Goal: Task Accomplishment & Management: Use online tool/utility

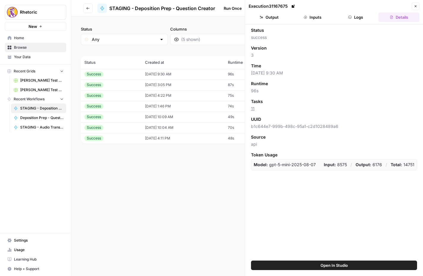
click at [89, 9] on icon "button" at bounding box center [88, 9] width 4 height 4
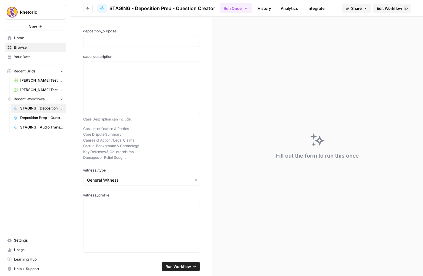
click at [92, 9] on button "Go back" at bounding box center [88, 9] width 10 height 10
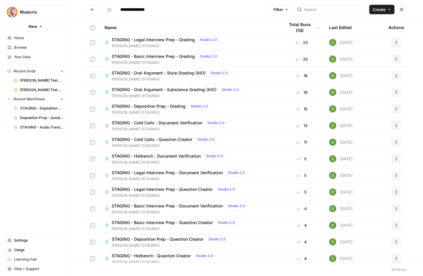
scroll to position [89, 0]
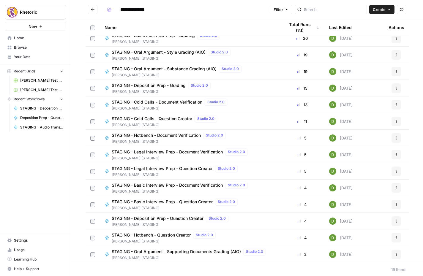
click at [166, 168] on span "STAGING - Legal Interview Prep - Question Creator" at bounding box center [162, 169] width 101 height 6
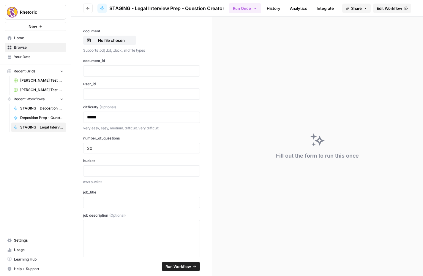
click at [274, 6] on link "History" at bounding box center [273, 9] width 21 height 10
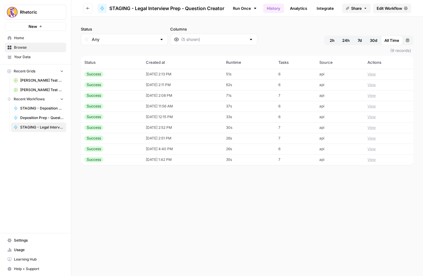
click at [129, 77] on td "Success" at bounding box center [111, 74] width 61 height 11
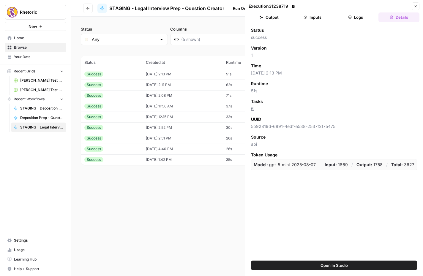
click at [317, 21] on button "Inputs" at bounding box center [312, 17] width 41 height 10
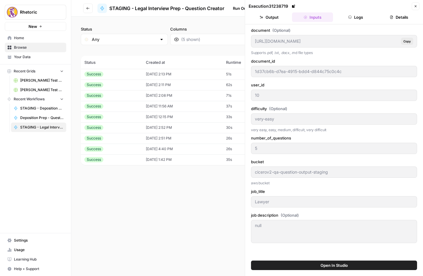
click at [359, 20] on button "Logs" at bounding box center [355, 17] width 41 height 10
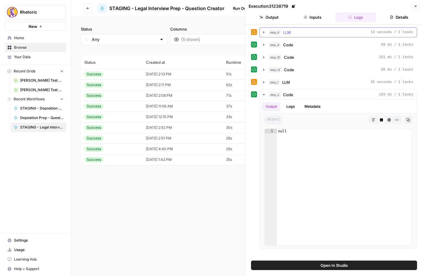
click at [264, 32] on icon "button" at bounding box center [263, 32] width 1 height 2
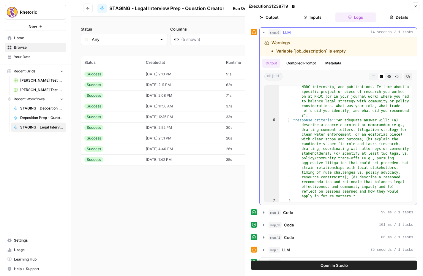
scroll to position [32, 0]
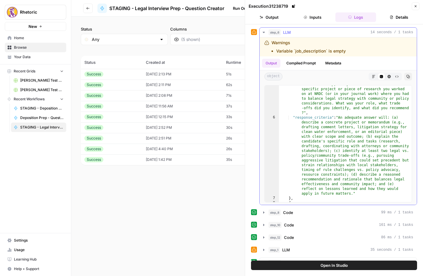
click at [296, 62] on button "Compiled Prompt" at bounding box center [301, 63] width 37 height 9
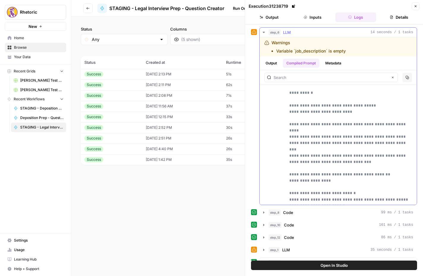
scroll to position [0, 0]
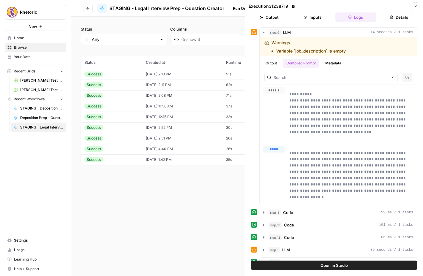
click at [395, 17] on button "Details" at bounding box center [398, 17] width 41 height 10
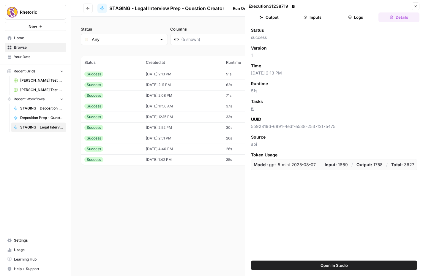
click at [359, 19] on button "Logs" at bounding box center [355, 17] width 41 height 10
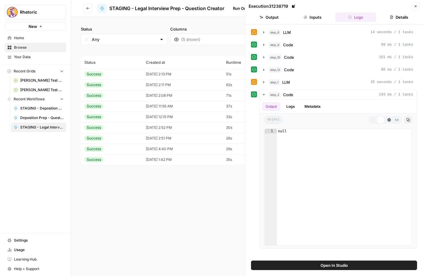
click at [316, 20] on button "Inputs" at bounding box center [312, 17] width 41 height 10
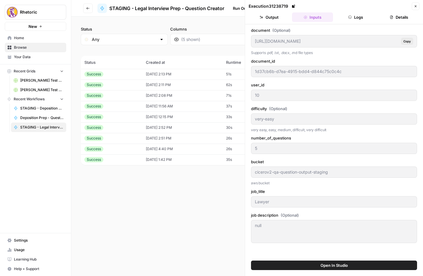
click at [352, 16] on button "Logs" at bounding box center [355, 17] width 41 height 10
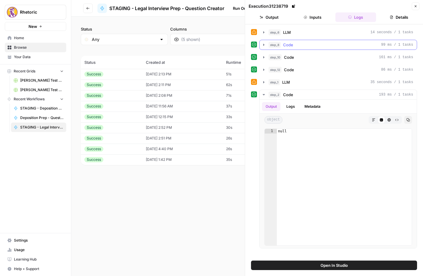
click at [293, 44] on div "step_8 Code 99 ms / 1 tasks" at bounding box center [341, 45] width 145 height 6
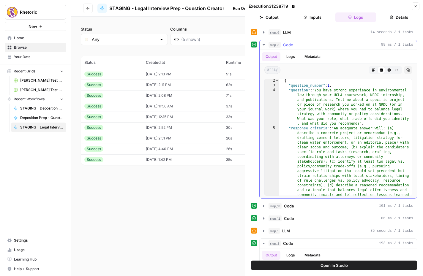
scroll to position [6, 0]
click at [291, 56] on button "Logs" at bounding box center [291, 56] width 16 height 9
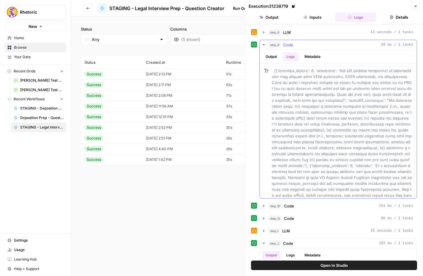
click at [318, 56] on button "Metadata" at bounding box center [312, 56] width 23 height 9
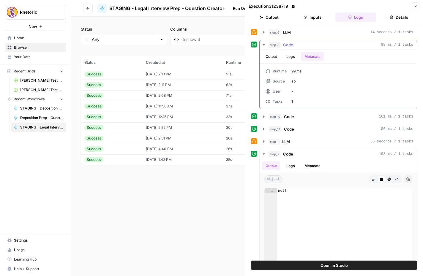
click at [293, 56] on button "Logs" at bounding box center [291, 56] width 16 height 9
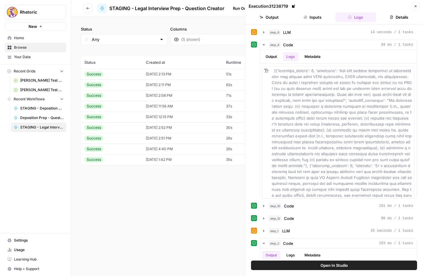
click at [414, 8] on button "Close" at bounding box center [416, 6] width 8 height 8
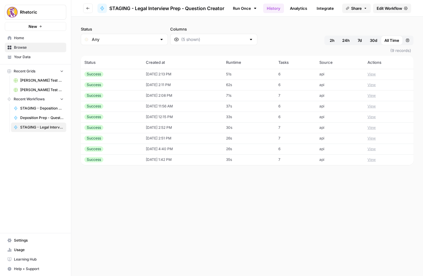
click at [389, 10] on span "Edit Workflow" at bounding box center [390, 8] width 26 height 6
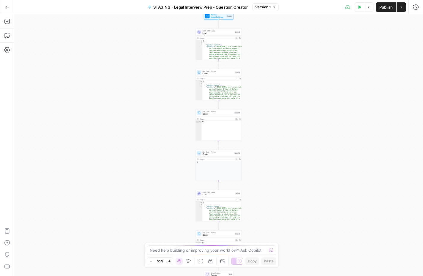
click at [170, 262] on icon "button" at bounding box center [169, 261] width 3 height 3
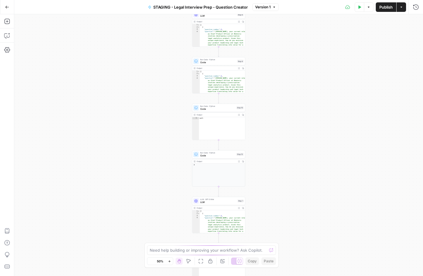
click at [170, 262] on icon "button" at bounding box center [169, 261] width 3 height 3
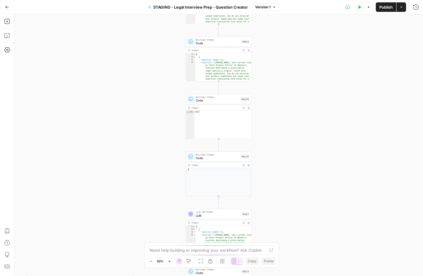
click at [170, 262] on icon "button" at bounding box center [169, 261] width 3 height 3
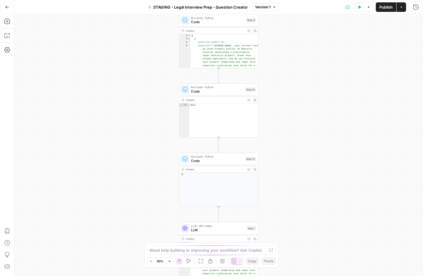
click at [170, 262] on icon "button" at bounding box center [169, 261] width 3 height 3
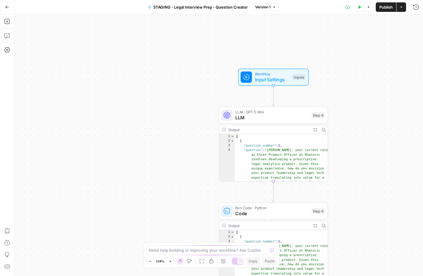
drag, startPoint x: 245, startPoint y: 146, endPoint x: 173, endPoint y: 100, distance: 85.0
click at [173, 100] on div "Workflow Input Settings Inputs LLM · GPT-5 Mini LLM Step 6 Output Expand Output…" at bounding box center [218, 145] width 409 height 262
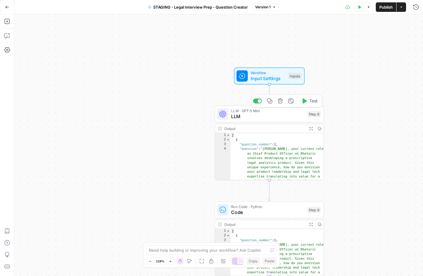
click at [271, 119] on span "LLM" at bounding box center [267, 116] width 73 height 7
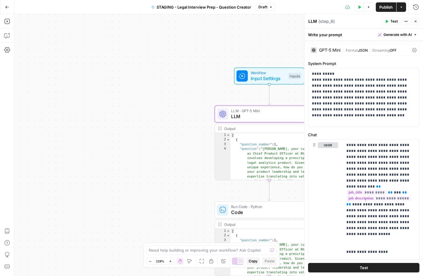
click at [273, 212] on span "Code" at bounding box center [267, 212] width 73 height 7
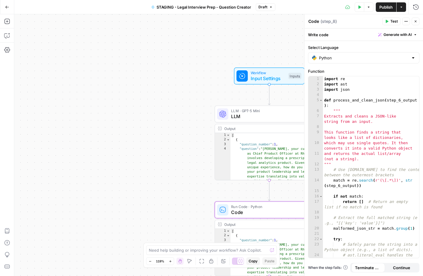
type textarea "*"
click at [279, 221] on div "Output Expand Output Copy" at bounding box center [269, 224] width 109 height 9
click at [280, 223] on div "Output" at bounding box center [264, 225] width 81 height 6
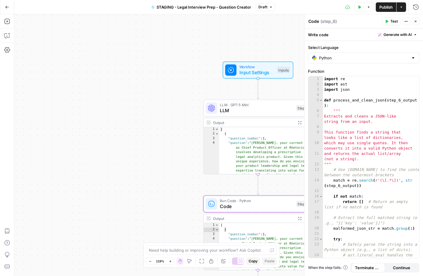
drag, startPoint x: 198, startPoint y: 174, endPoint x: 148, endPoint y: 141, distance: 60.5
click at [148, 141] on div "Workflow Input Settings Inputs LLM · GPT-5 Mini LLM Step 6 Output Expand Output…" at bounding box center [218, 145] width 409 height 262
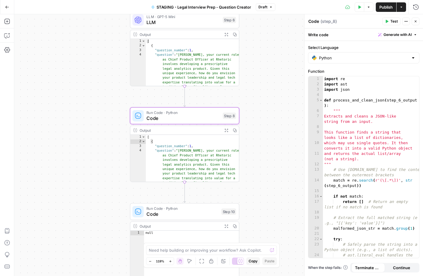
drag, startPoint x: 146, startPoint y: 191, endPoint x: 112, endPoint y: 130, distance: 70.3
click at [112, 130] on div "Workflow Input Settings Inputs LLM · GPT-5 Mini LLM Step 6 Output Expand Output…" at bounding box center [218, 145] width 409 height 262
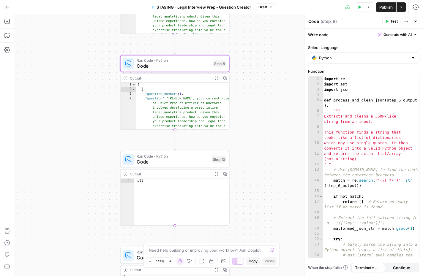
drag, startPoint x: 107, startPoint y: 196, endPoint x: 97, endPoint y: 144, distance: 52.9
click at [97, 144] on div "Workflow Input Settings Inputs LLM · GPT-5 Mini LLM Step 6 Output Expand Output…" at bounding box center [218, 145] width 409 height 262
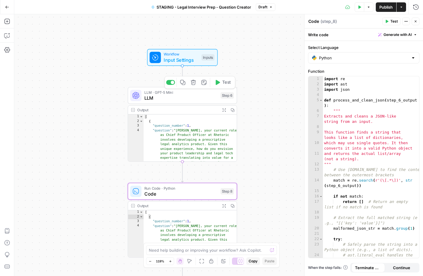
click at [181, 100] on span "LLM" at bounding box center [180, 97] width 73 height 7
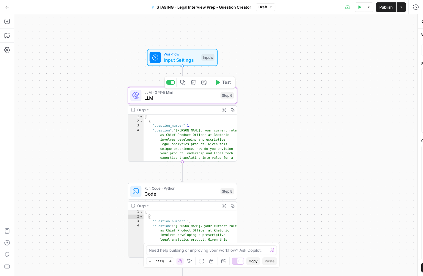
type textarea "LLM"
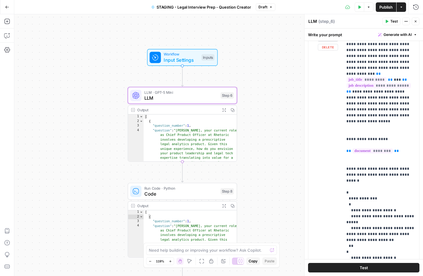
scroll to position [0, 0]
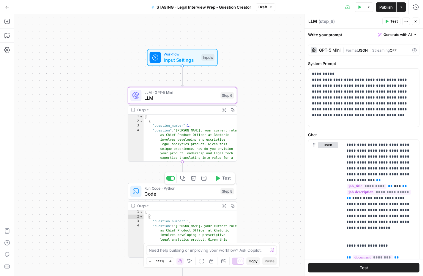
click at [173, 194] on span "Code" at bounding box center [180, 193] width 73 height 7
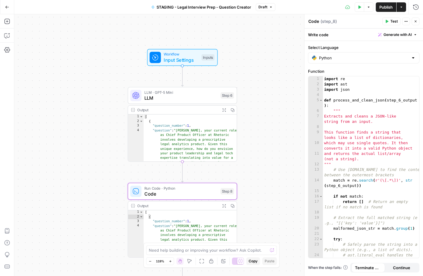
click at [417, 19] on button "Close" at bounding box center [416, 22] width 8 height 8
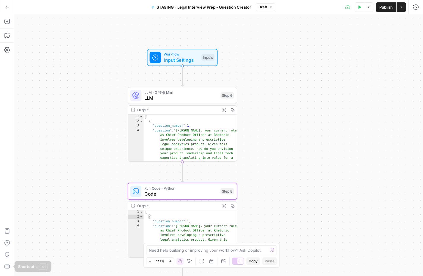
click at [43, 239] on div "Workflow Input Settings Inputs LLM · GPT-5 Mini LLM Step 6 Output Expand Output…" at bounding box center [218, 145] width 409 height 262
click at [6, 243] on icon "button" at bounding box center [7, 243] width 6 height 6
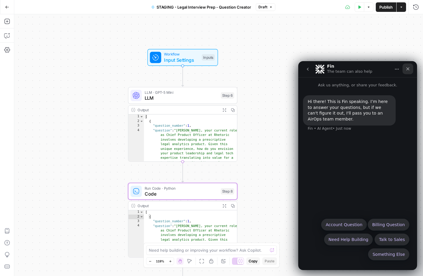
click at [407, 66] on div "Close" at bounding box center [408, 69] width 11 height 11
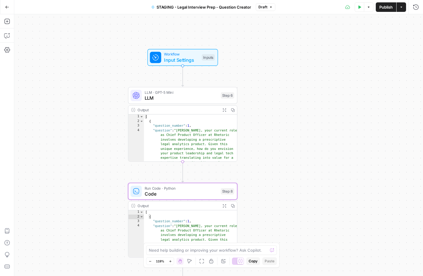
click at [363, 40] on div "Workflow Input Settings Inputs LLM · GPT-5 Mini LLM Step 6 Output Expand Output…" at bounding box center [218, 145] width 409 height 262
click at [228, 246] on div "Need help building or improving your workflow? Ask Copilot." at bounding box center [211, 251] width 131 height 10
type textarea "does this workflor factor in question difficulty?"
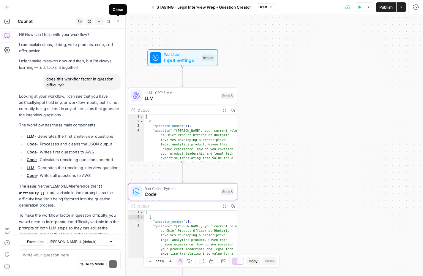
scroll to position [19, 0]
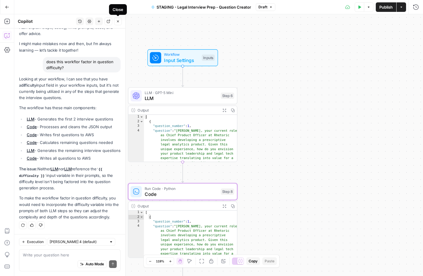
click at [117, 21] on icon "button" at bounding box center [118, 22] width 4 height 4
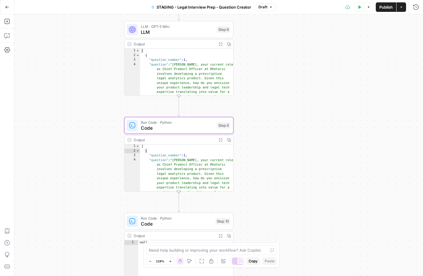
drag, startPoint x: 321, startPoint y: 193, endPoint x: 318, endPoint y: 127, distance: 65.8
click at [318, 127] on div "Workflow Input Settings Inputs LLM · GPT-5 Mini LLM Step 6 Output Expand Output…" at bounding box center [218, 145] width 409 height 262
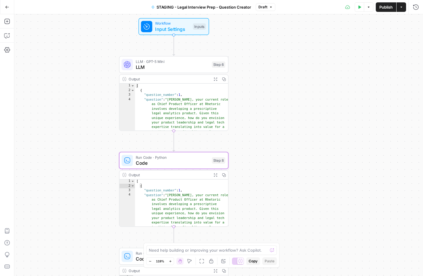
drag, startPoint x: 306, startPoint y: 169, endPoint x: 301, endPoint y: 205, distance: 36.6
click at [301, 205] on div "Workflow Input Settings Inputs LLM · GPT-5 Mini LLM Step 6 Output Expand Output…" at bounding box center [218, 145] width 409 height 262
click at [187, 67] on span "LLM" at bounding box center [172, 68] width 73 height 7
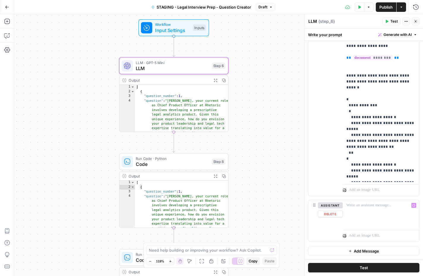
scroll to position [0, 0]
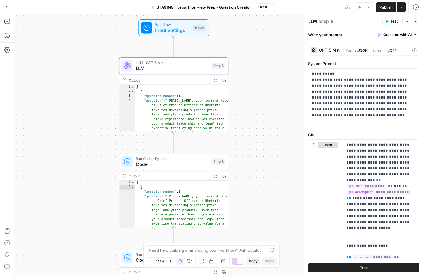
click at [166, 165] on span "Code" at bounding box center [172, 164] width 73 height 7
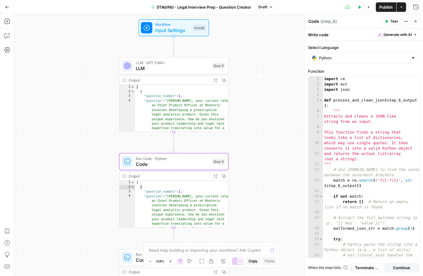
click at [174, 176] on div "Output" at bounding box center [169, 176] width 81 height 6
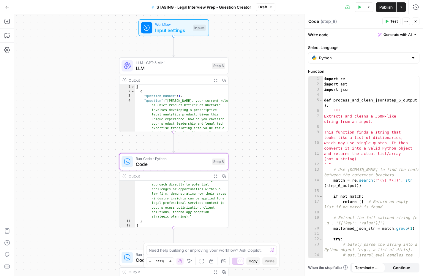
scroll to position [292, 0]
click at [258, 198] on div "Workflow Input Settings Inputs LLM · GPT-5 Mini LLM Step 6 Output Expand Output…" at bounding box center [218, 145] width 409 height 262
click at [168, 63] on span "LLM · GPT-5 Mini" at bounding box center [172, 63] width 73 height 6
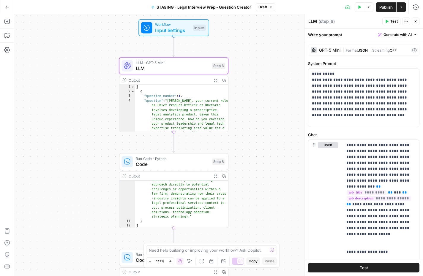
click at [265, 150] on div "Workflow Input Settings Inputs LLM · GPT-5 Mini LLM Step 6 Output Expand Output…" at bounding box center [218, 145] width 409 height 262
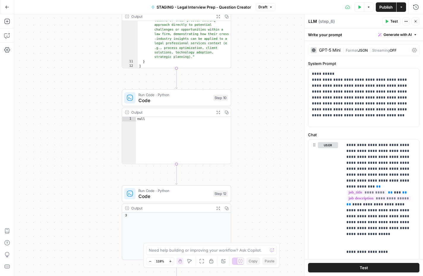
drag, startPoint x: 258, startPoint y: 186, endPoint x: 261, endPoint y: 26, distance: 160.2
click at [261, 26] on div "Workflow Input Settings Inputs LLM · GPT-5 Mini LLM Step 6 Output Expand Output…" at bounding box center [218, 145] width 409 height 262
click at [168, 100] on span "Code" at bounding box center [174, 100] width 72 height 7
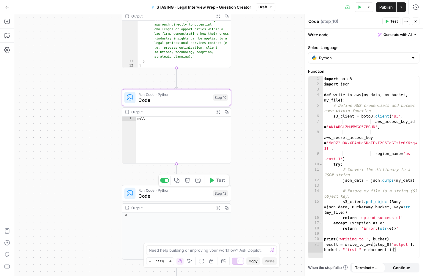
click at [166, 196] on span "Code" at bounding box center [174, 196] width 72 height 7
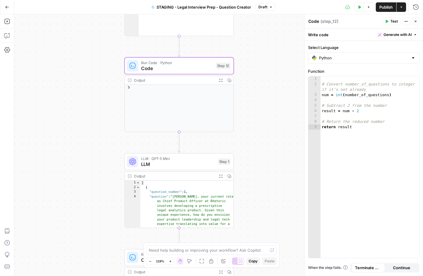
drag, startPoint x: 250, startPoint y: 193, endPoint x: 253, endPoint y: 66, distance: 127.8
click at [253, 66] on div "Workflow Input Settings Inputs LLM · GPT-5 Mini LLM Step 6 Output Expand Output…" at bounding box center [218, 145] width 409 height 262
click at [172, 159] on span "LLM · GPT-5 Mini" at bounding box center [178, 159] width 74 height 6
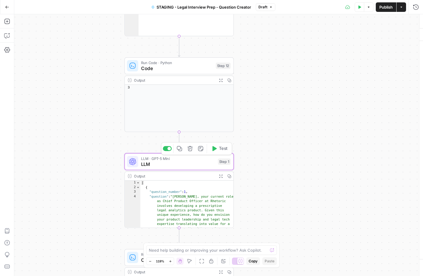
type textarea "LLM"
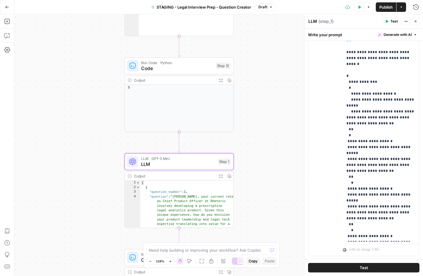
scroll to position [123, 0]
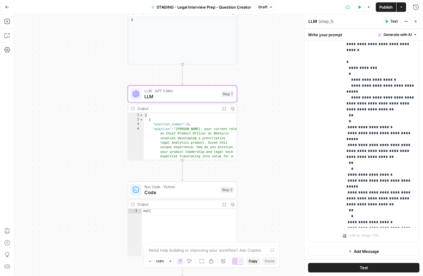
drag, startPoint x: 275, startPoint y: 209, endPoint x: 278, endPoint y: 123, distance: 86.2
click at [278, 123] on div "Workflow Input Settings Inputs LLM · GPT-5 Mini LLM Step 6 Output Expand Output…" at bounding box center [218, 145] width 409 height 262
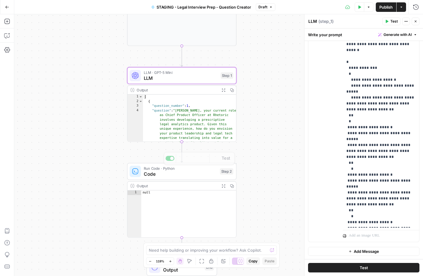
click at [169, 179] on div "Run Code · Python Code Step 2 Copy step Delete step Add Note Test" at bounding box center [181, 171] width 109 height 17
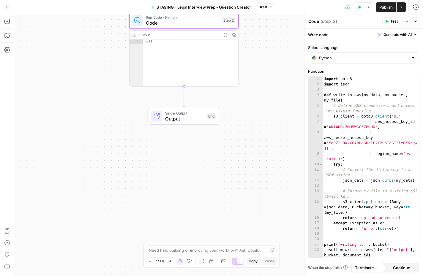
drag, startPoint x: 263, startPoint y: 205, endPoint x: 264, endPoint y: 50, distance: 155.1
click at [264, 50] on div "Workflow Input Settings Inputs LLM · GPT-5 Mini LLM Step 6 Output Expand Output…" at bounding box center [218, 145] width 409 height 262
click at [181, 113] on span "Output" at bounding box center [184, 114] width 39 height 7
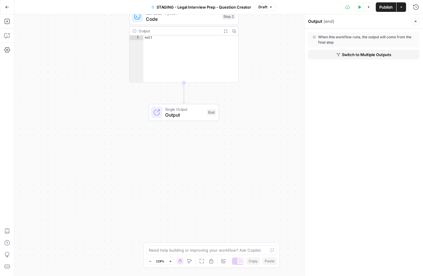
click at [417, 22] on button "Close" at bounding box center [416, 22] width 8 height 8
click at [7, 6] on icon "button" at bounding box center [7, 7] width 4 height 4
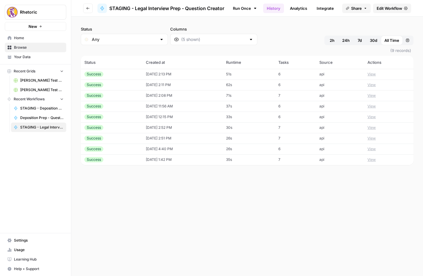
click at [92, 8] on button "Go back" at bounding box center [88, 9] width 10 height 10
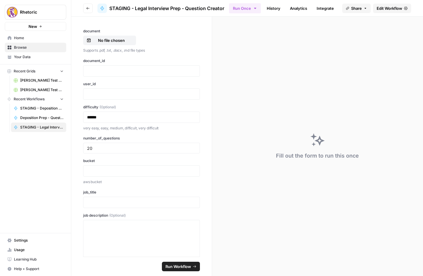
click at [86, 8] on icon "button" at bounding box center [88, 9] width 4 height 4
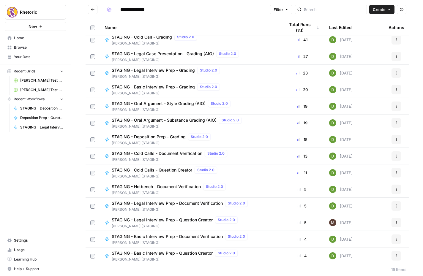
scroll to position [89, 0]
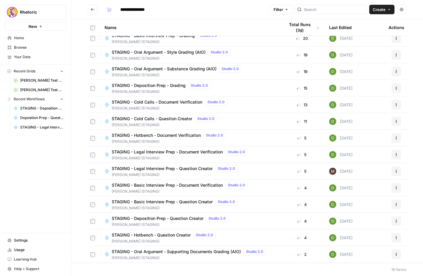
click at [157, 206] on span "[PERSON_NAME] (STAGING)" at bounding box center [176, 208] width 128 height 5
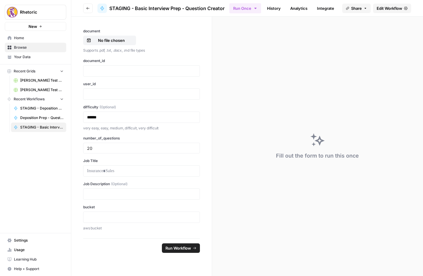
click at [389, 7] on span "Edit Workflow" at bounding box center [390, 8] width 26 height 6
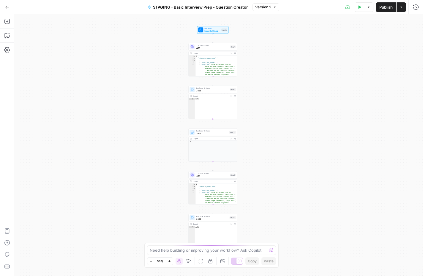
click at [215, 47] on span "LLM" at bounding box center [212, 47] width 33 height 3
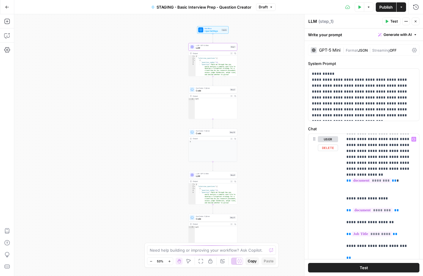
scroll to position [119, 0]
click at [191, 253] on textarea at bounding box center [208, 250] width 117 height 6
type textarea "does this workflow reference question difficulty?"
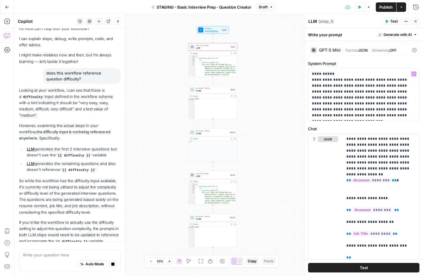
scroll to position [25, 0]
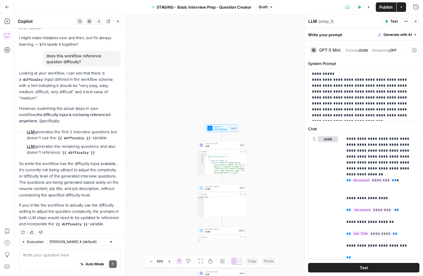
click at [223, 148] on span "LLM" at bounding box center [221, 146] width 33 height 3
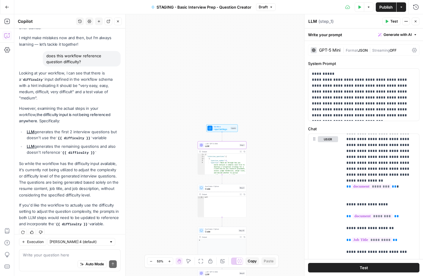
scroll to position [119, 0]
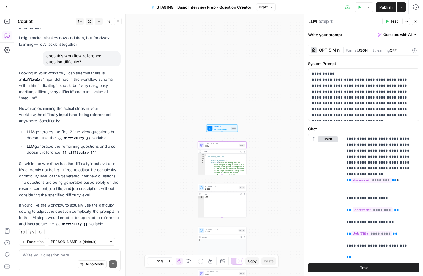
click at [7, 7] on icon "button" at bounding box center [7, 7] width 4 height 4
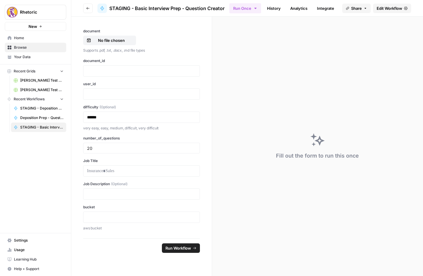
click at [85, 9] on button "Go back" at bounding box center [88, 9] width 10 height 10
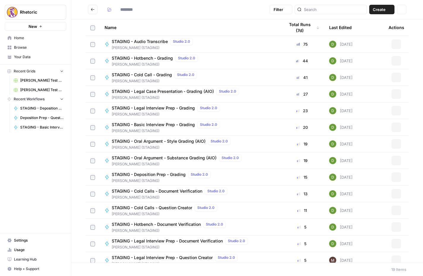
type input "**********"
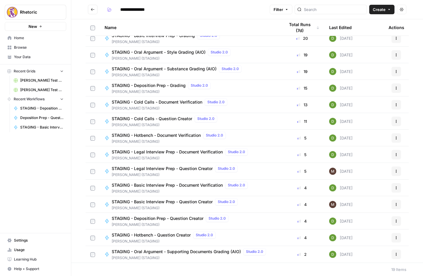
scroll to position [87, 0]
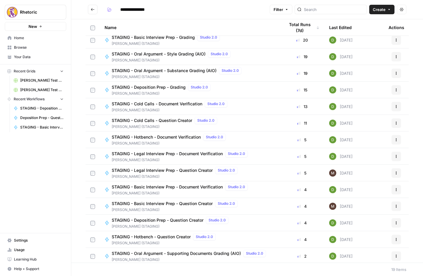
click at [152, 205] on span "STAGING - Basic Interview Prep - Question Creator" at bounding box center [162, 204] width 101 height 6
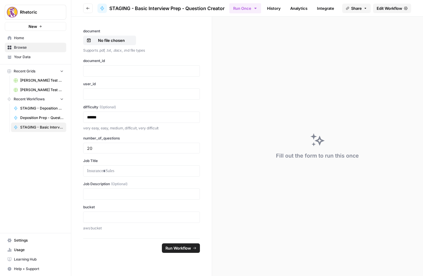
click at [387, 7] on span "Edit Workflow" at bounding box center [390, 8] width 26 height 6
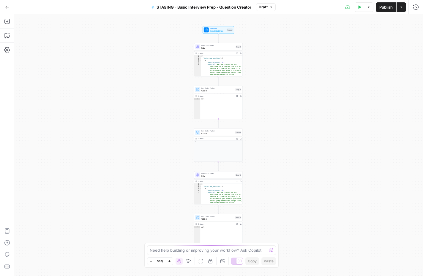
click at [220, 48] on span "LLM" at bounding box center [217, 47] width 33 height 3
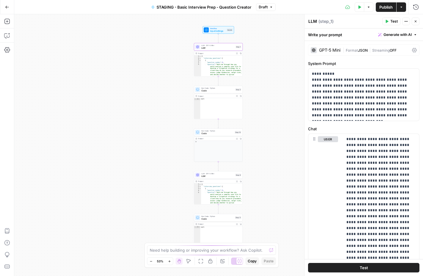
click at [6, 6] on icon "button" at bounding box center [7, 7] width 4 height 4
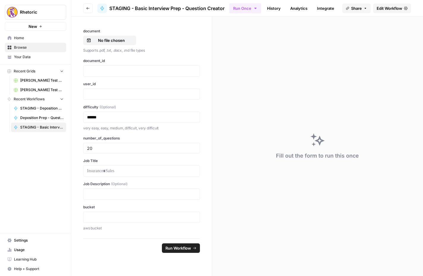
click at [85, 8] on button "Go back" at bounding box center [88, 9] width 10 height 10
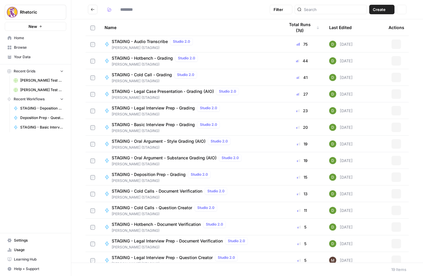
type input "**********"
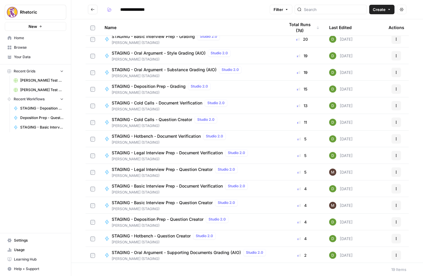
scroll to position [89, 0]
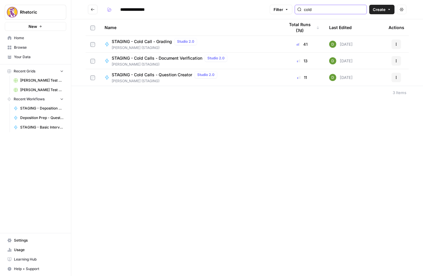
type input "cold"
click at [153, 76] on span "STAGING - Cold Calls - Question Creator" at bounding box center [152, 75] width 81 height 6
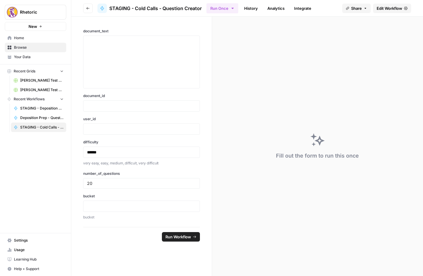
click at [395, 7] on span "Edit Workflow" at bounding box center [390, 8] width 26 height 6
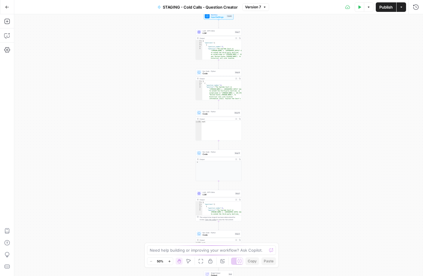
click at [220, 35] on div "LLM · GPT-5 Mini LLM Step 7 Copy step Delete step Add Note Test" at bounding box center [219, 32] width 46 height 7
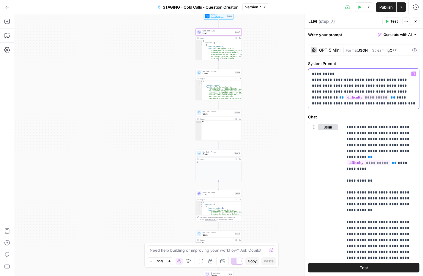
drag, startPoint x: 326, startPoint y: 86, endPoint x: 373, endPoint y: 102, distance: 48.6
click at [373, 102] on p "**********" at bounding box center [364, 89] width 104 height 36
copy p "**********"
click at [415, 21] on icon "button" at bounding box center [416, 21] width 2 height 2
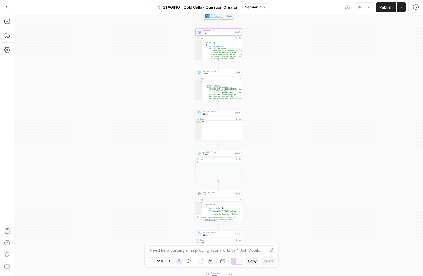
click at [4, 11] on button "Go Back" at bounding box center [7, 7] width 11 height 11
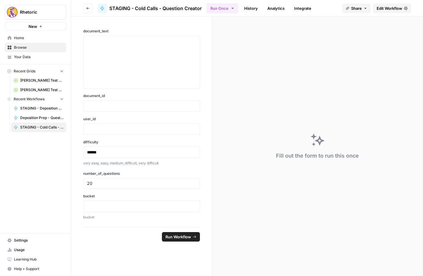
click at [87, 8] on icon "button" at bounding box center [88, 9] width 4 height 4
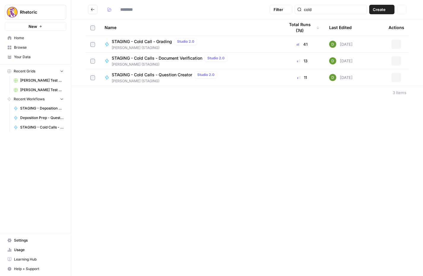
type input "**********"
click at [92, 9] on icon "Go back" at bounding box center [93, 9] width 4 height 4
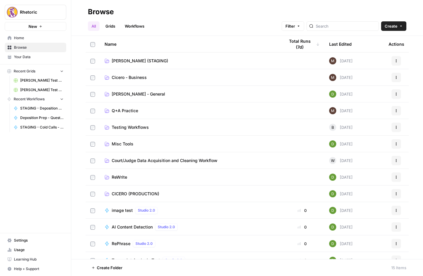
click at [135, 58] on span "[PERSON_NAME] (STAGING)" at bounding box center [140, 61] width 56 height 6
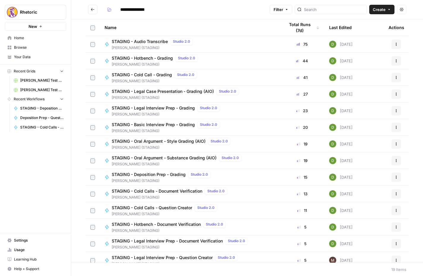
click at [341, 26] on div "Last Edited" at bounding box center [340, 27] width 23 height 16
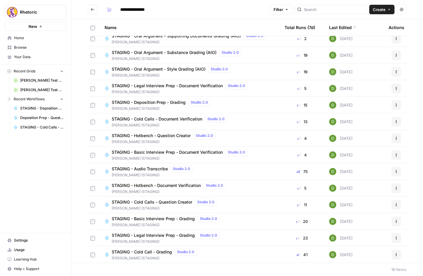
scroll to position [72, 0]
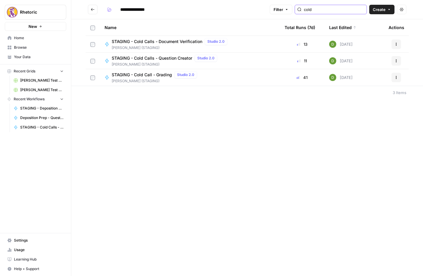
type input "cold"
click at [158, 59] on span "STAGING - Cold Calls - Question Creator" at bounding box center [152, 58] width 81 height 6
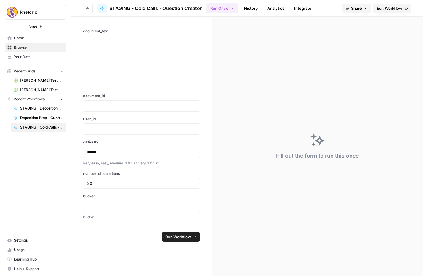
click at [86, 7] on icon "button" at bounding box center [88, 9] width 4 height 4
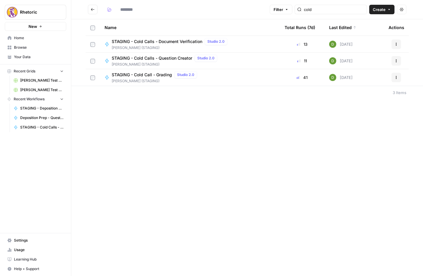
type input "**********"
click at [96, 8] on button "Go back" at bounding box center [93, 10] width 10 height 10
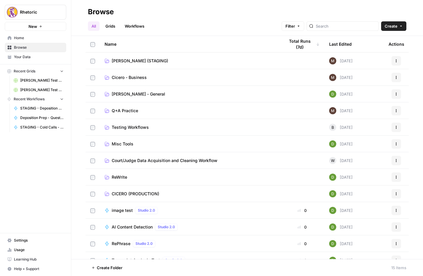
click at [225, 59] on link "[PERSON_NAME] (STAGING)" at bounding box center [190, 61] width 171 height 6
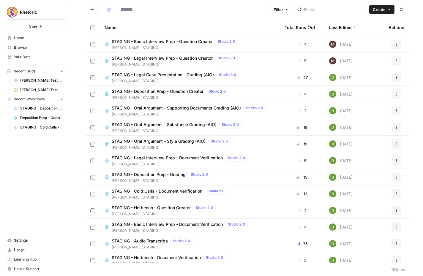
type input "**********"
click at [143, 56] on span "STAGING - Legal Interview Prep - Question Creator" at bounding box center [162, 58] width 101 height 6
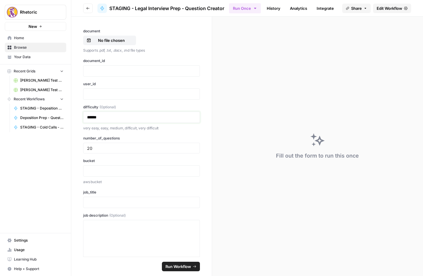
click at [125, 116] on p "******" at bounding box center [141, 117] width 109 height 6
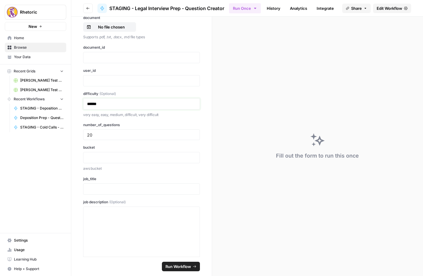
scroll to position [14, 0]
click at [274, 12] on link "History" at bounding box center [273, 9] width 21 height 10
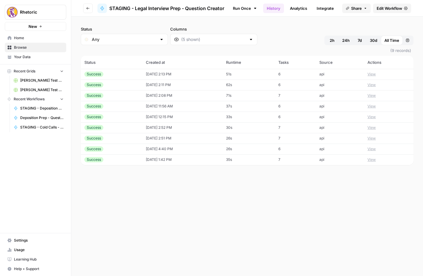
click at [298, 10] on link "Analytics" at bounding box center [298, 9] width 24 height 10
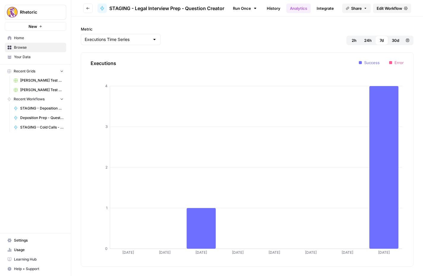
click at [325, 9] on link "Integrate" at bounding box center [325, 9] width 24 height 10
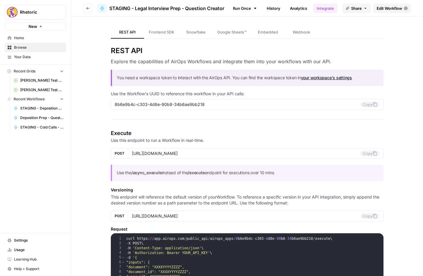
click at [402, 7] on span "Edit Workflow" at bounding box center [390, 8] width 26 height 6
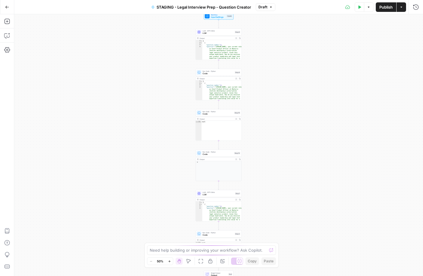
click at [360, 8] on icon "button" at bounding box center [360, 7] width 4 height 4
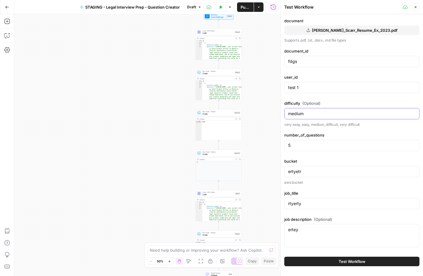
click at [313, 113] on input "medium" at bounding box center [351, 114] width 127 height 6
click at [310, 102] on span "(Optional)" at bounding box center [311, 103] width 18 height 6
click at [310, 111] on input "medium" at bounding box center [351, 114] width 127 height 6
click at [210, 196] on span "LLM" at bounding box center [218, 194] width 31 height 3
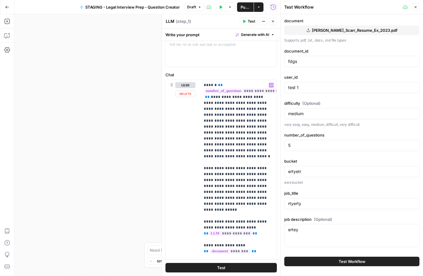
scroll to position [0, 0]
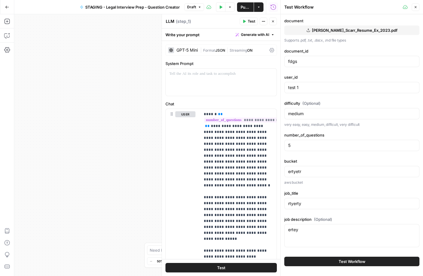
click at [414, 8] on icon "button" at bounding box center [416, 7] width 4 height 4
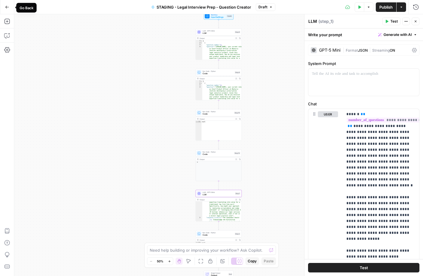
click at [7, 8] on icon "button" at bounding box center [7, 7] width 4 height 3
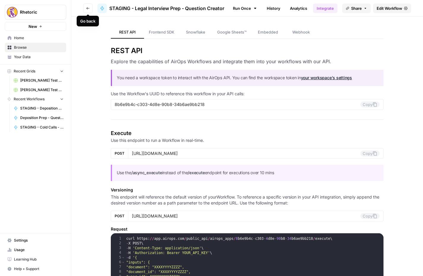
click at [89, 7] on icon "button" at bounding box center [88, 9] width 4 height 4
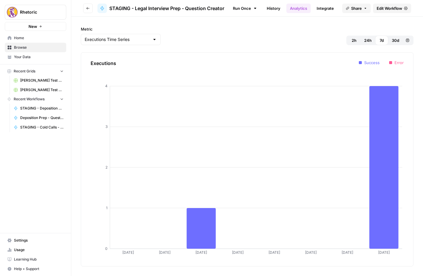
click at [32, 109] on span "STAGING - Deposition Prep - Question Creator" at bounding box center [41, 108] width 43 height 5
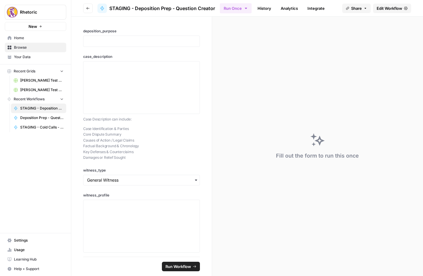
click at [88, 6] on button "Go back" at bounding box center [88, 9] width 10 height 10
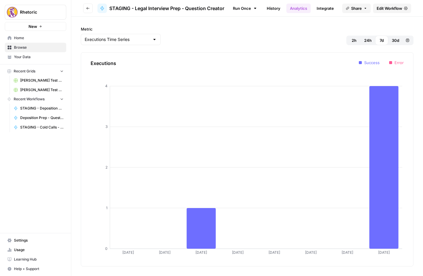
click at [88, 6] on button "Go back" at bounding box center [88, 9] width 10 height 10
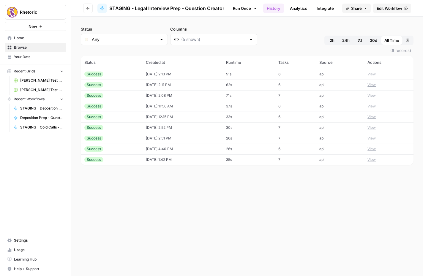
click at [142, 75] on td "10/14/25 at 2:13 PM" at bounding box center [182, 74] width 80 height 11
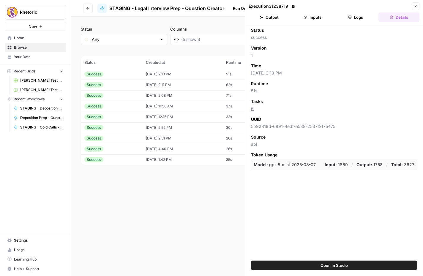
click at [315, 16] on button "Inputs" at bounding box center [312, 17] width 41 height 10
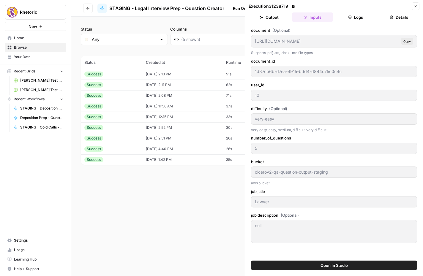
click at [353, 16] on button "Logs" at bounding box center [355, 17] width 41 height 10
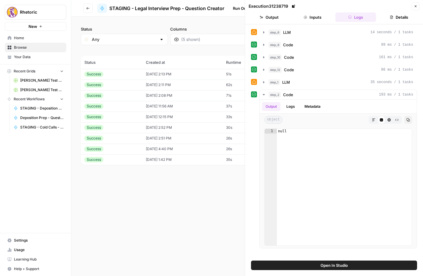
click at [313, 18] on button "Inputs" at bounding box center [312, 17] width 41 height 10
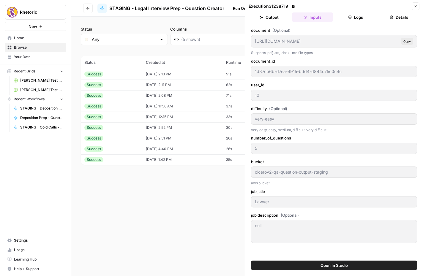
click at [274, 18] on button "Output" at bounding box center [269, 17] width 41 height 10
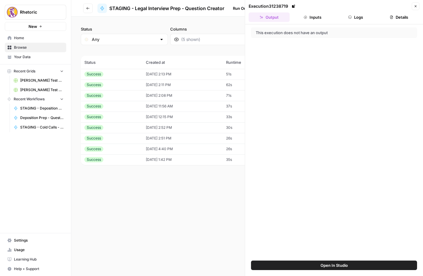
click at [296, 20] on button "Inputs" at bounding box center [312, 17] width 41 height 10
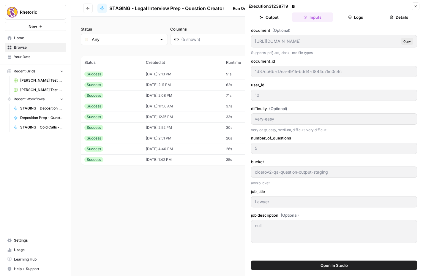
click at [352, 16] on button "Logs" at bounding box center [355, 17] width 41 height 10
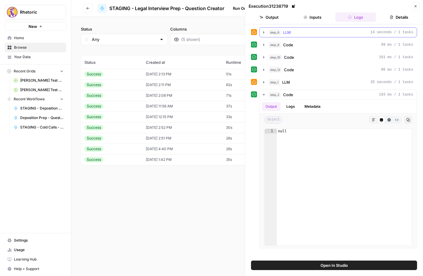
click at [292, 35] on div "step_6 LLM 14 seconds / 1 tasks" at bounding box center [341, 32] width 145 height 6
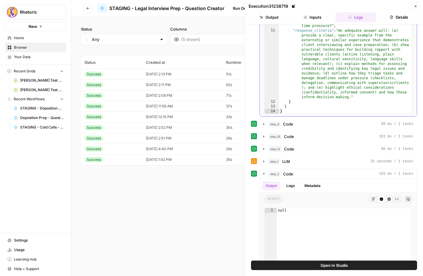
scroll to position [93, 0]
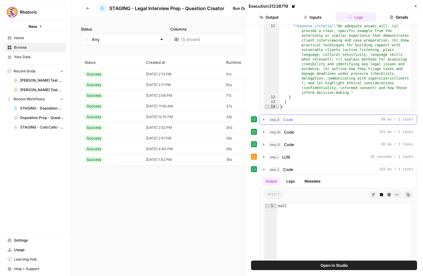
click at [303, 120] on div "step_8 Code 99 ms / 1 tasks" at bounding box center [341, 120] width 145 height 6
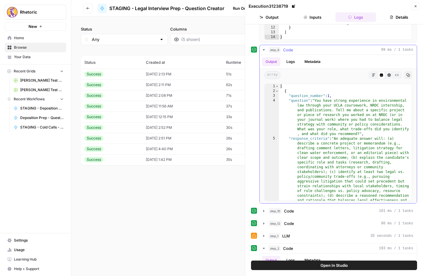
scroll to position [164, 0]
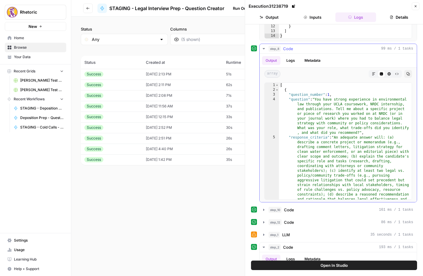
click at [290, 60] on button "Logs" at bounding box center [291, 60] width 16 height 9
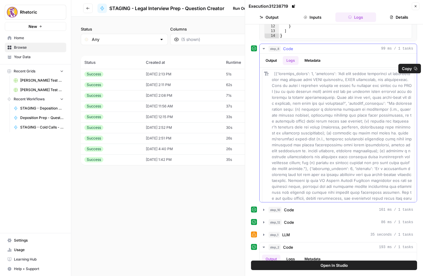
scroll to position [0, 0]
click at [313, 206] on button "step_10 Code 161 ms / 1 tasks" at bounding box center [338, 210] width 157 height 10
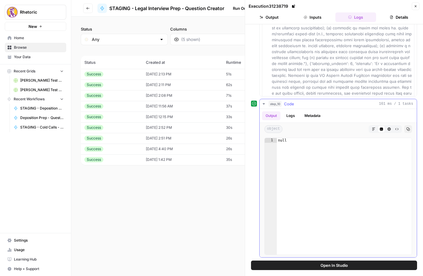
scroll to position [273, 0]
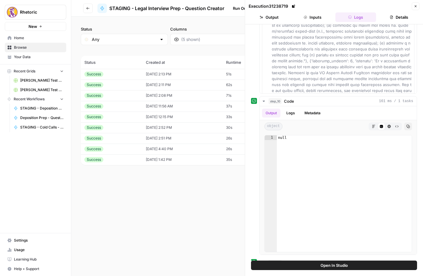
click at [398, 18] on button "Details" at bounding box center [398, 17] width 41 height 10
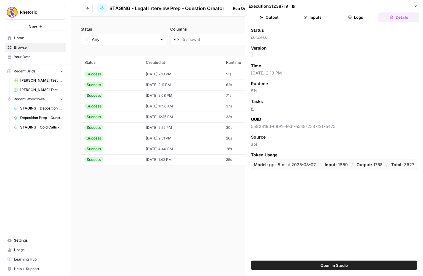
scroll to position [0, 0]
click at [414, 8] on button "Close" at bounding box center [416, 6] width 8 height 8
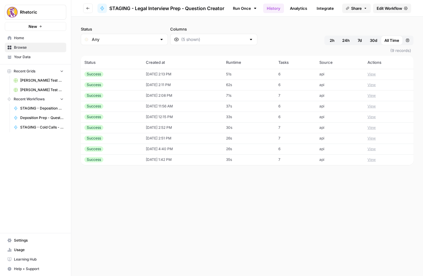
click at [83, 10] on button "Go back" at bounding box center [88, 9] width 10 height 10
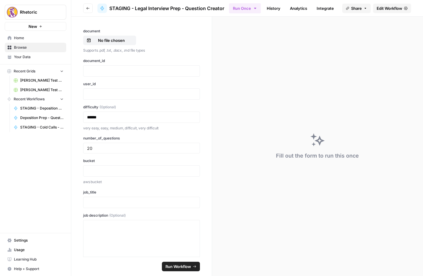
click at [86, 6] on button "Go back" at bounding box center [88, 9] width 10 height 10
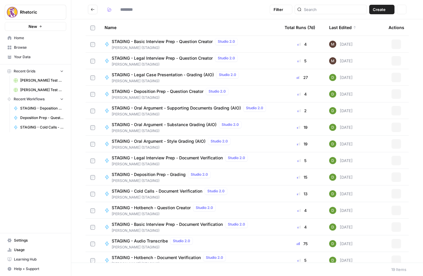
type input "**********"
click at [166, 41] on span "STAGING - Basic Interview Prep - Question Creator" at bounding box center [162, 42] width 101 height 6
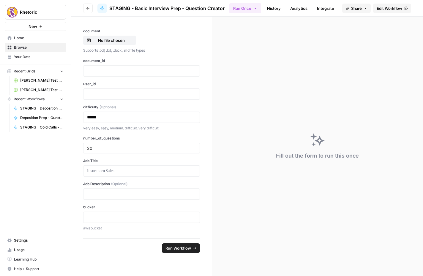
click at [389, 9] on span "Edit Workflow" at bounding box center [390, 8] width 26 height 6
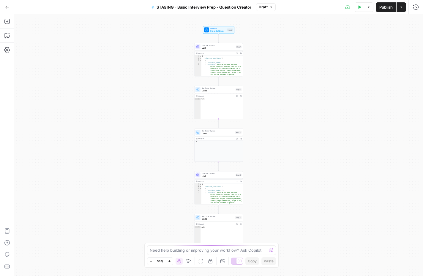
click at [214, 47] on span "LLM" at bounding box center [218, 47] width 33 height 3
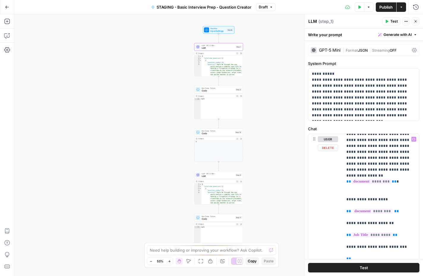
scroll to position [119, 0]
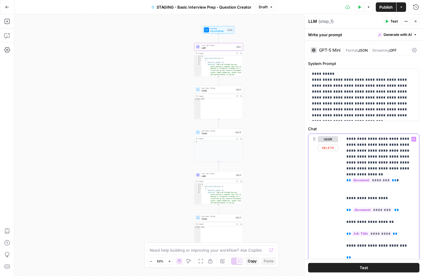
drag, startPoint x: 353, startPoint y: 242, endPoint x: 346, endPoint y: 151, distance: 91.2
click at [346, 151] on div "**********" at bounding box center [381, 255] width 76 height 242
click at [373, 143] on p "**********" at bounding box center [380, 195] width 69 height 357
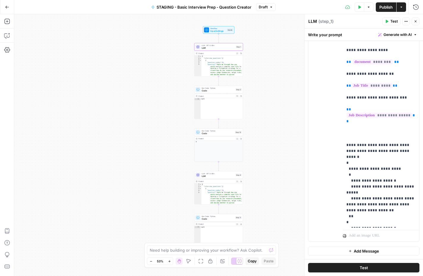
click at [217, 91] on span "Code" at bounding box center [218, 90] width 33 height 3
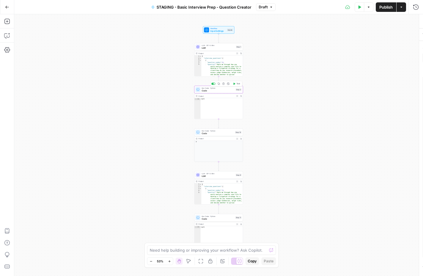
type textarea "Code"
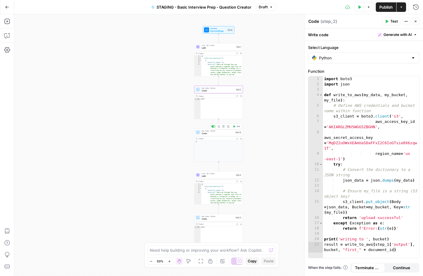
click at [212, 134] on span "Code" at bounding box center [218, 133] width 32 height 3
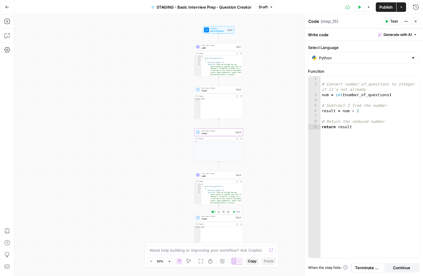
click at [210, 220] on span "Code" at bounding box center [218, 218] width 32 height 3
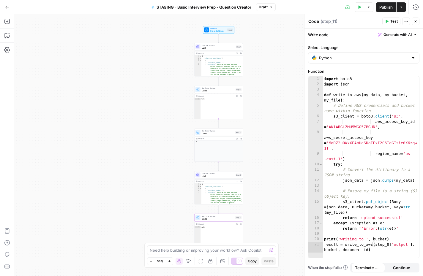
click at [414, 20] on icon "button" at bounding box center [416, 22] width 4 height 4
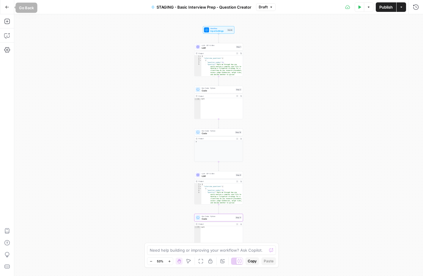
click at [3, 6] on button "Go Back" at bounding box center [7, 7] width 11 height 11
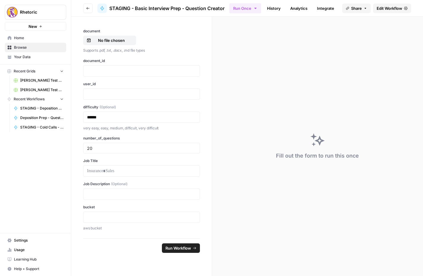
click at [3, 6] on div "Rhetoric New" at bounding box center [35, 15] width 71 height 31
click at [86, 5] on button "Go back" at bounding box center [88, 9] width 10 height 10
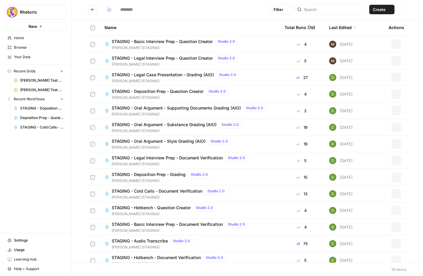
type input "**********"
click at [130, 59] on span "STAGING - Legal Interview Prep - Question Creator" at bounding box center [162, 58] width 101 height 6
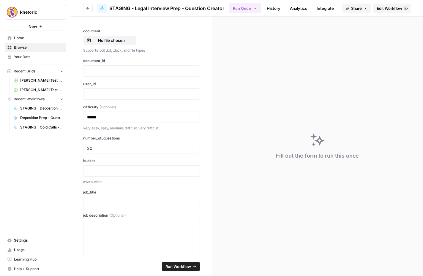
click at [389, 8] on span "Edit Workflow" at bounding box center [390, 8] width 26 height 6
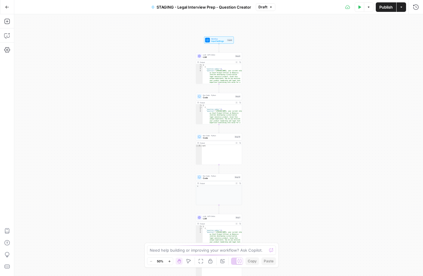
drag, startPoint x: 266, startPoint y: 65, endPoint x: 263, endPoint y: 111, distance: 46.7
click at [263, 112] on div "Workflow Input Settings Inputs LLM · GPT-5 Mini LLM Step 6 Output Expand Output…" at bounding box center [218, 145] width 409 height 262
click at [218, 57] on span "LLM" at bounding box center [218, 57] width 31 height 3
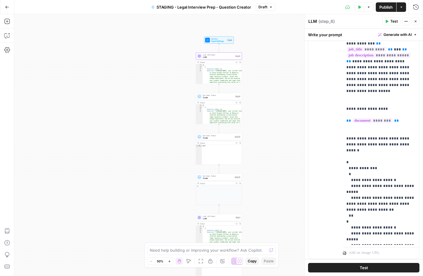
scroll to position [200, 0]
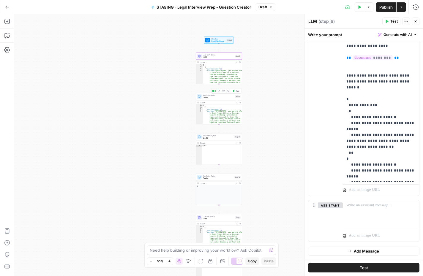
click at [213, 98] on span "Code" at bounding box center [218, 97] width 31 height 3
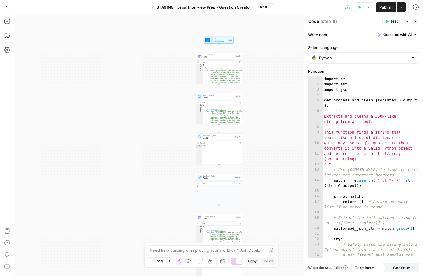
click at [212, 59] on div "LLM · GPT-5 Mini LLM Step 6 Copy step Delete step Add Note Test" at bounding box center [219, 56] width 46 height 7
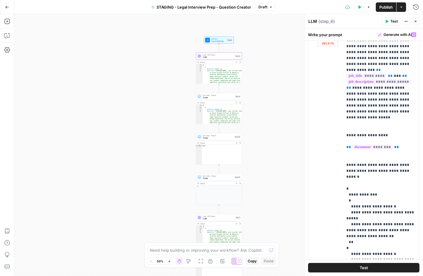
scroll to position [114, 0]
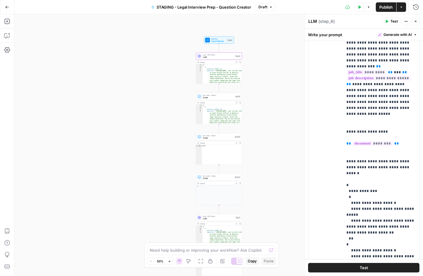
click at [8, 7] on icon "button" at bounding box center [7, 7] width 4 height 3
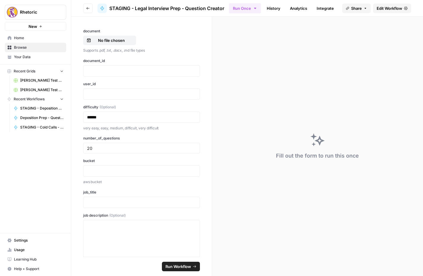
click at [8, 7] on img "Workspace: Rhetoric" at bounding box center [12, 12] width 11 height 11
click at [89, 8] on button "Go back" at bounding box center [88, 9] width 10 height 10
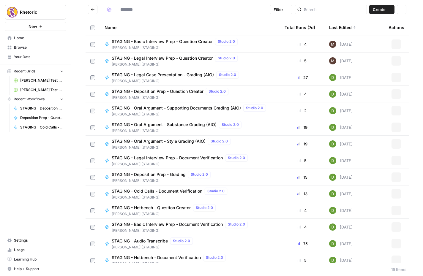
type input "**********"
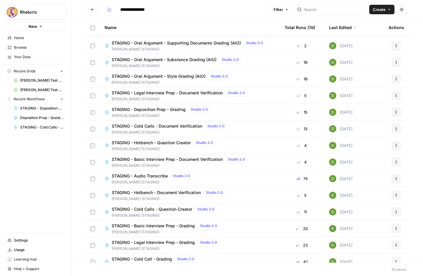
scroll to position [89, 0]
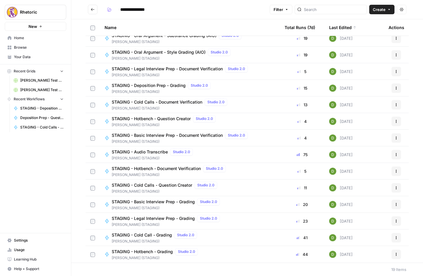
click at [154, 186] on span "STAGING - Cold Calls - Question Creator" at bounding box center [152, 185] width 81 height 6
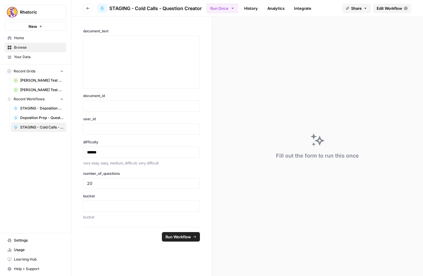
click at [253, 9] on link "History" at bounding box center [251, 9] width 21 height 10
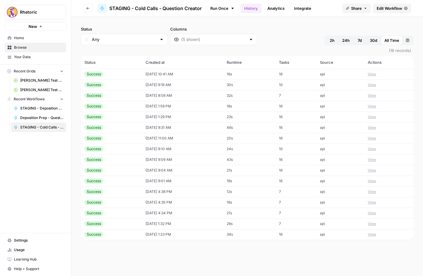
click at [388, 6] on span "Edit Workflow" at bounding box center [390, 8] width 26 height 6
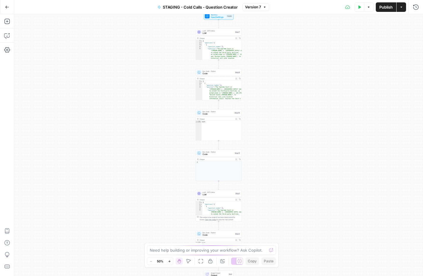
click at [214, 33] on span "LLM" at bounding box center [218, 33] width 31 height 3
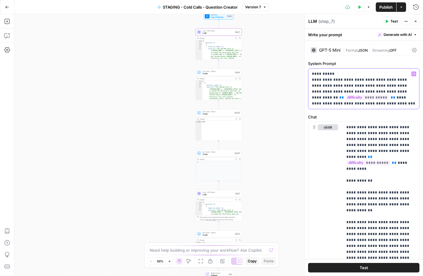
drag, startPoint x: 376, startPoint y: 106, endPoint x: 336, endPoint y: 92, distance: 42.6
click at [336, 92] on p "**********" at bounding box center [364, 89] width 104 height 36
click at [377, 105] on p "**********" at bounding box center [364, 89] width 104 height 36
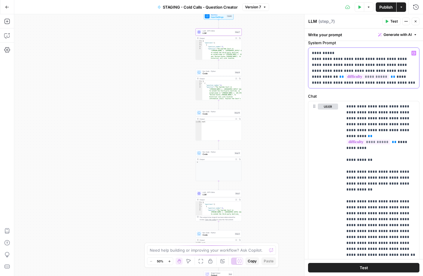
scroll to position [21, 0]
drag, startPoint x: 345, startPoint y: 129, endPoint x: 415, endPoint y: 136, distance: 70.5
click at [415, 136] on div "**********" at bounding box center [381, 222] width 76 height 242
copy p "**********"
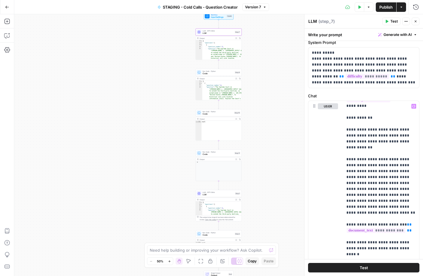
click at [6, 7] on icon "button" at bounding box center [7, 7] width 4 height 4
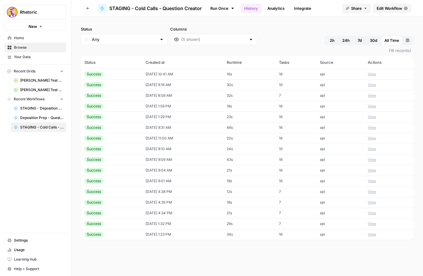
click at [85, 10] on button "Go back" at bounding box center [88, 9] width 10 height 10
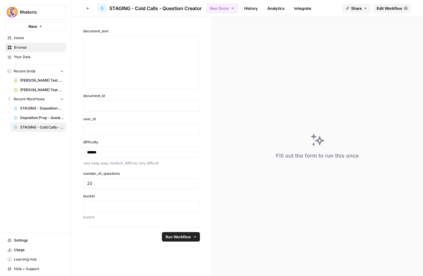
click at [87, 10] on icon "button" at bounding box center [88, 9] width 4 height 4
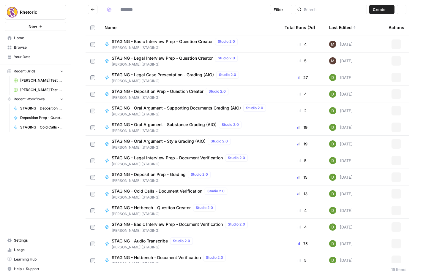
type input "**********"
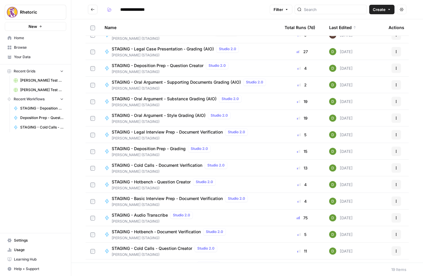
scroll to position [26, 0]
click at [163, 182] on span "STAGING - Hotbench - Question Creator" at bounding box center [151, 182] width 79 height 6
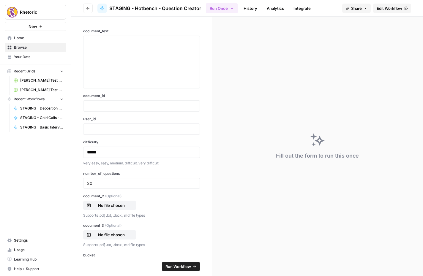
click at [385, 10] on span "Edit Workflow" at bounding box center [390, 8] width 26 height 6
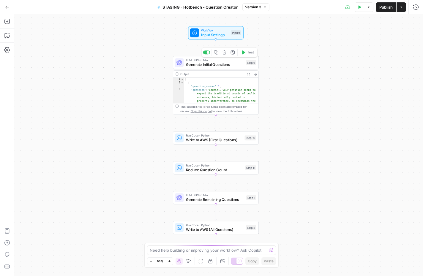
click at [211, 65] on span "Generate Initial Questions" at bounding box center [215, 65] width 58 height 6
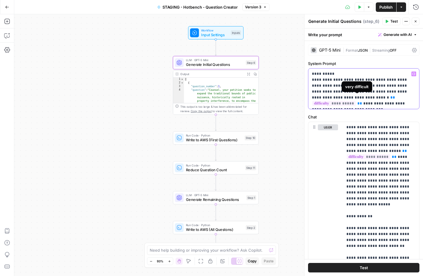
click at [356, 101] on span "**********" at bounding box center [334, 103] width 44 height 5
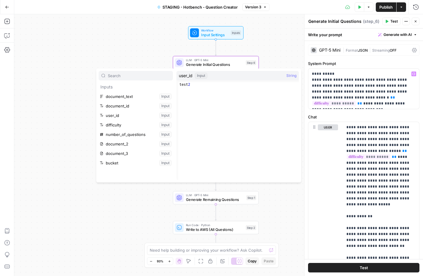
click at [289, 59] on div "Workflow Input Settings Inputs LLM · GPT-5 Mini Generate Initial Questions Step…" at bounding box center [218, 145] width 409 height 262
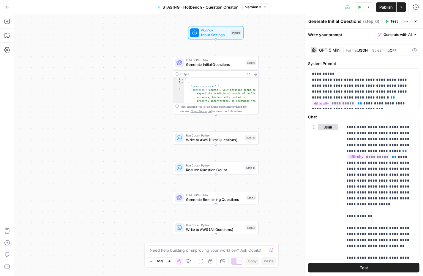
click at [416, 21] on icon "button" at bounding box center [416, 22] width 4 height 4
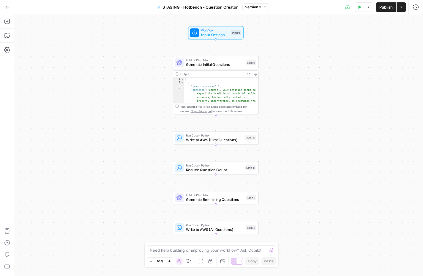
click at [4, 8] on button "Go Back" at bounding box center [7, 7] width 11 height 11
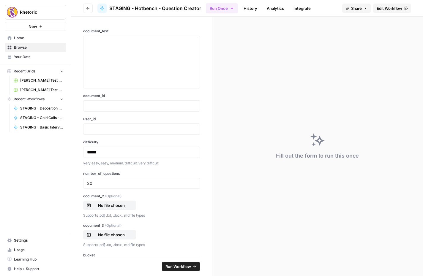
click at [88, 10] on button "Go back" at bounding box center [88, 9] width 10 height 10
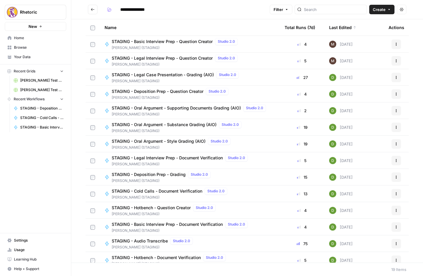
click at [151, 41] on span "STAGING - Basic Interview Prep - Question Creator" at bounding box center [162, 42] width 101 height 6
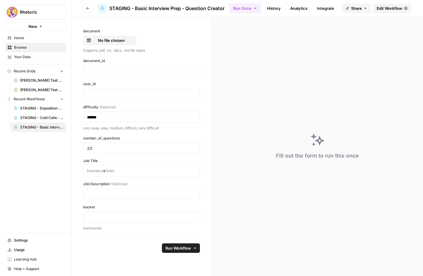
click at [395, 9] on span "Edit Workflow" at bounding box center [390, 8] width 26 height 6
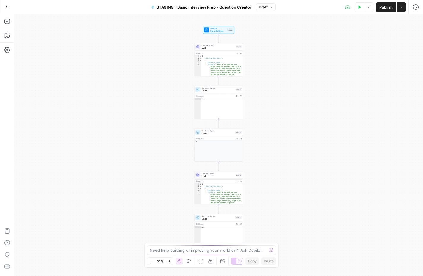
type textarea "*"
click at [215, 66] on div "{ "interview_questions" : [ { "question_number" : 1 , "question" : "Walk me thr…" at bounding box center [222, 90] width 42 height 70
click at [215, 48] on span "LLM" at bounding box center [218, 47] width 33 height 3
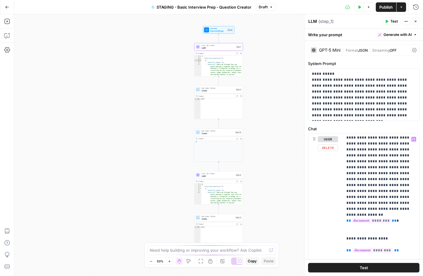
scroll to position [119, 0]
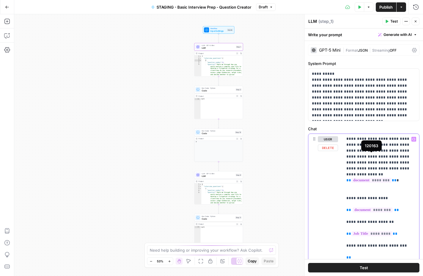
click at [371, 178] on span "********" at bounding box center [371, 180] width 40 height 5
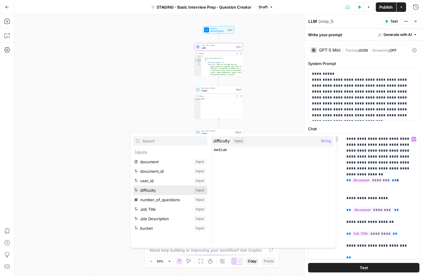
click at [151, 190] on button "Select variable difficulty" at bounding box center [170, 191] width 74 height 10
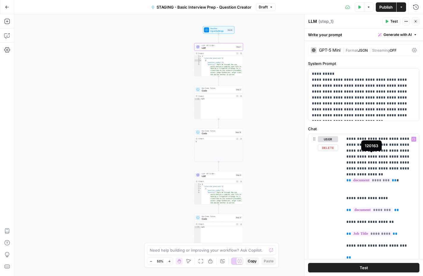
drag, startPoint x: 340, startPoint y: 157, endPoint x: 388, endPoint y: 155, distance: 47.8
click at [388, 155] on div "**********" at bounding box center [363, 262] width 111 height 256
drag, startPoint x: 402, startPoint y: 155, endPoint x: 342, endPoint y: 155, distance: 59.7
click at [342, 155] on div "**********" at bounding box center [363, 262] width 111 height 256
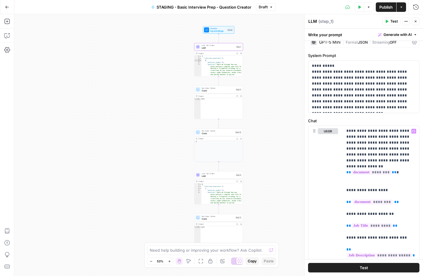
scroll to position [0, 0]
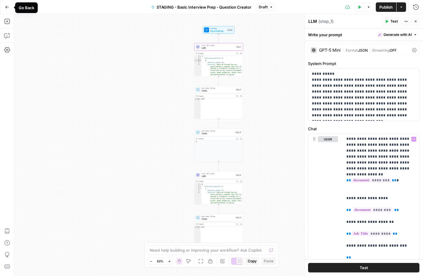
click at [7, 10] on button "Go Back" at bounding box center [7, 7] width 11 height 11
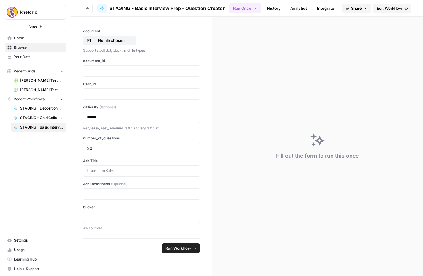
click at [90, 7] on button "Go back" at bounding box center [88, 9] width 10 height 10
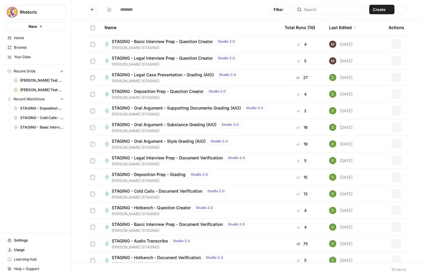
type input "**********"
click at [149, 210] on span "STAGING - Hotbench - Question Creator" at bounding box center [151, 208] width 79 height 6
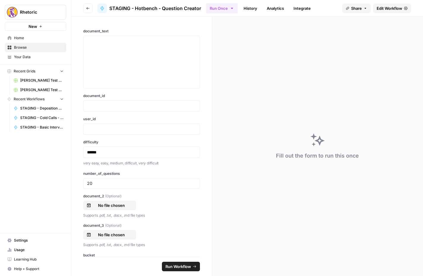
click at [395, 9] on span "Edit Workflow" at bounding box center [390, 8] width 26 height 6
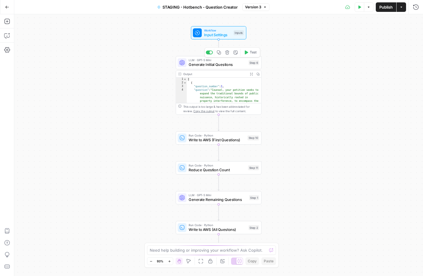
click at [211, 66] on span "Generate Initial Questions" at bounding box center [218, 65] width 58 height 6
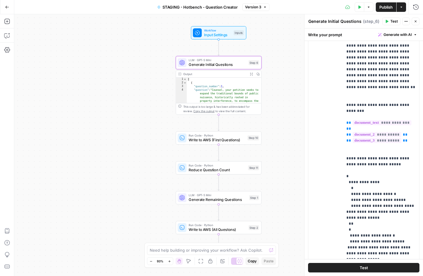
scroll to position [105, 0]
click at [7, 6] on icon "button" at bounding box center [7, 7] width 4 height 4
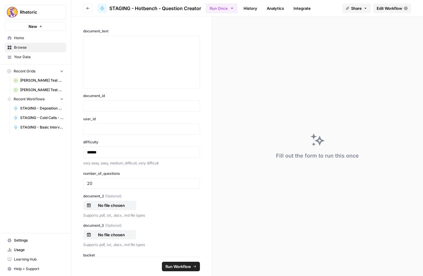
click at [95, 12] on header "Go back STAGING - Hotbench - Question Creator Run Once History Analytics Integr…" at bounding box center [247, 8] width 352 height 17
click at [88, 8] on icon "button" at bounding box center [87, 8] width 3 height 2
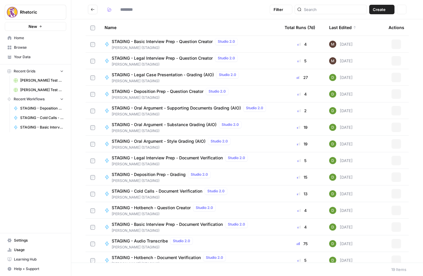
type input "**********"
click at [147, 60] on span "STAGING - Legal Interview Prep - Question Creator" at bounding box center [162, 58] width 101 height 6
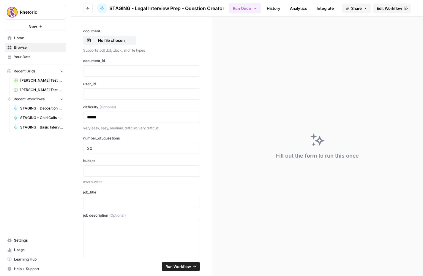
click at [273, 10] on link "History" at bounding box center [273, 9] width 21 height 10
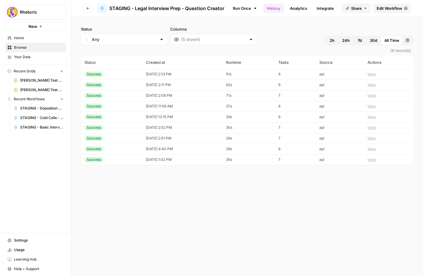
click at [112, 74] on div "Success" at bounding box center [111, 74] width 54 height 5
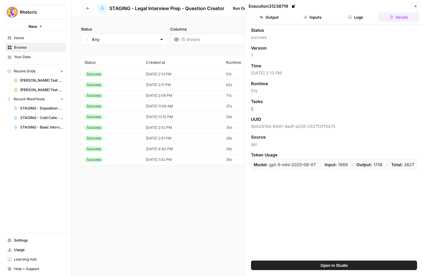
click at [310, 13] on button "Inputs" at bounding box center [312, 17] width 41 height 10
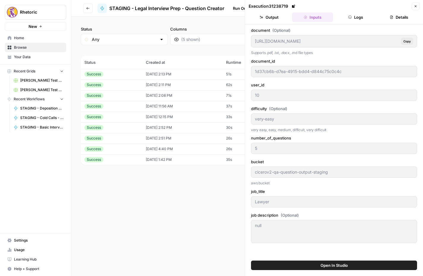
click at [356, 17] on button "Logs" at bounding box center [355, 17] width 41 height 10
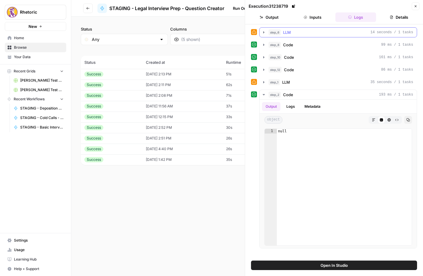
click at [287, 31] on span "LLM" at bounding box center [287, 32] width 8 height 6
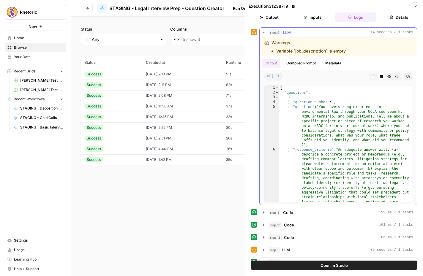
click at [309, 64] on button "Compiled Prompt" at bounding box center [301, 63] width 37 height 9
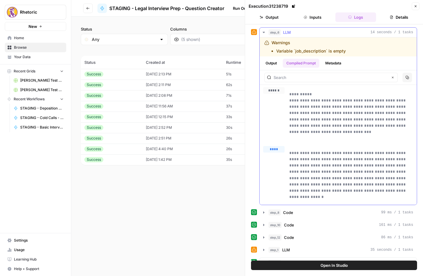
click at [331, 58] on div "Output Compiled Prompt Metadata" at bounding box center [338, 63] width 157 height 14
click at [331, 61] on button "Metadata" at bounding box center [333, 63] width 23 height 9
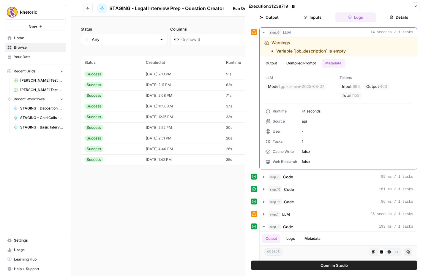
click at [316, 63] on button "Compiled Prompt" at bounding box center [301, 63] width 37 height 9
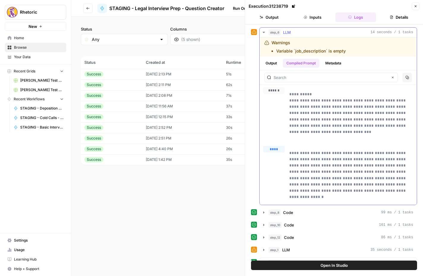
click at [271, 67] on button "Output" at bounding box center [271, 63] width 18 height 9
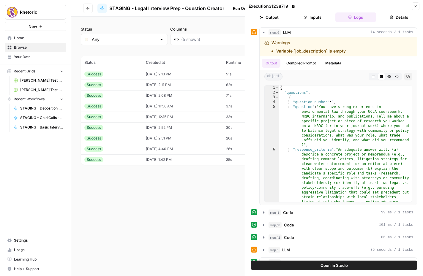
click at [87, 9] on icon "button" at bounding box center [88, 9] width 4 height 4
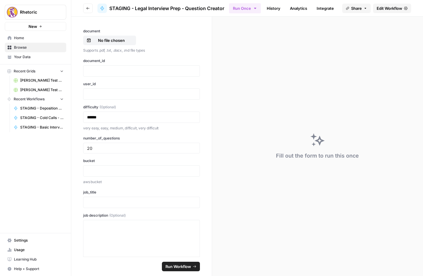
click at [87, 8] on icon "button" at bounding box center [88, 9] width 4 height 4
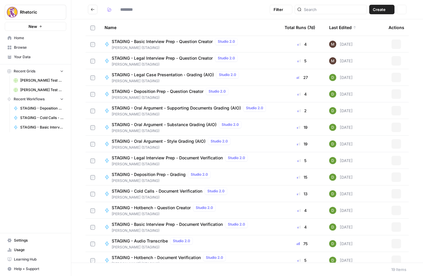
type input "**********"
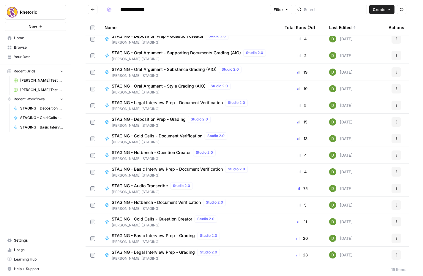
scroll to position [59, 0]
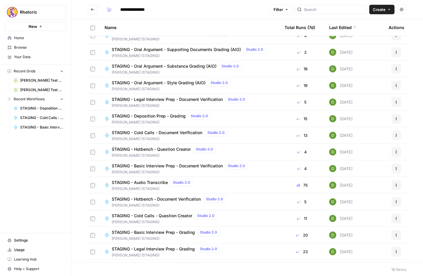
click at [161, 216] on span "STAGING - Cold Calls - Question Creator" at bounding box center [152, 216] width 81 height 6
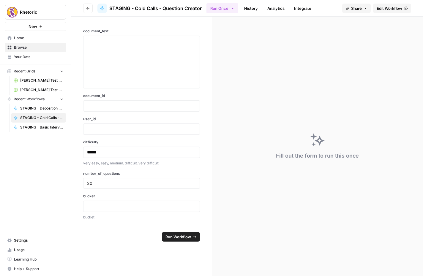
click at [254, 10] on link "History" at bounding box center [251, 9] width 21 height 10
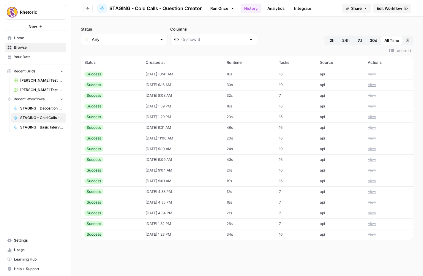
click at [174, 75] on td "10/13/25 at 10:41 AM" at bounding box center [182, 74] width 81 height 11
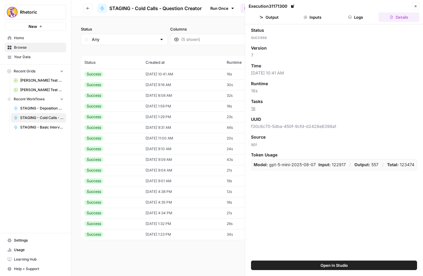
click at [317, 18] on button "Inputs" at bounding box center [312, 17] width 41 height 10
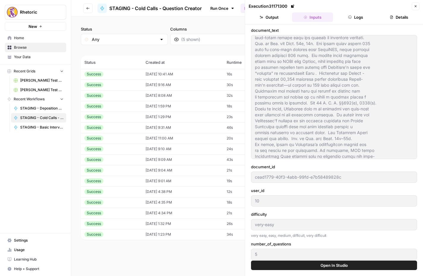
scroll to position [34, 0]
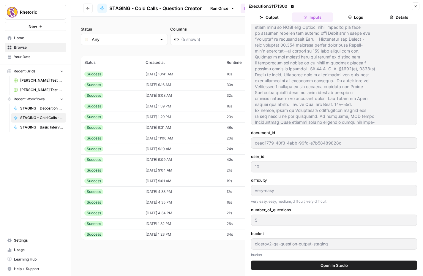
click at [88, 7] on icon "button" at bounding box center [88, 9] width 4 height 4
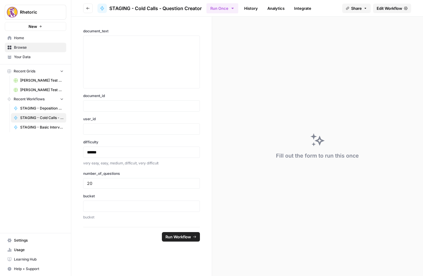
click at [88, 7] on icon "button" at bounding box center [88, 9] width 4 height 4
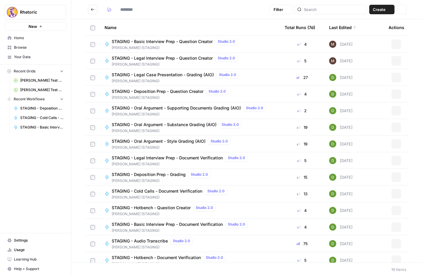
type input "**********"
click at [160, 59] on span "STAGING - Legal Interview Prep - Question Creator" at bounding box center [162, 58] width 101 height 6
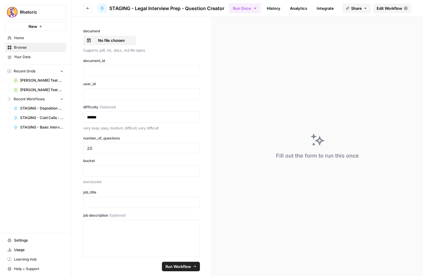
click at [275, 8] on link "History" at bounding box center [273, 9] width 21 height 10
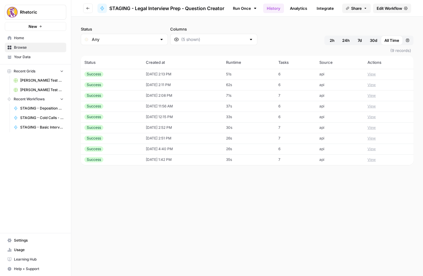
click at [136, 74] on td "Success" at bounding box center [111, 74] width 61 height 11
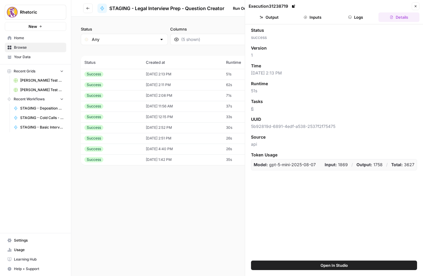
click at [310, 18] on button "Inputs" at bounding box center [312, 17] width 41 height 10
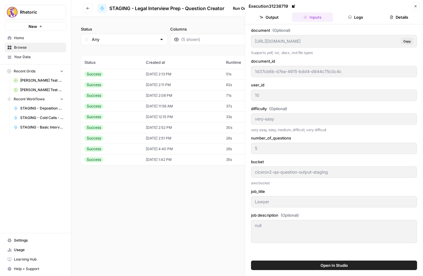
click at [88, 10] on button "Go back" at bounding box center [88, 9] width 10 height 10
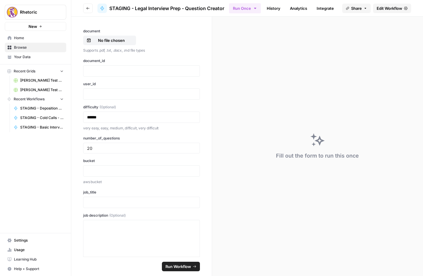
click at [88, 10] on button "Go back" at bounding box center [88, 9] width 10 height 10
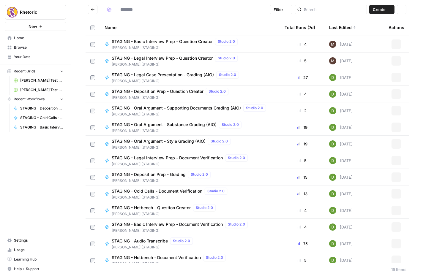
type input "**********"
click at [163, 40] on span "STAGING - Basic Interview Prep - Question Creator" at bounding box center [162, 42] width 101 height 6
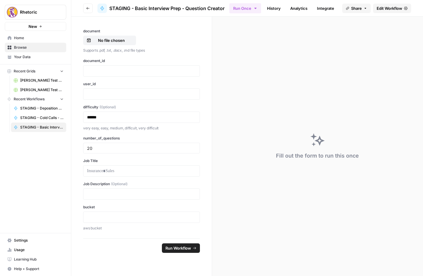
click at [276, 10] on link "History" at bounding box center [274, 9] width 21 height 10
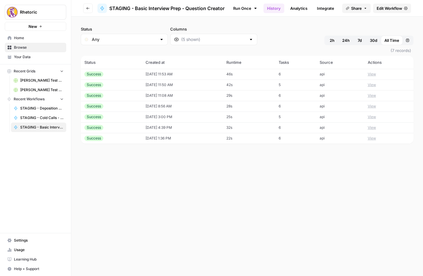
click at [91, 8] on button "Go back" at bounding box center [88, 9] width 10 height 10
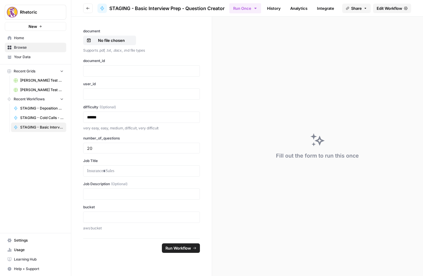
click at [90, 8] on button "Go back" at bounding box center [88, 9] width 10 height 10
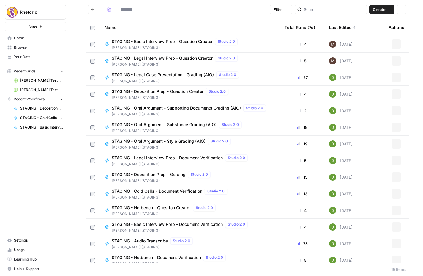
type input "**********"
click at [161, 59] on span "STAGING - Legal Interview Prep - Question Creator" at bounding box center [162, 58] width 101 height 6
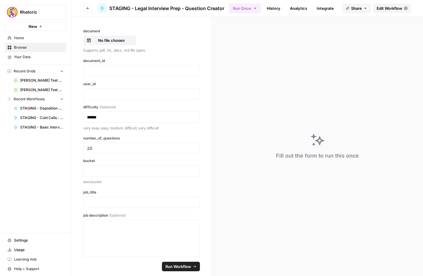
click at [285, 5] on ul "Run Once History Analytics Integrate" at bounding box center [283, 8] width 108 height 12
click at [271, 11] on link "History" at bounding box center [273, 9] width 21 height 10
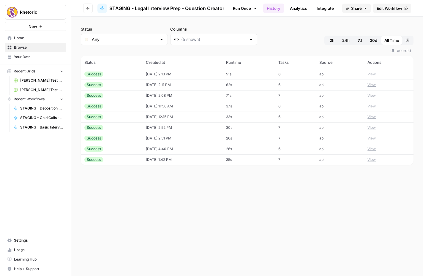
click at [152, 86] on td "10/14/25 at 2:11 PM" at bounding box center [182, 85] width 80 height 11
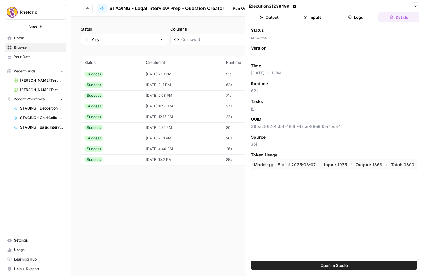
click at [351, 18] on icon "button" at bounding box center [350, 17] width 4 height 4
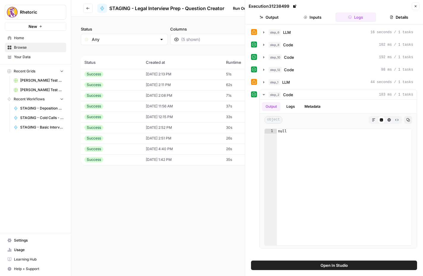
click at [327, 18] on button "Inputs" at bounding box center [312, 17] width 41 height 10
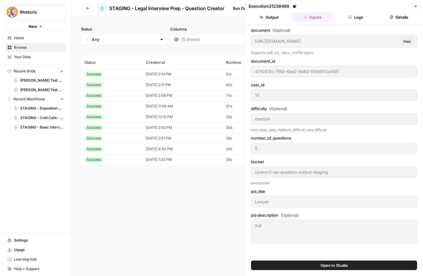
click at [89, 7] on icon "button" at bounding box center [88, 9] width 4 height 4
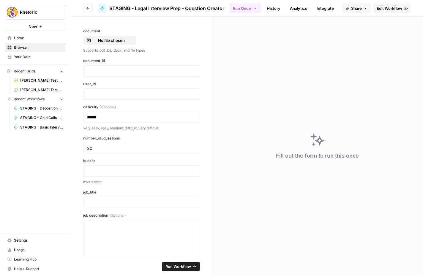
click at [89, 7] on icon "button" at bounding box center [88, 9] width 4 height 4
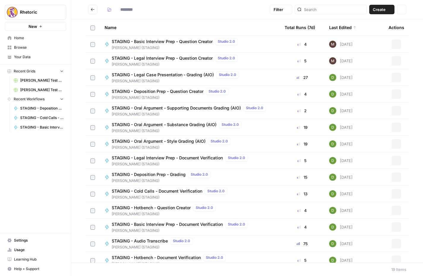
type input "**********"
click at [160, 57] on span "STAGING - Legal Interview Prep - Question Creator" at bounding box center [162, 58] width 101 height 6
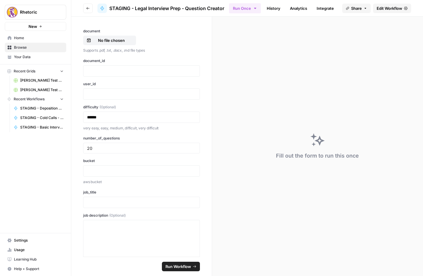
click at [87, 4] on button "Go back" at bounding box center [88, 9] width 10 height 10
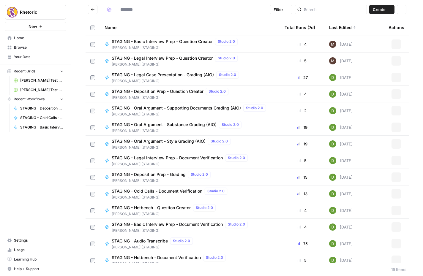
type input "**********"
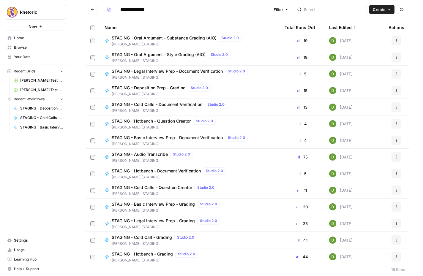
scroll to position [89, 0]
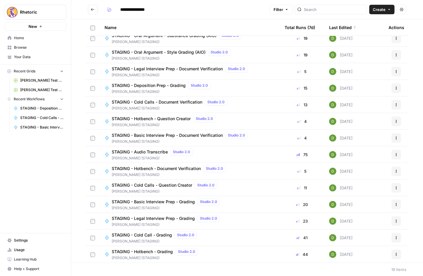
click at [144, 188] on div "STAGING - Cold Calls - Question Creator Studio 2.0" at bounding box center [166, 185] width 108 height 7
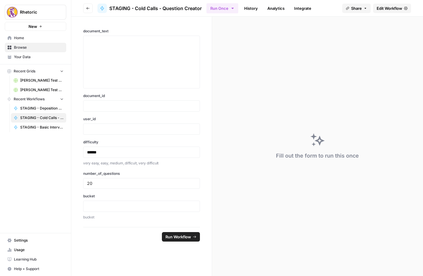
click at [254, 8] on link "History" at bounding box center [251, 9] width 21 height 10
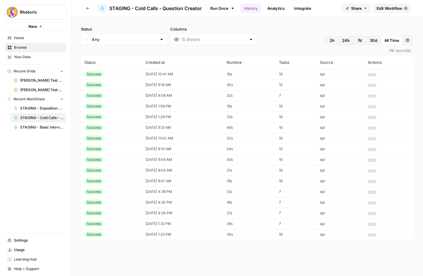
click at [391, 8] on span "Edit Workflow" at bounding box center [390, 8] width 26 height 6
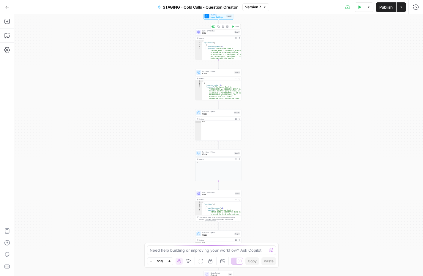
click at [220, 34] on span "LLM" at bounding box center [217, 33] width 31 height 3
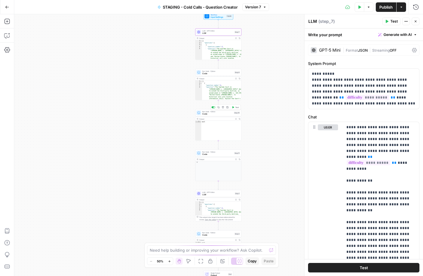
click at [212, 116] on div "Run Code · Python Code Step 10 Copy step Delete step Add Note Test" at bounding box center [218, 112] width 46 height 7
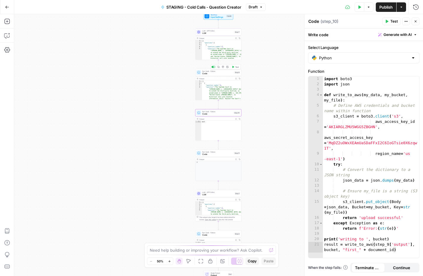
click at [216, 74] on span "Code" at bounding box center [217, 73] width 31 height 3
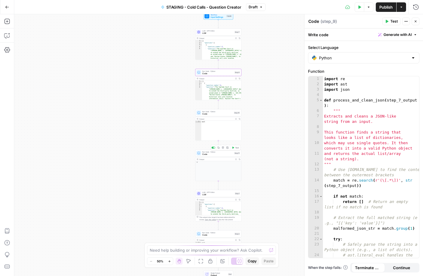
click at [210, 153] on span "Code" at bounding box center [217, 154] width 31 height 3
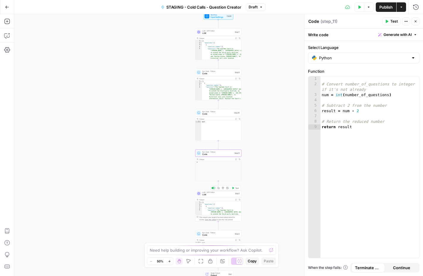
click at [213, 196] on div "LLM · GPT-5 Mini LLM Step 1 Copy step Delete step Add Note Test" at bounding box center [218, 193] width 46 height 7
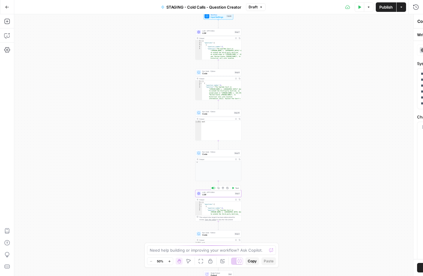
type textarea "LLM"
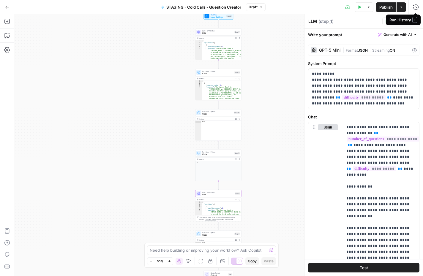
click at [417, 24] on div "Run History E" at bounding box center [403, 20] width 35 height 11
click at [8, 8] on icon "button" at bounding box center [7, 7] width 4 height 4
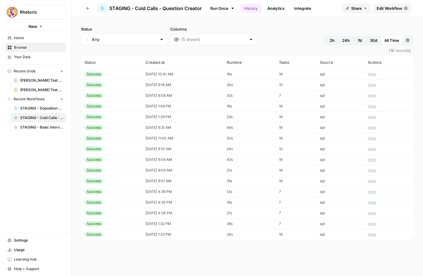
click at [87, 12] on button "Go back" at bounding box center [88, 9] width 10 height 10
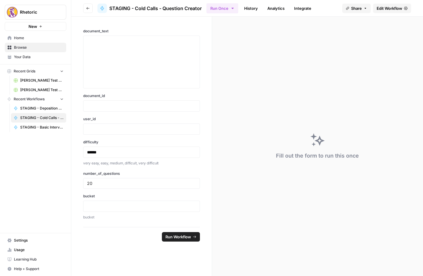
click at [87, 12] on button "Go back" at bounding box center [88, 9] width 10 height 10
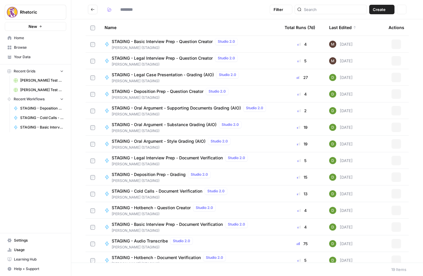
type input "**********"
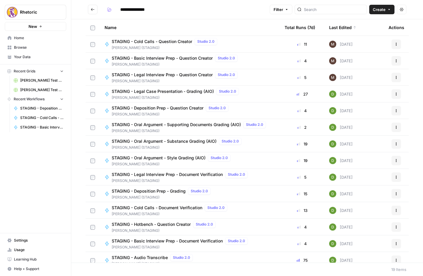
click at [162, 41] on span "STAGING - Cold Calls - Question Creator" at bounding box center [152, 42] width 81 height 6
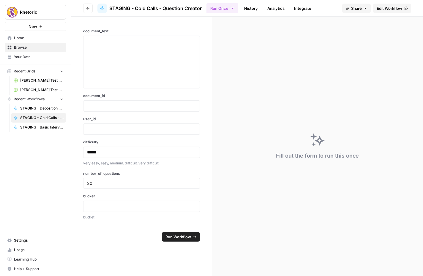
click at [251, 8] on link "History" at bounding box center [251, 9] width 21 height 10
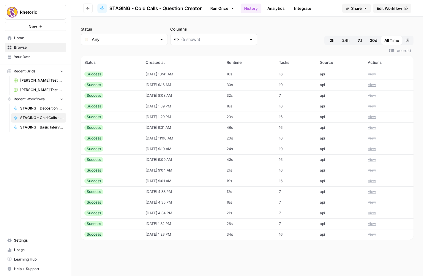
click at [86, 8] on button "Go back" at bounding box center [88, 9] width 10 height 10
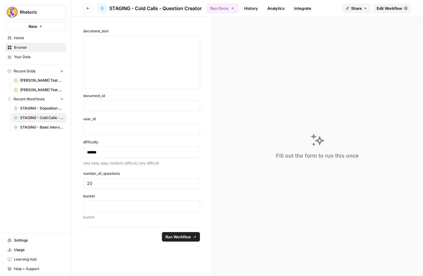
click at [86, 8] on button "Go back" at bounding box center [88, 9] width 10 height 10
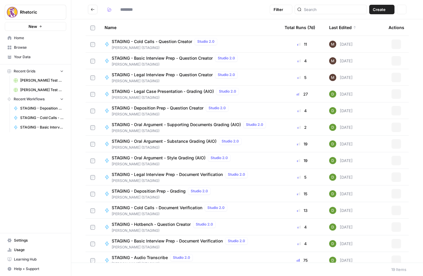
type input "**********"
click at [165, 59] on span "STAGING - Basic Interview Prep - Question Creator" at bounding box center [162, 58] width 101 height 6
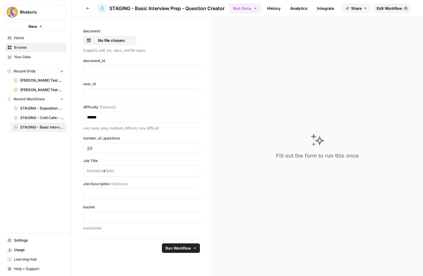
click at [395, 8] on span "Edit Workflow" at bounding box center [390, 8] width 26 height 6
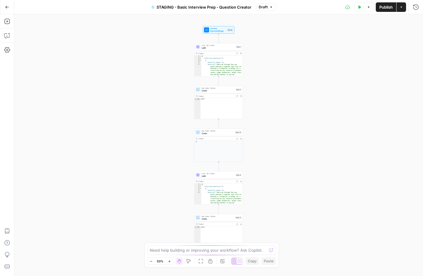
click at [220, 49] on span "LLM" at bounding box center [218, 47] width 33 height 3
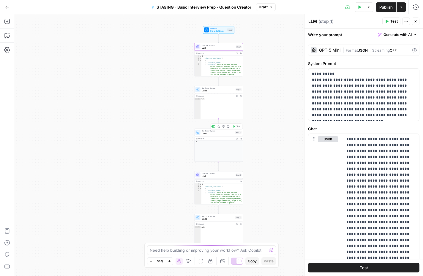
click at [210, 133] on span "Code" at bounding box center [218, 133] width 32 height 3
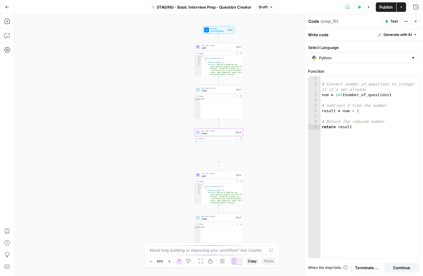
click at [209, 175] on span "LLM" at bounding box center [218, 176] width 33 height 3
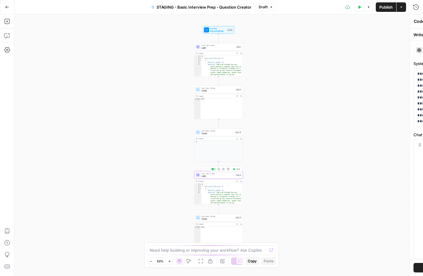
type textarea "LLM"
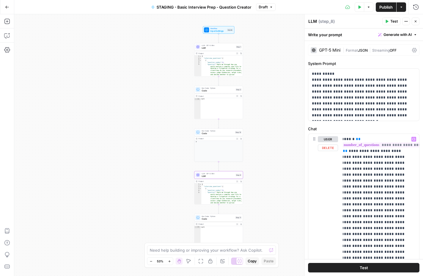
scroll to position [0, 5]
click at [219, 135] on span "Code" at bounding box center [218, 133] width 32 height 3
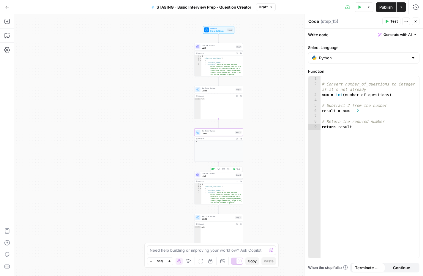
click at [210, 176] on span "LLM" at bounding box center [218, 176] width 33 height 3
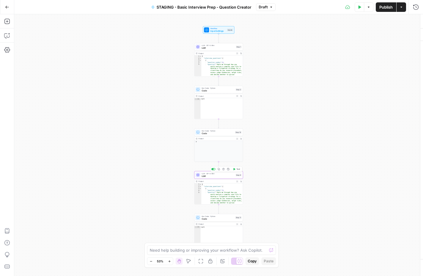
type textarea "LLM"
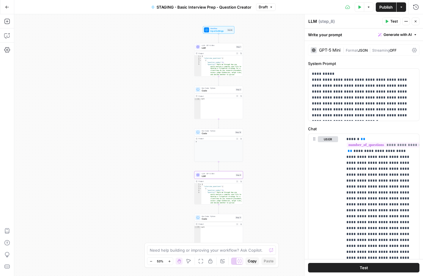
click at [8, 7] on icon "button" at bounding box center [7, 7] width 4 height 3
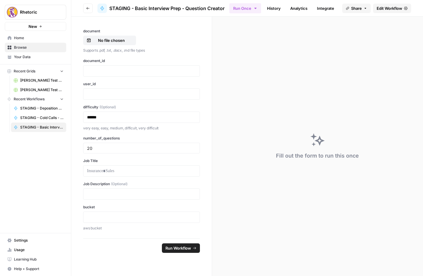
click at [88, 8] on icon "button" at bounding box center [88, 9] width 4 height 4
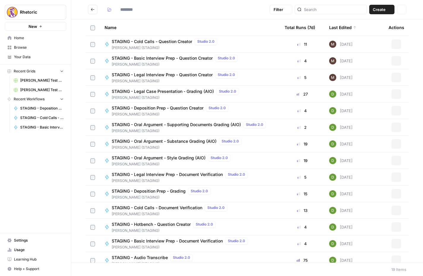
type input "**********"
click at [173, 79] on span "CICERO (STAGING)" at bounding box center [176, 80] width 128 height 5
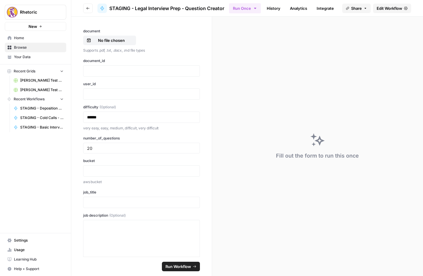
click at [394, 8] on span "Edit Workflow" at bounding box center [390, 8] width 26 height 6
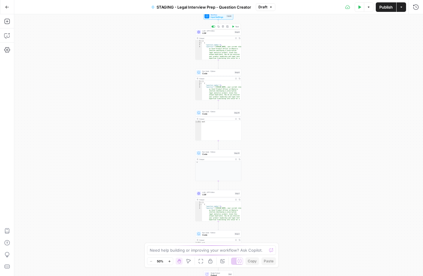
click at [215, 35] on div "LLM · GPT-5 Mini LLM Step 6 Copy step Delete step Add Note Test" at bounding box center [218, 32] width 46 height 7
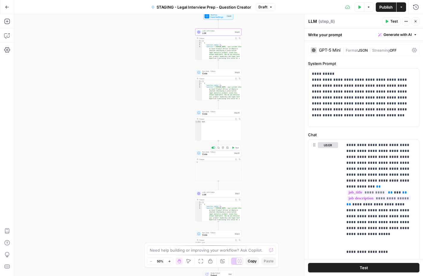
click at [215, 153] on span "Code" at bounding box center [217, 154] width 30 height 3
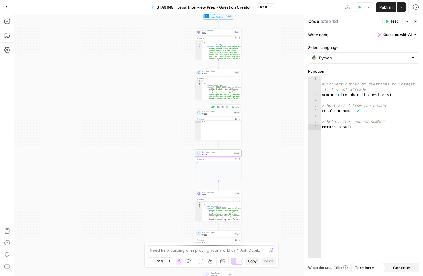
click at [216, 115] on span "Code" at bounding box center [217, 114] width 30 height 3
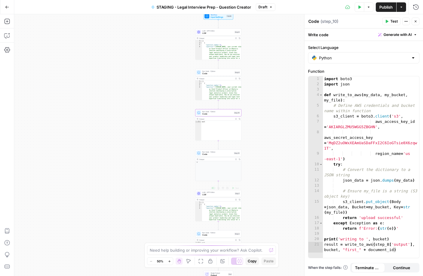
click at [217, 195] on span "LLM" at bounding box center [217, 194] width 31 height 3
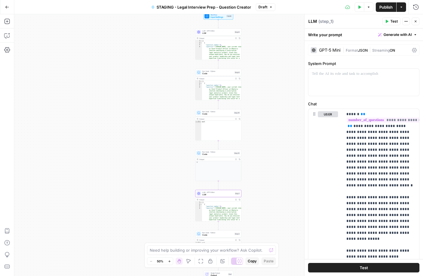
click at [8, 7] on icon "button" at bounding box center [7, 7] width 4 height 3
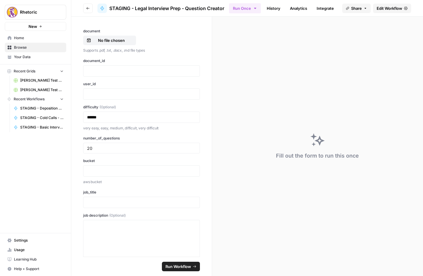
click at [90, 10] on button "Go back" at bounding box center [88, 9] width 10 height 10
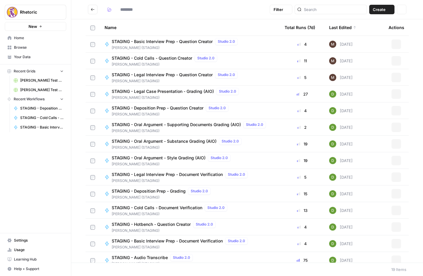
type input "**********"
click at [155, 59] on span "STAGING - Cold Calls - Question Creator" at bounding box center [152, 58] width 81 height 6
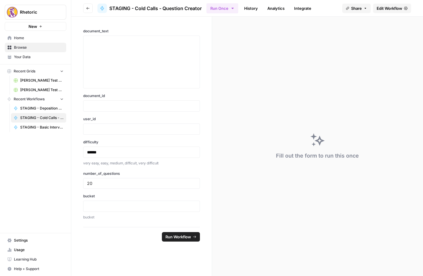
click at [89, 7] on icon "button" at bounding box center [88, 9] width 4 height 4
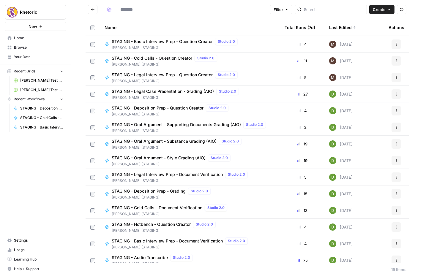
type input "**********"
click at [173, 75] on span "STAGING - Legal Interview Prep - Question Creator" at bounding box center [162, 75] width 101 height 6
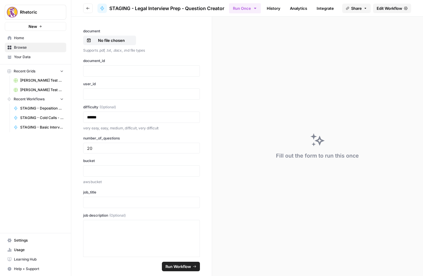
click at [383, 7] on span "Edit Workflow" at bounding box center [390, 8] width 26 height 6
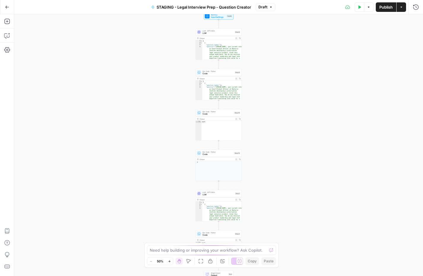
click at [8, 7] on icon "button" at bounding box center [7, 7] width 4 height 4
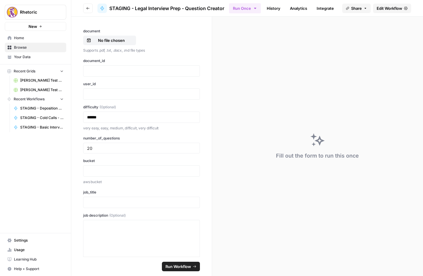
click at [85, 7] on button "Go back" at bounding box center [88, 9] width 10 height 10
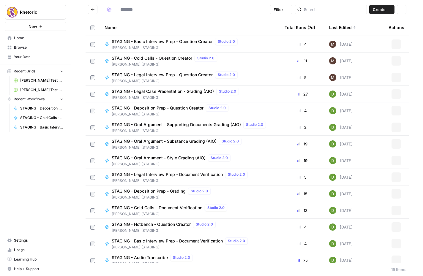
type input "**********"
click at [162, 57] on span "STAGING - Cold Calls - Question Creator" at bounding box center [152, 58] width 81 height 6
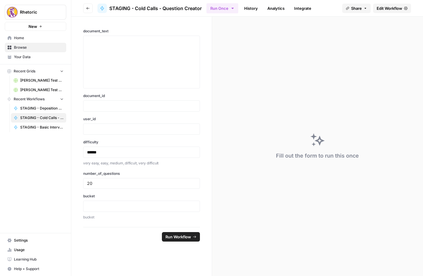
click at [385, 7] on span "Edit Workflow" at bounding box center [390, 8] width 26 height 6
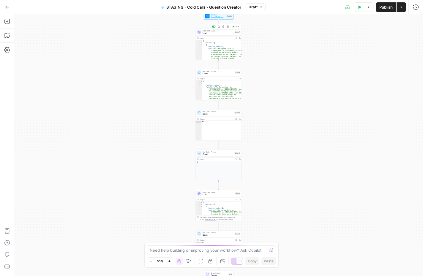
click at [216, 32] on span "LLM" at bounding box center [218, 33] width 31 height 3
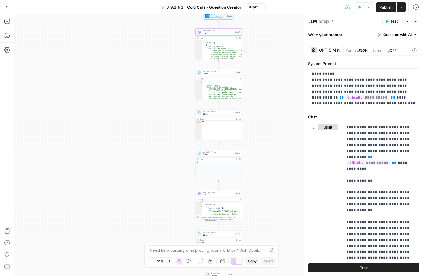
click at [4, 4] on button "Go Back" at bounding box center [7, 7] width 11 height 11
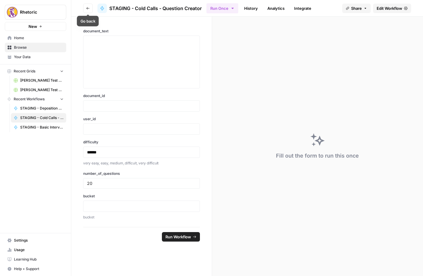
click at [91, 9] on button "Go back" at bounding box center [88, 9] width 10 height 10
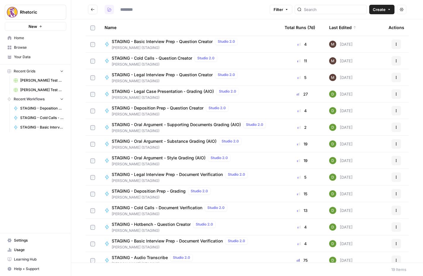
type input "**********"
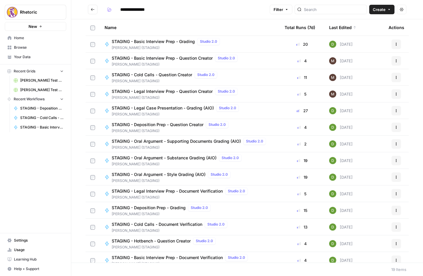
click at [171, 59] on span "STAGING - Basic Interview Prep - Question Creator" at bounding box center [162, 58] width 101 height 6
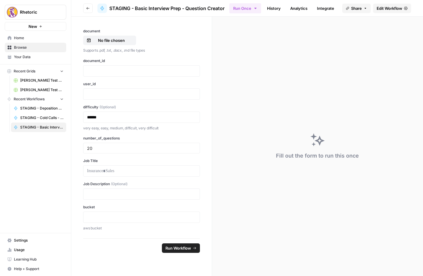
click at [393, 10] on span "Edit Workflow" at bounding box center [390, 8] width 26 height 6
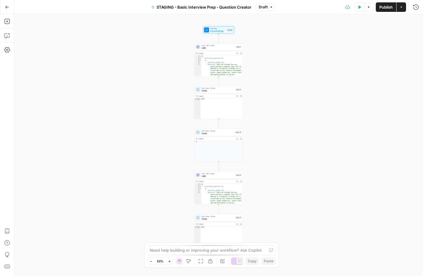
click at [8, 5] on icon "button" at bounding box center [7, 7] width 4 height 4
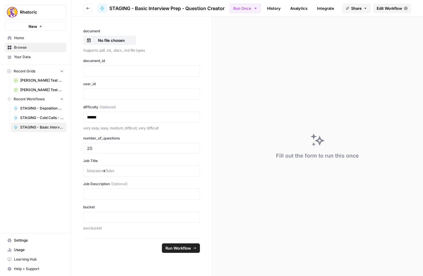
click at [278, 10] on link "History" at bounding box center [274, 9] width 21 height 10
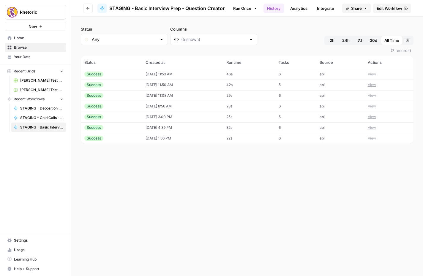
click at [157, 75] on td "10/14/25 at 11:53 AM" at bounding box center [182, 74] width 81 height 11
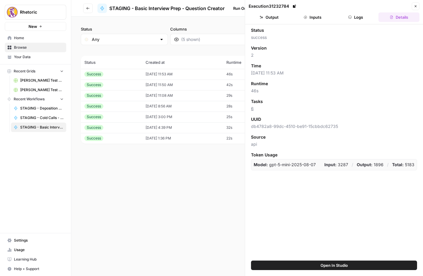
click at [316, 17] on button "Inputs" at bounding box center [312, 17] width 41 height 10
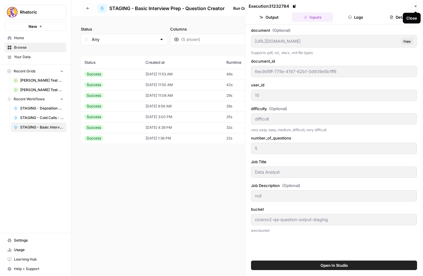
click at [415, 6] on icon "button" at bounding box center [416, 6] width 2 height 2
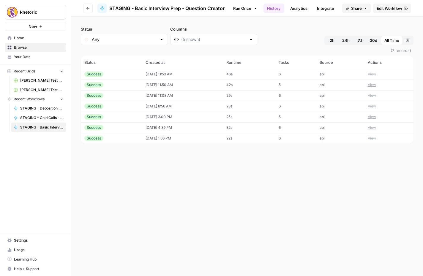
click at [383, 9] on span "Edit Workflow" at bounding box center [390, 8] width 26 height 6
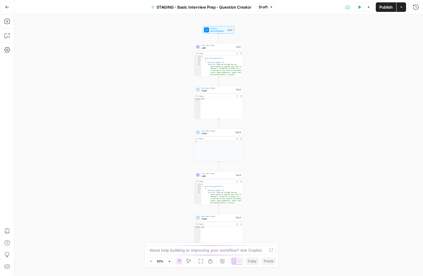
click at [214, 52] on div "Output" at bounding box center [216, 53] width 36 height 2
click at [216, 47] on span "LLM" at bounding box center [218, 47] width 33 height 3
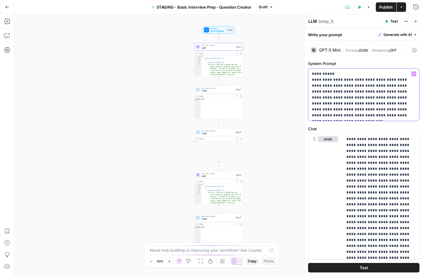
click at [380, 116] on p "**********" at bounding box center [364, 95] width 104 height 48
click at [373, 98] on p "**********" at bounding box center [364, 95] width 104 height 48
click at [345, 111] on p "**********" at bounding box center [364, 95] width 104 height 48
click at [380, 116] on p "**********" at bounding box center [364, 95] width 104 height 48
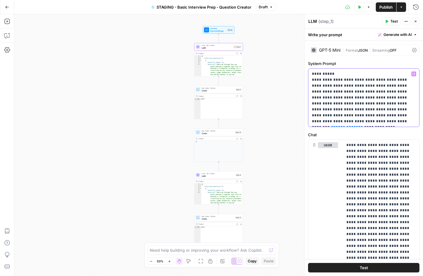
click at [336, 125] on span "**********" at bounding box center [347, 127] width 23 height 4
click at [358, 125] on span "**" at bounding box center [360, 127] width 5 height 4
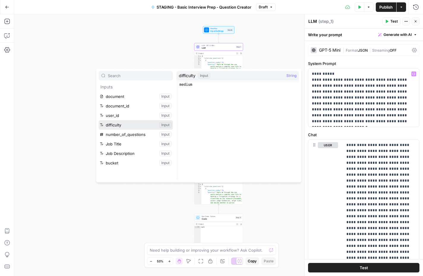
click at [117, 127] on button "Select variable difficulty" at bounding box center [136, 125] width 74 height 10
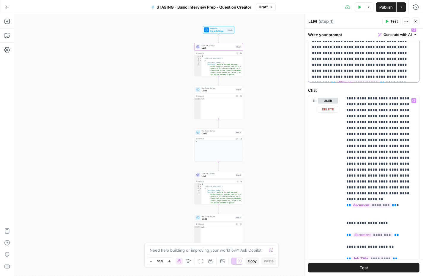
scroll to position [47, 0]
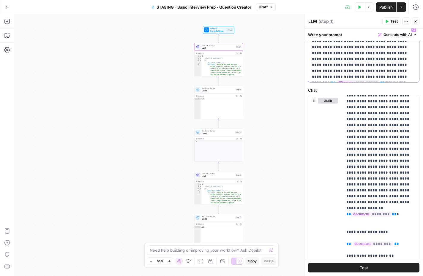
drag, startPoint x: 385, startPoint y: 77, endPoint x: 375, endPoint y: 71, distance: 11.7
click at [375, 71] on p "**********" at bounding box center [364, 52] width 104 height 53
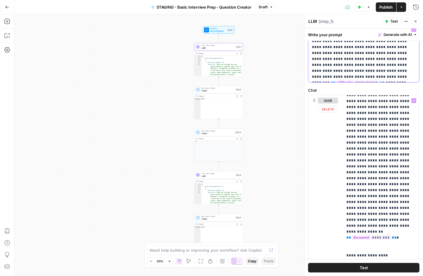
scroll to position [0, 0]
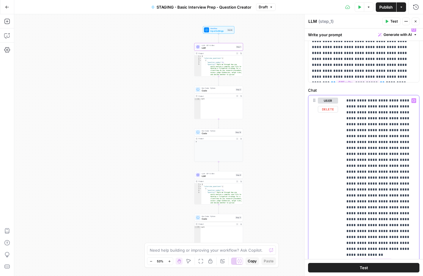
click at [407, 113] on p "**********" at bounding box center [380, 276] width 69 height 357
click at [369, 215] on p "**********" at bounding box center [380, 276] width 69 height 357
paste div
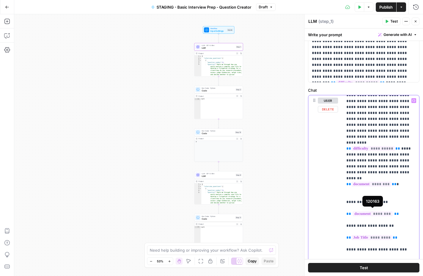
scroll to position [106, 0]
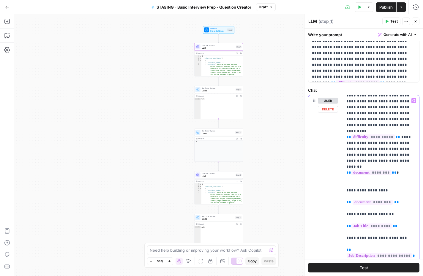
click at [370, 228] on p "**********" at bounding box center [380, 176] width 69 height 368
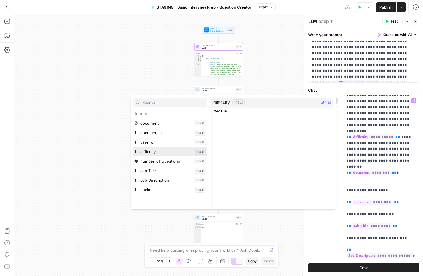
click at [152, 152] on button "Select variable difficulty" at bounding box center [170, 152] width 74 height 10
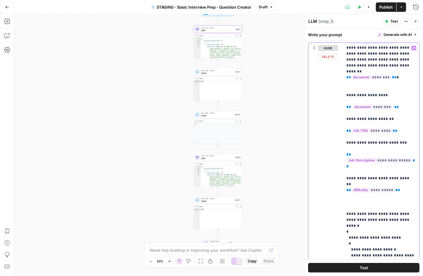
scroll to position [93, 0]
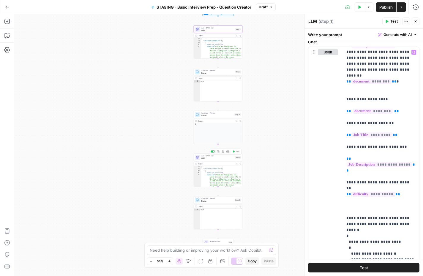
click at [217, 160] on span "LLM" at bounding box center [217, 158] width 33 height 3
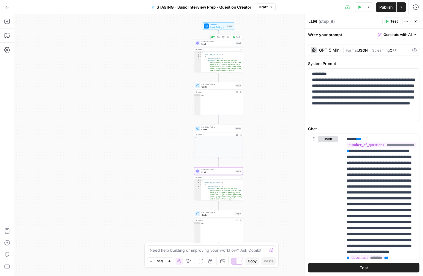
click at [216, 45] on span "LLM" at bounding box center [217, 43] width 33 height 3
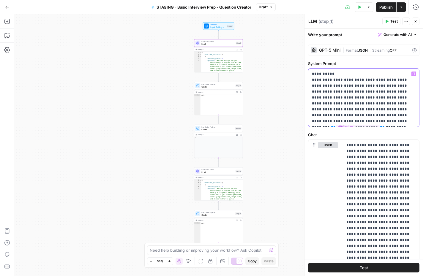
drag, startPoint x: 387, startPoint y: 124, endPoint x: 373, endPoint y: 114, distance: 16.7
click at [373, 114] on p "**********" at bounding box center [364, 97] width 104 height 53
click at [214, 130] on span "Code" at bounding box center [217, 129] width 32 height 3
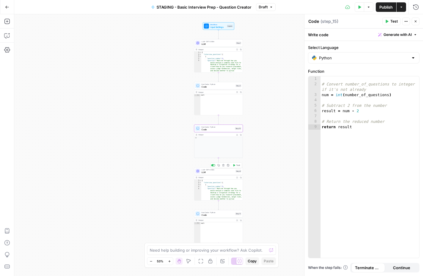
click at [223, 172] on span "LLM" at bounding box center [217, 172] width 33 height 3
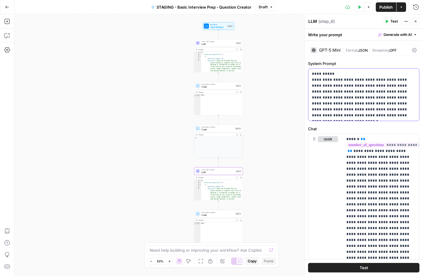
click at [385, 115] on p "**********" at bounding box center [364, 95] width 104 height 48
paste div
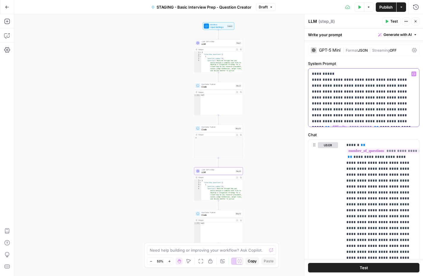
click at [373, 115] on p "**********" at bounding box center [364, 97] width 104 height 53
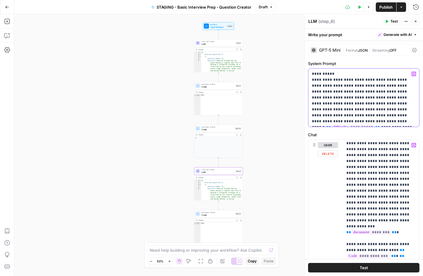
scroll to position [89, 0]
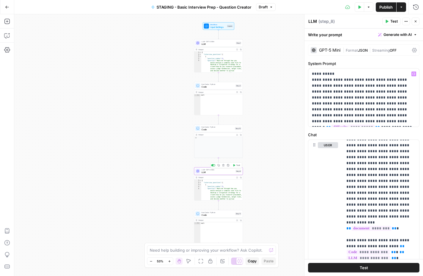
click at [214, 173] on span "LLM" at bounding box center [217, 172] width 33 height 3
click at [214, 44] on span "LLM" at bounding box center [217, 43] width 33 height 3
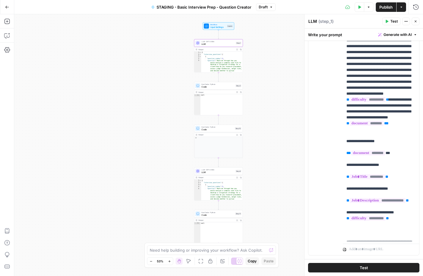
scroll to position [154, 0]
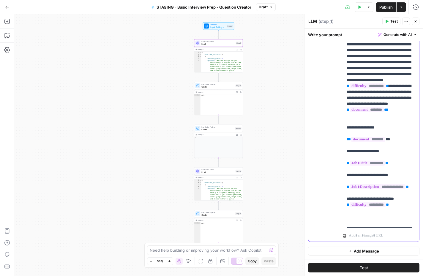
drag, startPoint x: 370, startPoint y: 103, endPoint x: 416, endPoint y: 109, distance: 46.7
click at [416, 109] on div "**********" at bounding box center [381, 107] width 76 height 242
copy p "**********"
click at [214, 173] on span "LLM" at bounding box center [217, 172] width 33 height 3
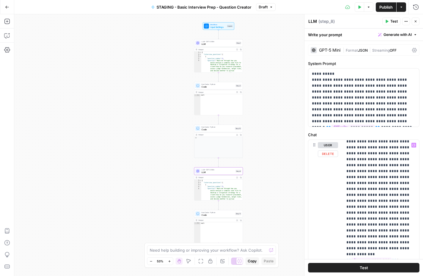
scroll to position [60, 0]
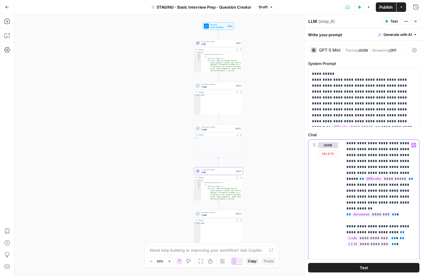
scroll to position [116, 0]
click at [212, 45] on span "LLM" at bounding box center [217, 43] width 33 height 3
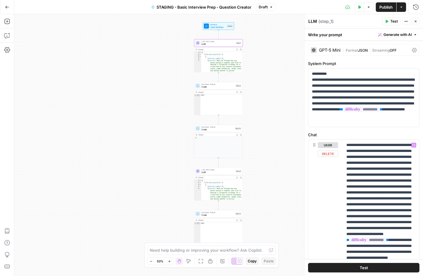
scroll to position [149, 0]
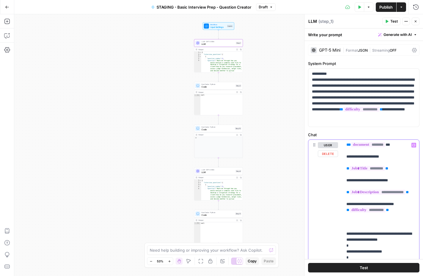
drag, startPoint x: 399, startPoint y: 246, endPoint x: 344, endPoint y: 241, distance: 54.6
click at [344, 241] on div "**********" at bounding box center [381, 261] width 76 height 242
copy p "**********"
click at [406, 242] on p "**********" at bounding box center [380, 186] width 69 height 386
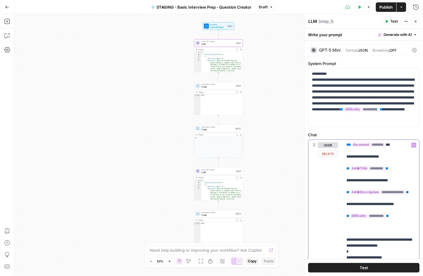
drag, startPoint x: 394, startPoint y: 252, endPoint x: 344, endPoint y: 239, distance: 51.7
click at [344, 239] on div "**********" at bounding box center [381, 261] width 76 height 242
copy p "**********"
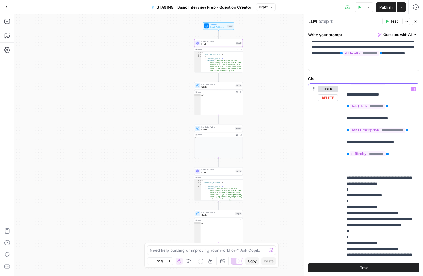
scroll to position [71, 0]
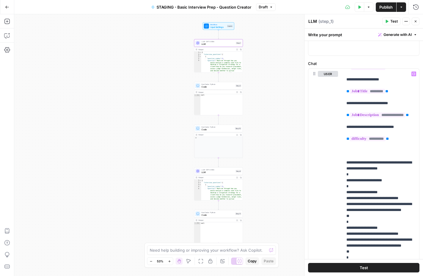
click at [213, 174] on div "LLM · GPT-5 Mini LLM Step 8" at bounding box center [218, 171] width 49 height 7
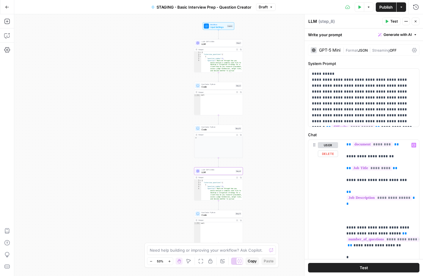
scroll to position [245, 0]
click at [356, 179] on p "**********" at bounding box center [380, 156] width 69 height 517
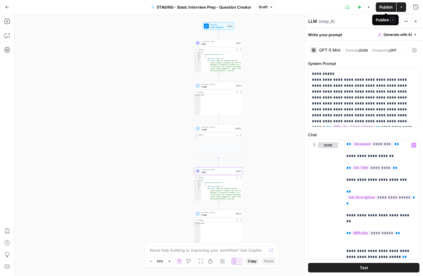
click at [387, 7] on span "Publish" at bounding box center [385, 7] width 13 height 6
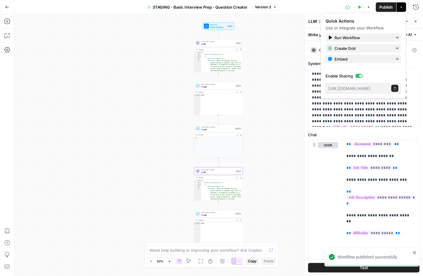
click at [267, 77] on div "Workflow Input Settings Inputs LLM · GPT-5 Mini LLM Step 1 Output Expand Output…" at bounding box center [218, 145] width 409 height 262
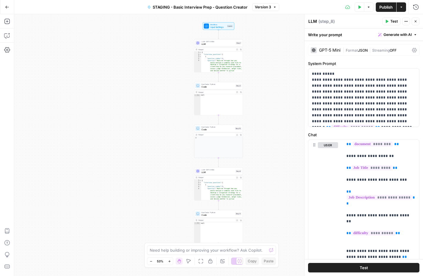
click at [201, 9] on span "STAGING - Basic Interview Prep - Question Creator" at bounding box center [200, 7] width 95 height 6
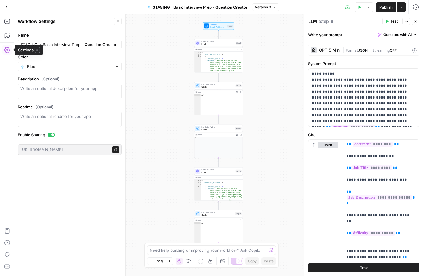
click at [8, 54] on button "Settings" at bounding box center [7, 50] width 10 height 10
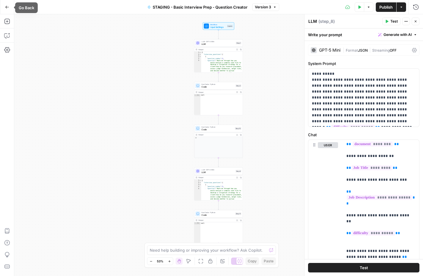
click at [8, 6] on icon "button" at bounding box center [7, 7] width 4 height 4
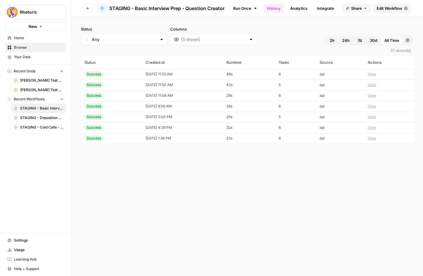
click at [298, 9] on link "Analytics" at bounding box center [299, 9] width 24 height 10
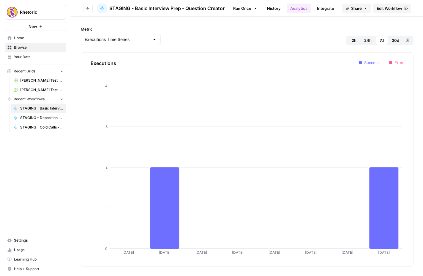
click at [324, 9] on link "Integrate" at bounding box center [325, 9] width 24 height 10
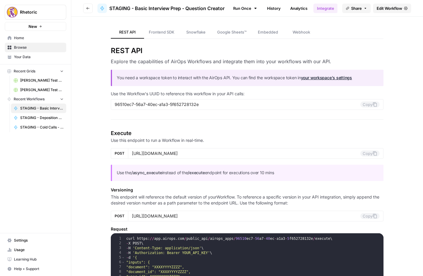
click at [392, 6] on span "Edit Workflow" at bounding box center [390, 8] width 26 height 6
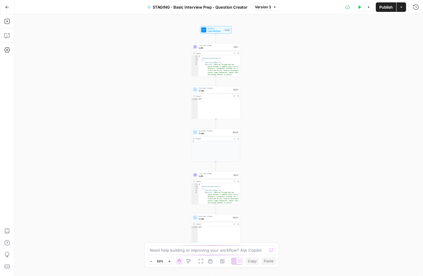
click at [273, 7] on icon "button" at bounding box center [275, 7] width 4 height 4
click at [282, 143] on div "Workflow Input Settings Inputs LLM · GPT-5 Mini LLM Step 1 Output Expand Output…" at bounding box center [218, 145] width 409 height 262
click at [190, 250] on textarea at bounding box center [208, 250] width 117 height 6
type textarea "What changed between versions 2 and 3?"
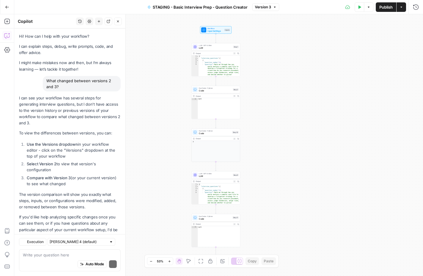
scroll to position [13, 0]
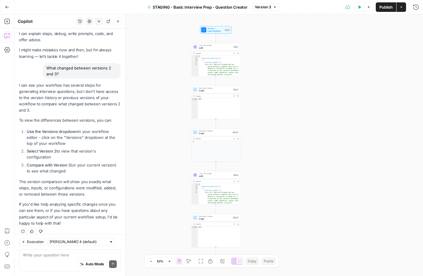
click at [313, 144] on div "Workflow Input Settings Inputs LLM · GPT-5 Mini LLM Step 1 Output Expand Output…" at bounding box center [218, 145] width 409 height 262
click at [369, 6] on icon "button" at bounding box center [369, 7] width 4 height 4
click at [355, 20] on span "Run Test" at bounding box center [352, 21] width 26 height 6
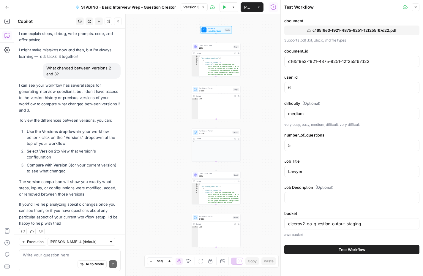
click at [342, 247] on span "Test Workflow" at bounding box center [352, 250] width 27 height 6
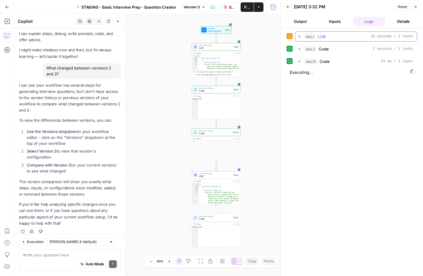
click at [297, 38] on icon "button" at bounding box center [299, 36] width 5 height 5
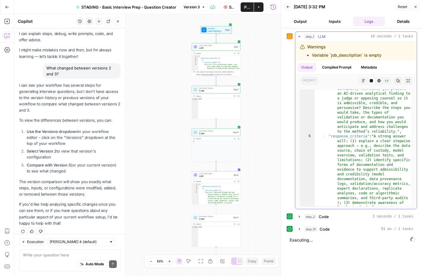
scroll to position [60, 0]
click at [348, 68] on button "Compiled Prompt" at bounding box center [336, 67] width 37 height 9
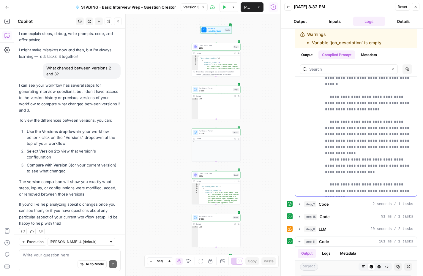
scroll to position [13, 0]
click at [119, 20] on icon "button" at bounding box center [118, 22] width 4 height 4
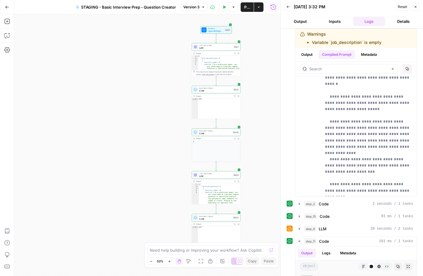
click at [415, 8] on icon "button" at bounding box center [416, 7] width 4 height 4
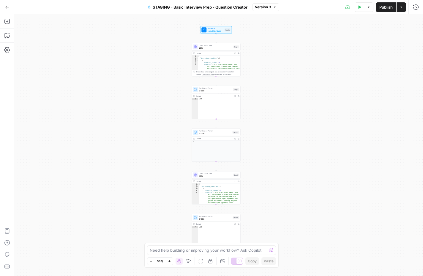
click at [7, 10] on button "Go Back" at bounding box center [7, 7] width 11 height 11
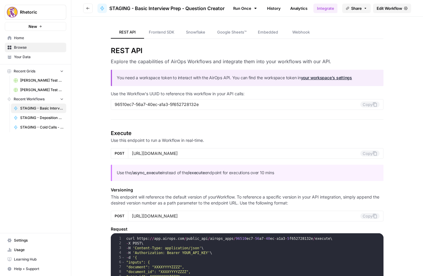
click at [89, 8] on icon "button" at bounding box center [88, 9] width 4 height 4
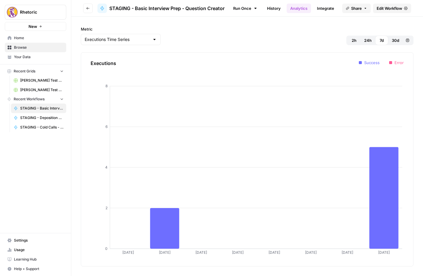
click at [277, 7] on link "History" at bounding box center [274, 9] width 21 height 10
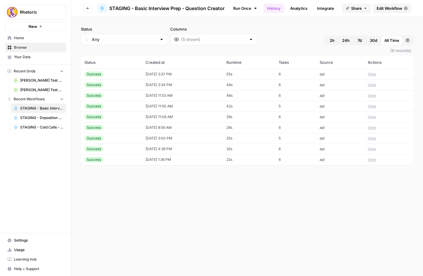
click at [179, 86] on td "10/14/25 at 3:34 PM" at bounding box center [182, 85] width 81 height 11
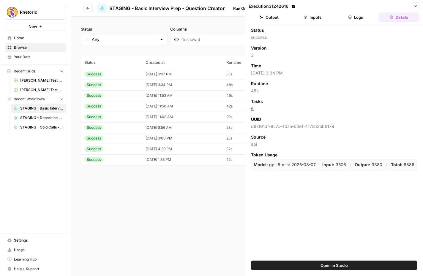
click at [315, 18] on button "Inputs" at bounding box center [312, 17] width 41 height 10
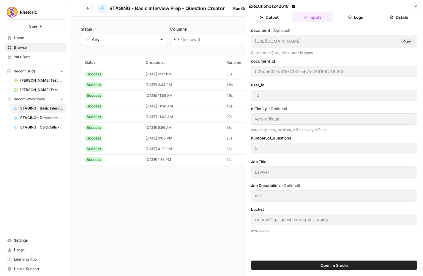
click at [359, 15] on button "Logs" at bounding box center [355, 17] width 41 height 10
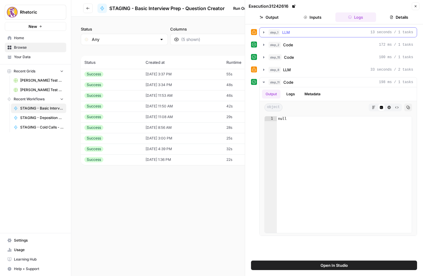
click at [301, 31] on div "step_1 LLM 13 seconds / 1 tasks" at bounding box center [341, 32] width 145 height 6
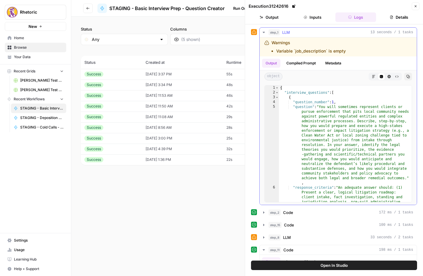
click at [297, 56] on div "Output Compiled Prompt Metadata" at bounding box center [338, 63] width 157 height 14
click at [297, 61] on button "Compiled Prompt" at bounding box center [301, 63] width 37 height 9
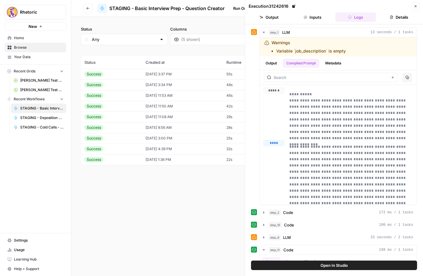
click at [414, 7] on icon "button" at bounding box center [416, 6] width 4 height 4
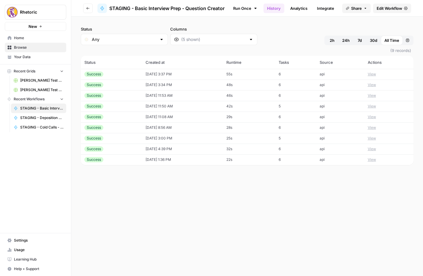
click at [402, 9] on span "Edit Workflow" at bounding box center [390, 8] width 26 height 6
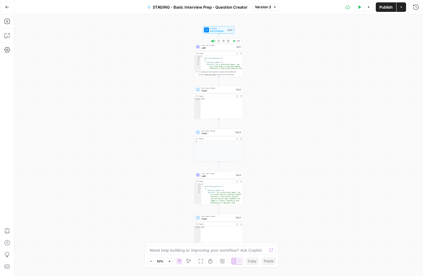
click at [221, 49] on span "LLM" at bounding box center [218, 47] width 33 height 3
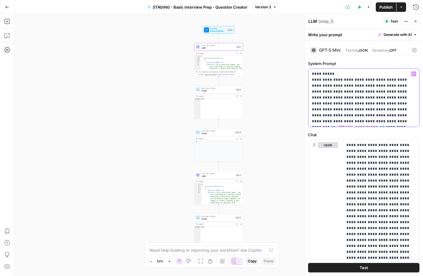
drag, startPoint x: 384, startPoint y: 121, endPoint x: 374, endPoint y: 116, distance: 10.8
click at [374, 116] on p "**********" at bounding box center [364, 97] width 104 height 53
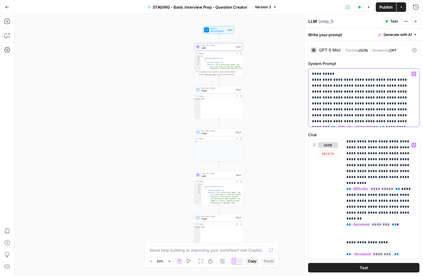
scroll to position [96, 0]
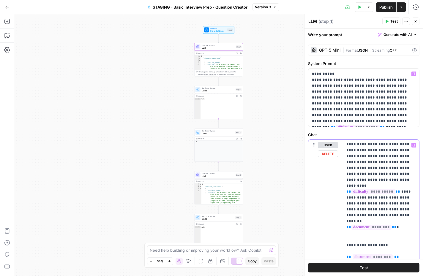
drag, startPoint x: 369, startPoint y: 161, endPoint x: 414, endPoint y: 163, distance: 45.2
click at [414, 163] on p "**********" at bounding box center [380, 242] width 69 height 392
copy p "**********"
drag, startPoint x: 393, startPoint y: 168, endPoint x: 413, endPoint y: 168, distance: 20.2
click at [413, 168] on p "**********" at bounding box center [380, 242] width 69 height 392
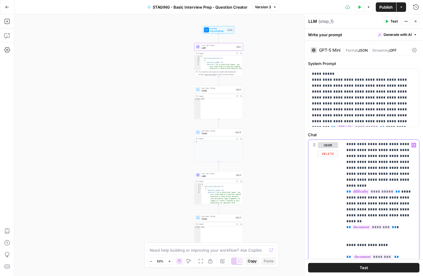
copy p "**********"
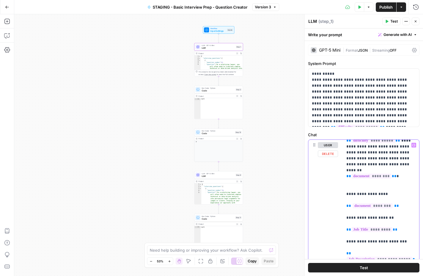
scroll to position [155, 0]
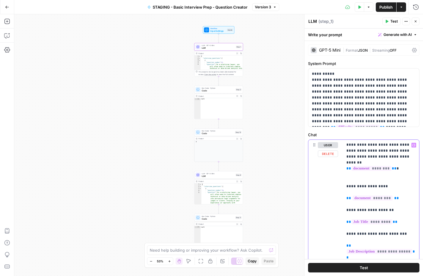
drag, startPoint x: 404, startPoint y: 235, endPoint x: 342, endPoint y: 234, distance: 62.4
click at [342, 234] on div "**********" at bounding box center [363, 268] width 111 height 256
click at [216, 176] on span "LLM" at bounding box center [218, 176] width 33 height 3
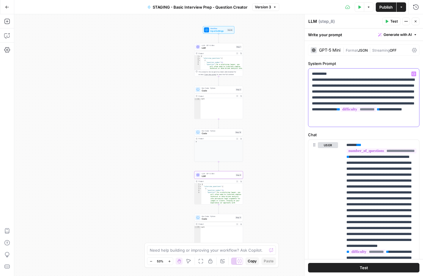
drag, startPoint x: 356, startPoint y: 115, endPoint x: 398, endPoint y: 120, distance: 41.6
click at [398, 120] on p "**********" at bounding box center [364, 97] width 104 height 53
copy p "**********"
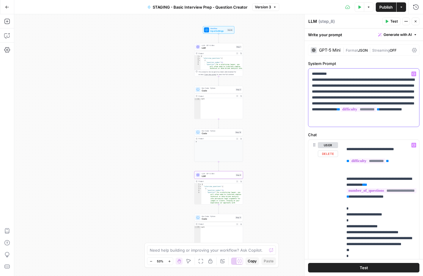
scroll to position [240, 0]
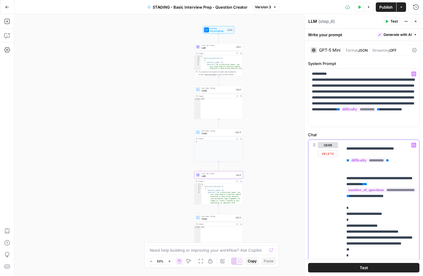
drag, startPoint x: 343, startPoint y: 189, endPoint x: 404, endPoint y: 194, distance: 61.1
click at [404, 194] on div "**********" at bounding box center [381, 261] width 76 height 242
copy p "**********"
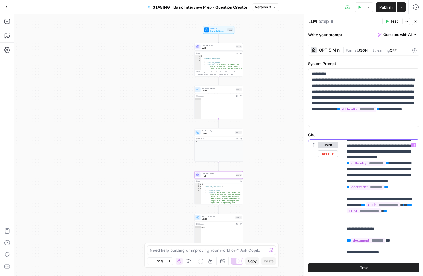
scroll to position [88, 0]
drag, startPoint x: 369, startPoint y: 180, endPoint x: 410, endPoint y: 184, distance: 40.5
copy p "**********"
click at [5, 9] on icon "button" at bounding box center [7, 7] width 4 height 4
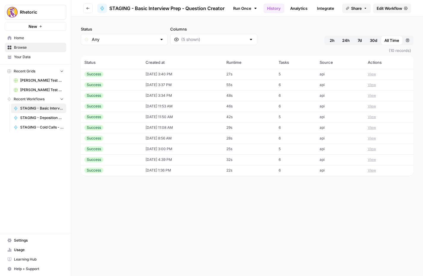
click at [86, 10] on icon "button" at bounding box center [88, 9] width 4 height 4
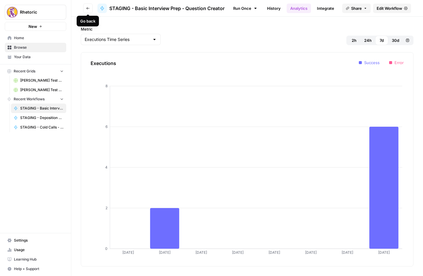
click at [86, 10] on icon "button" at bounding box center [88, 9] width 4 height 4
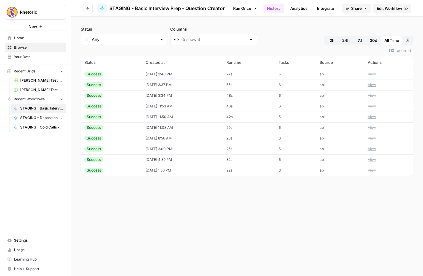
click at [86, 10] on icon "button" at bounding box center [88, 9] width 4 height 4
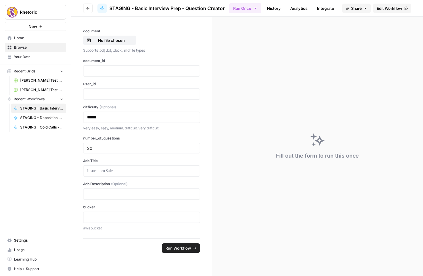
click at [86, 10] on icon "button" at bounding box center [88, 9] width 4 height 4
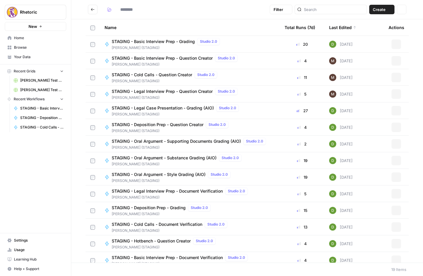
type input "**********"
click at [94, 49] on td at bounding box center [93, 44] width 14 height 16
click at [172, 94] on div "STAGING - Legal Interview Prep - Question Creator Studio 2.0" at bounding box center [176, 91] width 128 height 7
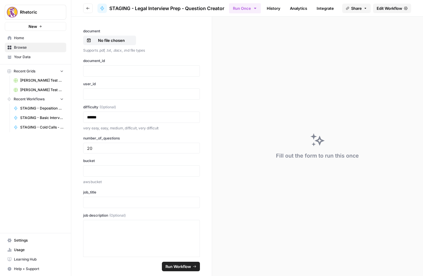
click at [390, 5] on span "Edit Workflow" at bounding box center [390, 8] width 26 height 6
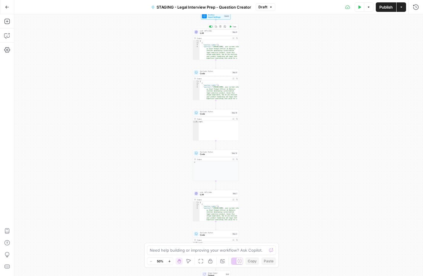
click at [216, 34] on span "LLM" at bounding box center [215, 33] width 31 height 3
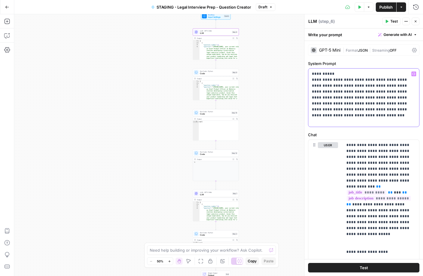
click at [399, 109] on p "**********" at bounding box center [364, 97] width 104 height 53
paste div
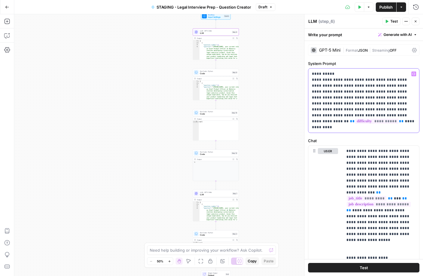
click at [392, 110] on p "**********" at bounding box center [364, 100] width 104 height 59
click at [377, 115] on p "**********" at bounding box center [364, 100] width 104 height 59
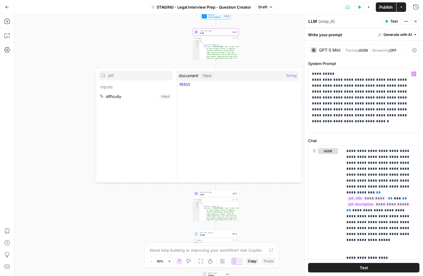
type input "diff"
click at [99, 92] on button "Select variable difficulty" at bounding box center [136, 97] width 74 height 10
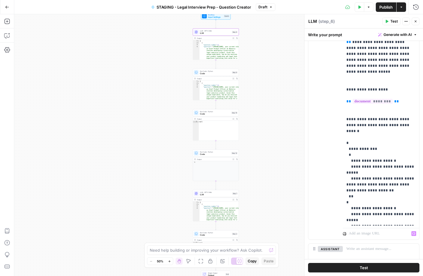
scroll to position [160, 0]
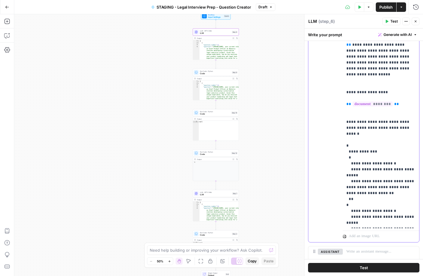
click at [375, 106] on p "**********" at bounding box center [380, 104] width 69 height 244
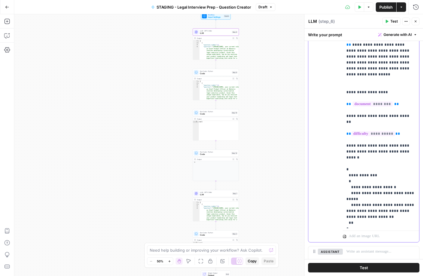
drag, startPoint x: 396, startPoint y: 114, endPoint x: 342, endPoint y: 115, distance: 53.8
click at [342, 115] on div "**********" at bounding box center [363, 114] width 111 height 256
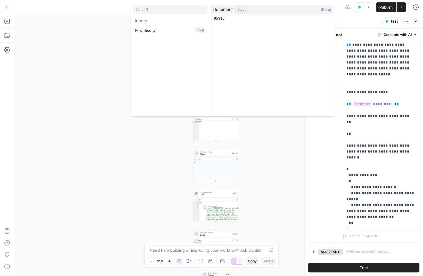
type input "diff"
click at [133, 26] on button "Select variable difficulty" at bounding box center [170, 31] width 74 height 10
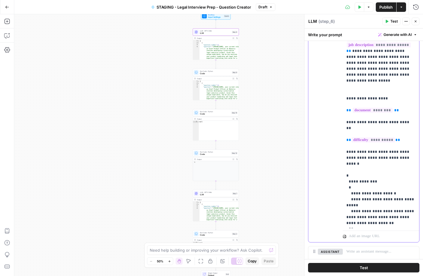
scroll to position [24, 0]
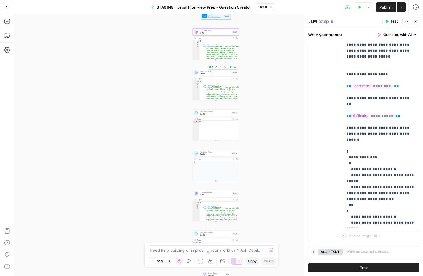
click at [209, 74] on span "Code" at bounding box center [215, 73] width 31 height 3
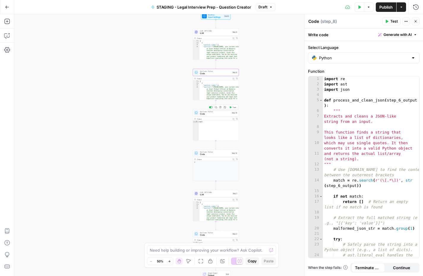
click at [213, 115] on span "Code" at bounding box center [215, 114] width 30 height 3
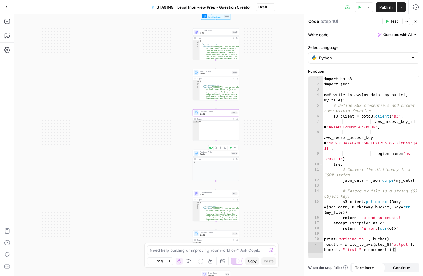
click at [209, 155] on span "Code" at bounding box center [215, 154] width 30 height 3
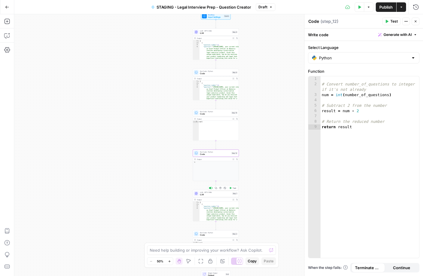
click at [209, 193] on span "LLM · GPT-5 Mini" at bounding box center [215, 192] width 31 height 2
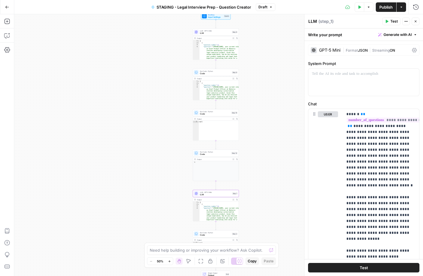
click at [357, 266] on button "Test" at bounding box center [363, 268] width 111 height 10
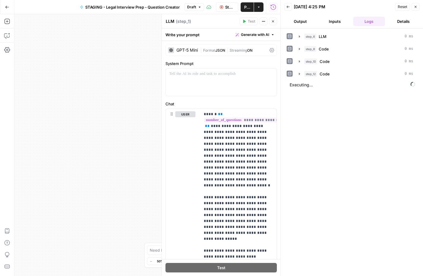
click at [300, 21] on button "Output" at bounding box center [300, 22] width 32 height 10
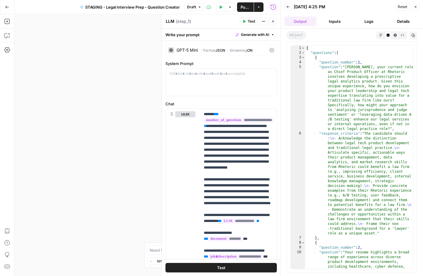
click at [331, 20] on button "Inputs" at bounding box center [335, 22] width 32 height 10
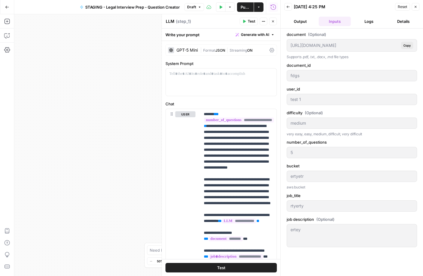
click at [367, 18] on button "Logs" at bounding box center [369, 22] width 32 height 10
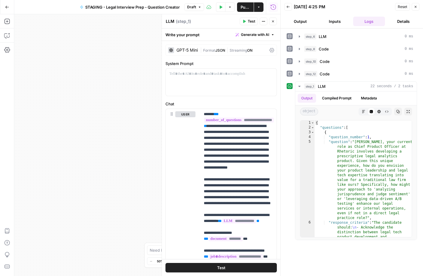
click at [199, 7] on icon "button" at bounding box center [200, 7] width 2 height 1
click at [105, 83] on div "Workflow Input Settings Inputs LLM · GPT-5 Mini LLM Step 6 Output Expand Output…" at bounding box center [147, 145] width 266 height 262
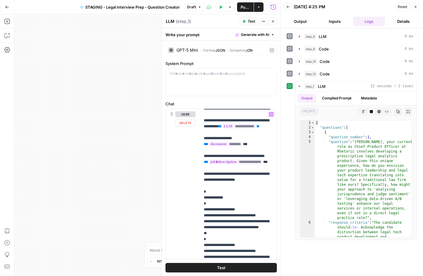
scroll to position [100, 0]
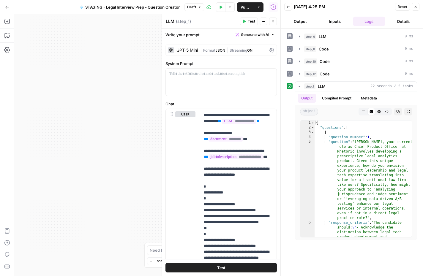
click at [418, 4] on button "Close" at bounding box center [416, 7] width 8 height 8
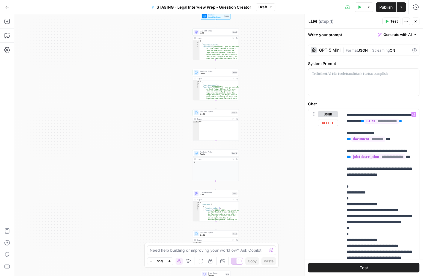
scroll to position [122, 0]
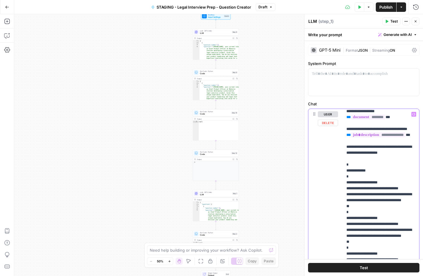
click at [355, 183] on p "**********" at bounding box center [380, 192] width 69 height 404
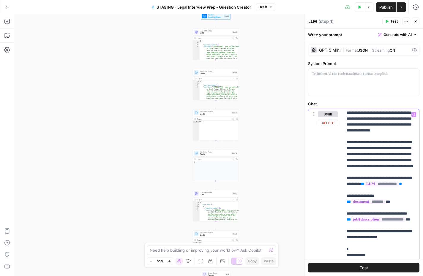
scroll to position [37, 0]
click at [396, 143] on p "**********" at bounding box center [380, 276] width 69 height 404
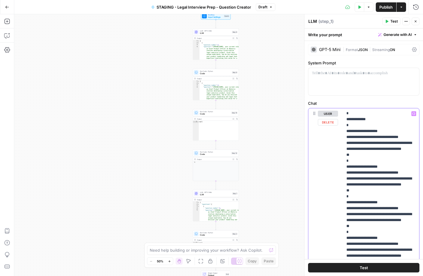
scroll to position [167, 0]
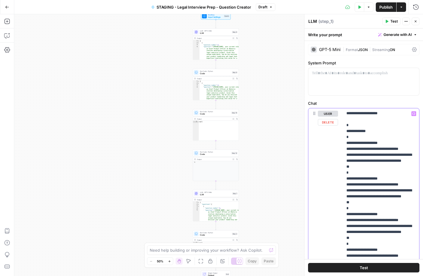
click at [363, 147] on p "**********" at bounding box center [380, 152] width 69 height 416
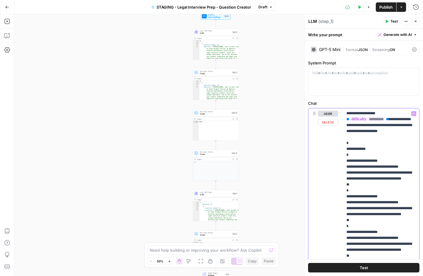
drag, startPoint x: 416, startPoint y: 166, endPoint x: 343, endPoint y: 160, distance: 73.0
click at [343, 160] on div "**********" at bounding box center [381, 229] width 76 height 242
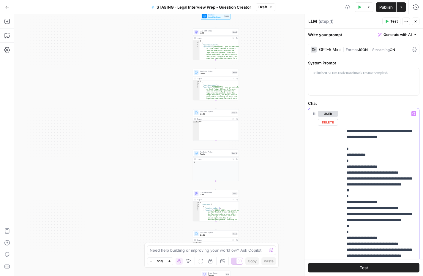
click at [350, 160] on p "**********" at bounding box center [380, 164] width 69 height 440
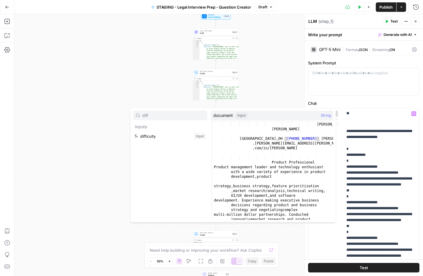
type input "diff"
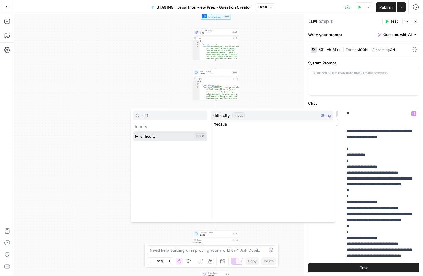
click at [133, 132] on button "Select variable difficulty" at bounding box center [170, 137] width 74 height 10
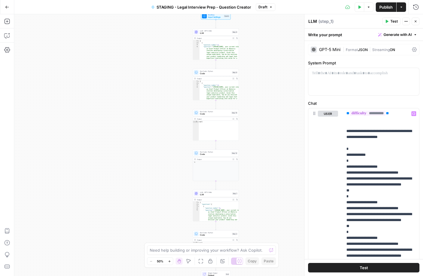
click at [367, 268] on span "Test" at bounding box center [364, 268] width 8 height 6
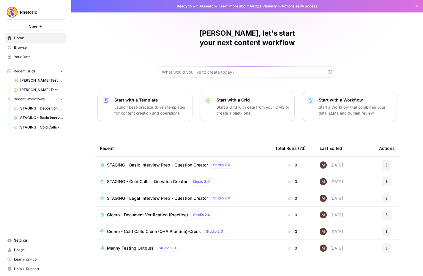
click at [29, 98] on span "Recent Workflows" at bounding box center [29, 99] width 31 height 5
click at [28, 48] on span "Browse" at bounding box center [39, 47] width 50 height 5
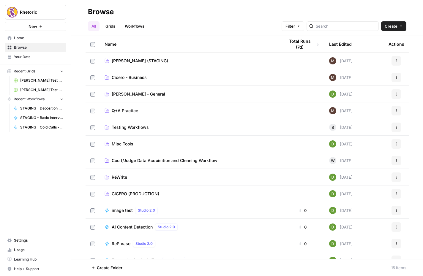
click at [126, 194] on span "CICERO (PRODUCTION)" at bounding box center [136, 194] width 48 height 6
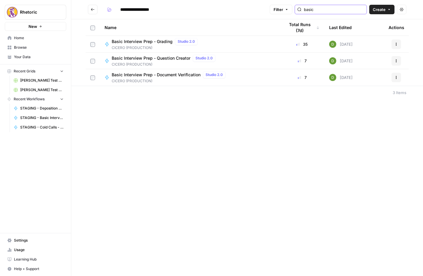
type input "basic"
click at [153, 57] on span "Basic Interview Prep - Question Creator" at bounding box center [151, 58] width 79 height 6
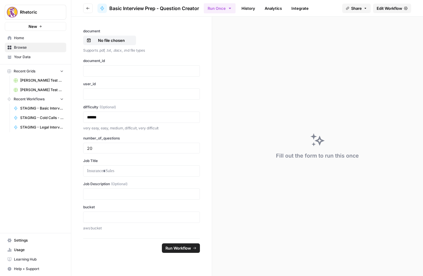
click at [392, 9] on span "Edit Workflow" at bounding box center [390, 8] width 26 height 6
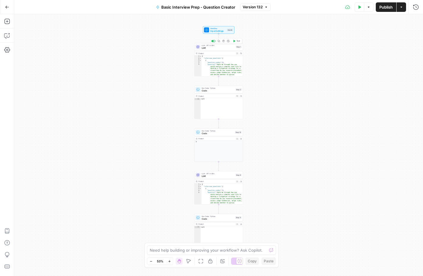
click at [215, 48] on span "LLM" at bounding box center [218, 47] width 33 height 3
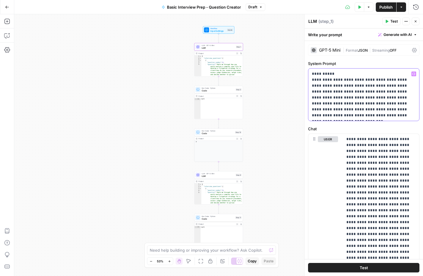
click at [380, 115] on p "**********" at bounding box center [364, 95] width 104 height 48
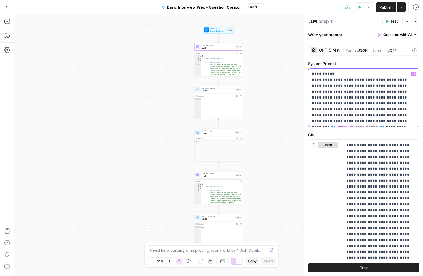
click at [357, 120] on p "**********" at bounding box center [364, 97] width 104 height 53
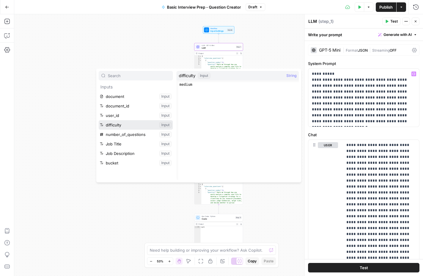
click at [124, 126] on button "Select variable difficulty" at bounding box center [136, 125] width 74 height 10
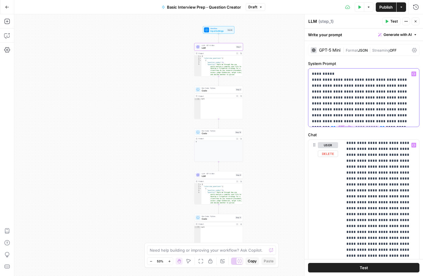
scroll to position [42, 0]
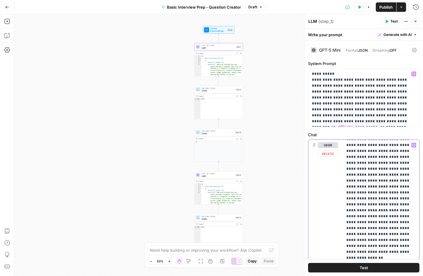
click at [369, 218] on p "**********" at bounding box center [380, 279] width 69 height 357
paste div
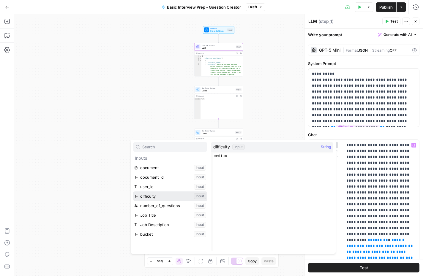
click at [155, 196] on button "Select variable difficulty" at bounding box center [170, 197] width 74 height 10
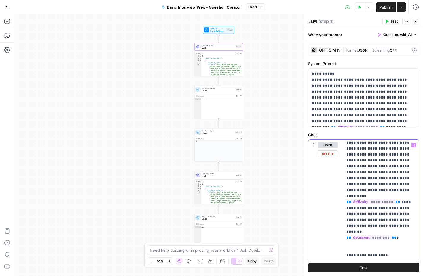
scroll to position [131, 0]
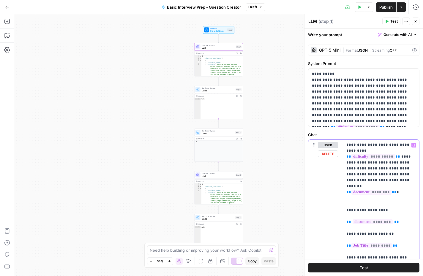
click at [363, 249] on p "**********" at bounding box center [380, 195] width 69 height 368
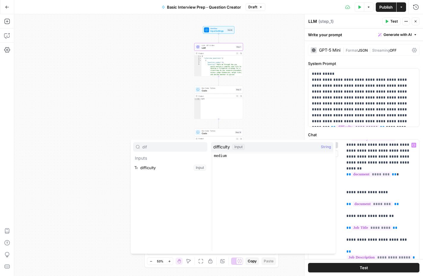
type input "dif"
click at [152, 165] on button "Select variable difficulty" at bounding box center [170, 168] width 74 height 10
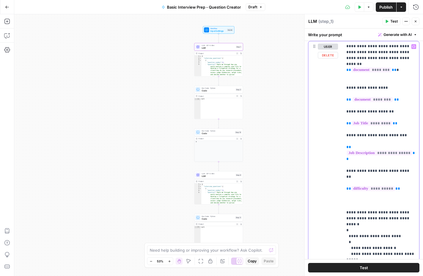
scroll to position [112, 0]
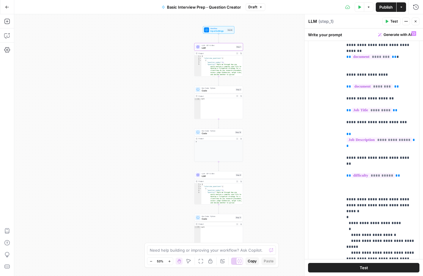
click at [358, 268] on button "Test" at bounding box center [363, 268] width 111 height 10
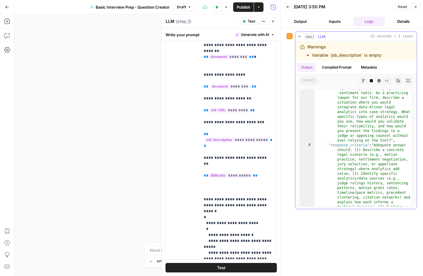
scroll to position [17, 0]
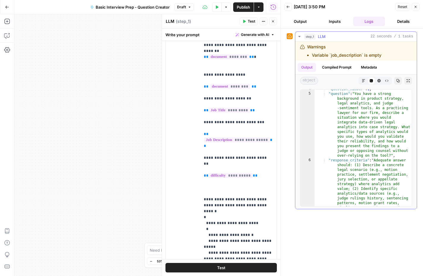
click at [332, 69] on button "Compiled Prompt" at bounding box center [336, 67] width 37 height 9
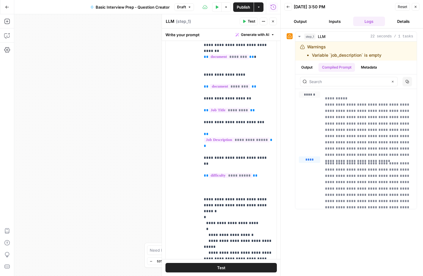
click at [136, 127] on div "Workflow Input Settings Inputs LLM · GPT-5 Mini LLM Step 1 Output Expand Output…" at bounding box center [147, 145] width 266 height 262
click at [415, 8] on icon "button" at bounding box center [416, 7] width 4 height 4
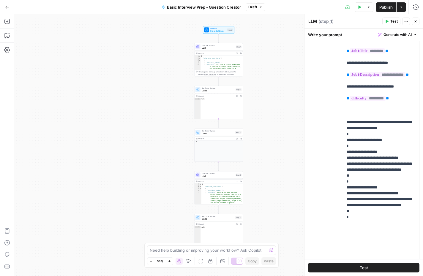
click at [214, 175] on span "LLM" at bounding box center [218, 176] width 33 height 3
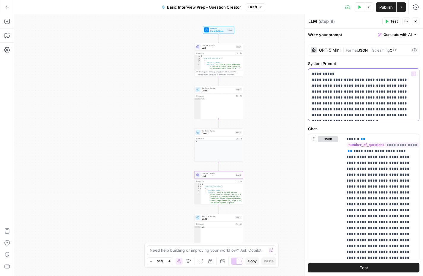
click at [380, 114] on p "**********" at bounding box center [364, 95] width 104 height 48
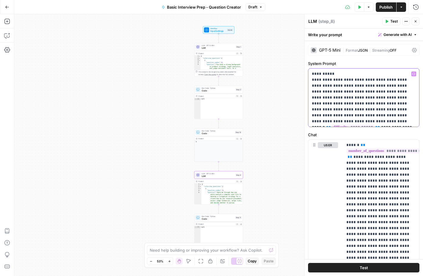
click at [375, 125] on span "**" at bounding box center [377, 127] width 5 height 4
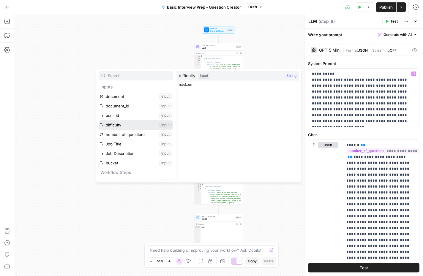
click at [130, 127] on button "Select variable difficulty" at bounding box center [136, 125] width 74 height 10
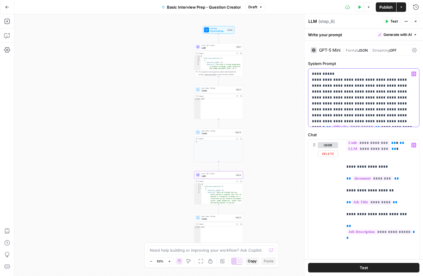
scroll to position [198, 0]
click at [371, 216] on p "**********" at bounding box center [380, 196] width 69 height 505
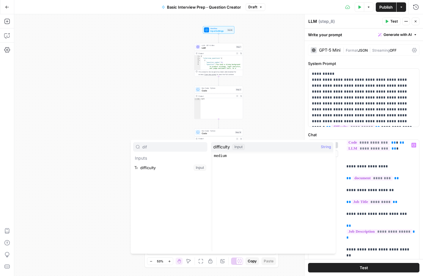
type input "dif"
click at [162, 168] on button "Select variable difficulty" at bounding box center [170, 168] width 74 height 10
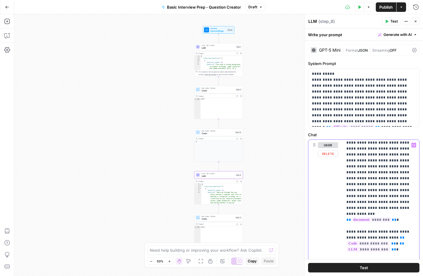
scroll to position [97, 0]
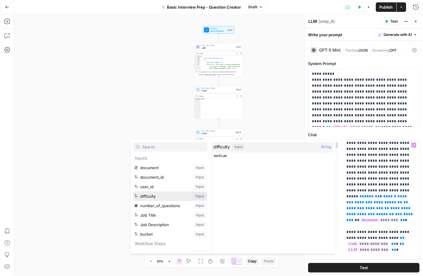
click at [151, 196] on button "Select variable difficulty" at bounding box center [170, 197] width 74 height 10
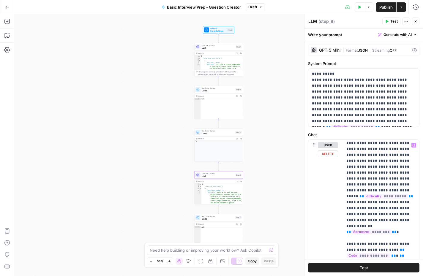
click at [280, 140] on div "Workflow Input Settings Inputs LLM · GPT-5 Mini LLM Step 1 Output Expand Output…" at bounding box center [218, 145] width 409 height 262
click at [286, 186] on div "Workflow Input Settings Inputs LLM · GPT-5 Mini LLM Step 1 Output Expand Output…" at bounding box center [218, 145] width 409 height 262
click at [417, 20] on icon "button" at bounding box center [416, 22] width 4 height 4
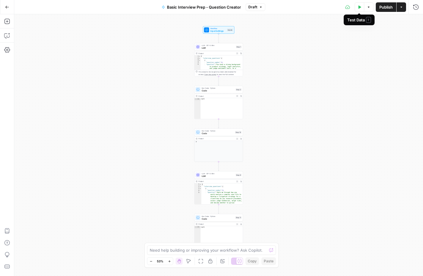
click at [358, 8] on icon "button" at bounding box center [360, 7] width 4 height 4
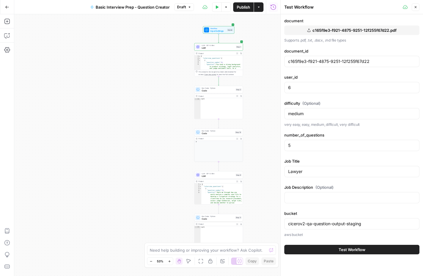
click at [354, 248] on span "Test Workflow" at bounding box center [352, 250] width 27 height 6
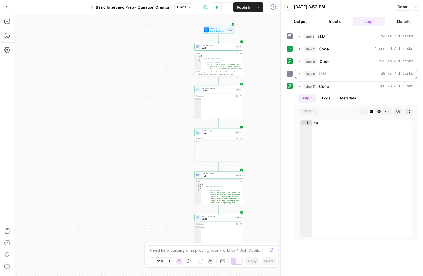
click at [299, 73] on icon "button" at bounding box center [299, 74] width 1 height 2
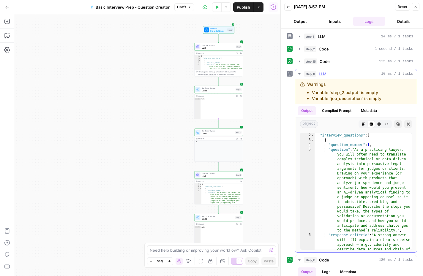
scroll to position [5, 0]
click at [332, 110] on button "Compiled Prompt" at bounding box center [336, 110] width 37 height 9
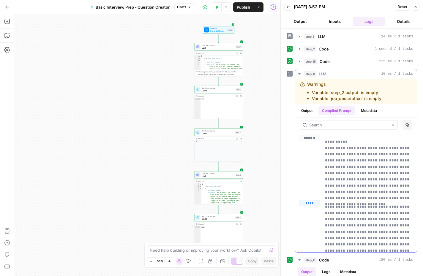
click at [311, 110] on button "Output" at bounding box center [307, 110] width 18 height 9
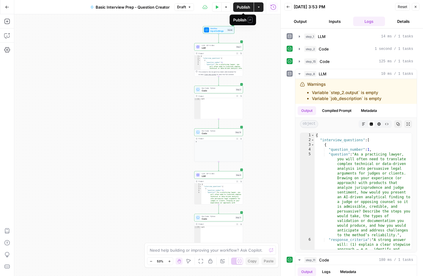
click at [247, 7] on span "Publish" at bounding box center [243, 7] width 13 height 6
click at [6, 9] on icon "button" at bounding box center [7, 7] width 4 height 4
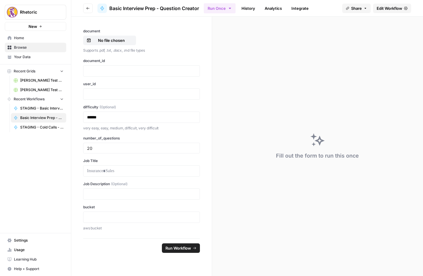
click at [395, 9] on span "Edit Workflow" at bounding box center [390, 8] width 26 height 6
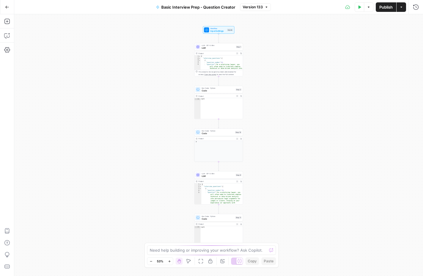
click at [220, 48] on span "LLM" at bounding box center [218, 47] width 33 height 3
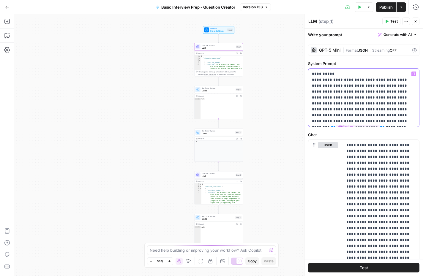
drag, startPoint x: 391, startPoint y: 126, endPoint x: 374, endPoint y: 116, distance: 20.0
click at [374, 116] on div "**********" at bounding box center [363, 98] width 111 height 58
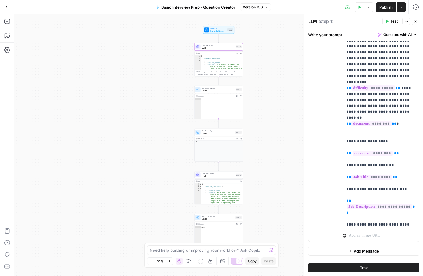
scroll to position [46, 0]
drag, startPoint x: 408, startPoint y: 203, endPoint x: 346, endPoint y: 188, distance: 63.9
click at [345, 188] on div "**********" at bounding box center [381, 107] width 76 height 242
copy p "**********"
click at [213, 176] on span "LLM" at bounding box center [218, 176] width 33 height 3
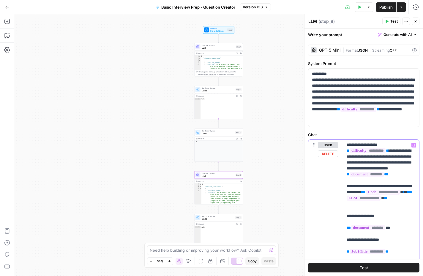
scroll to position [101, 11]
drag, startPoint x: 369, startPoint y: 169, endPoint x: 417, endPoint y: 174, distance: 47.8
click at [417, 174] on div "**********" at bounding box center [381, 261] width 76 height 242
copy p "**********"
click at [10, 6] on button "Go Back" at bounding box center [7, 7] width 11 height 11
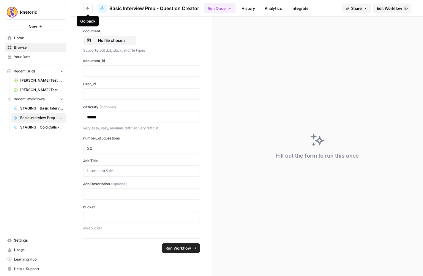
click at [89, 6] on button "Go back" at bounding box center [88, 9] width 10 height 10
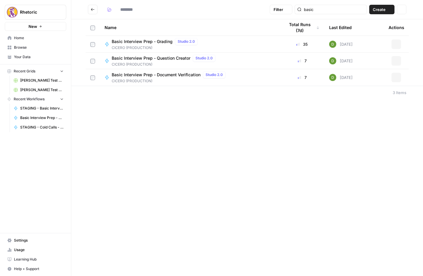
type input "**********"
click at [89, 9] on button "Go back" at bounding box center [93, 10] width 10 height 10
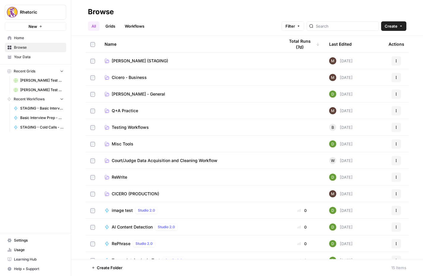
click at [129, 79] on span "Cicero - Business" at bounding box center [129, 78] width 35 height 6
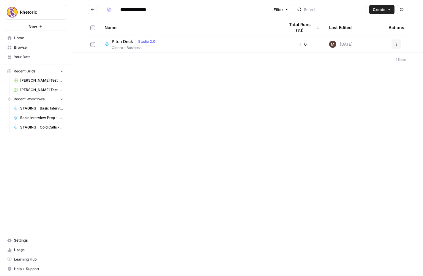
click at [94, 13] on button "Go back" at bounding box center [93, 10] width 10 height 10
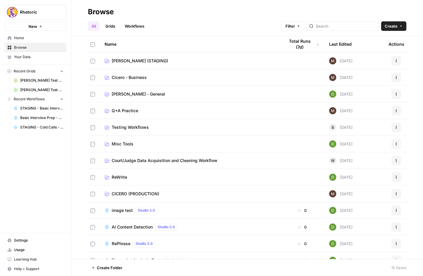
click at [135, 195] on span "CICERO (PRODUCTION)" at bounding box center [136, 194] width 48 height 6
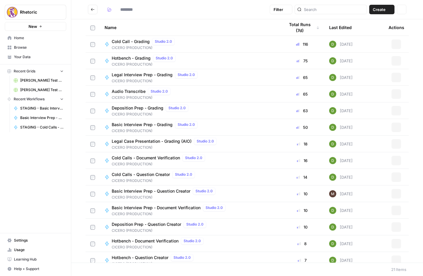
type input "**********"
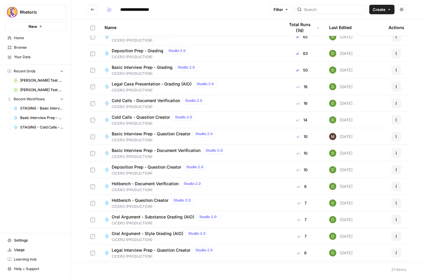
scroll to position [122, 0]
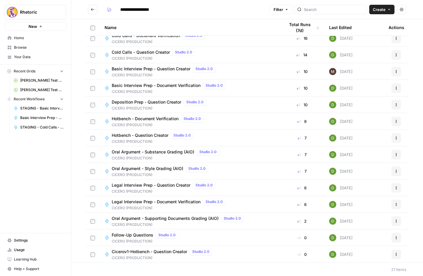
click at [140, 185] on span "Legal Interview Prep - Question Creator" at bounding box center [151, 185] width 79 height 6
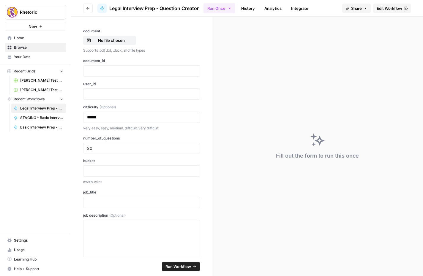
click at [394, 8] on span "Edit Workflow" at bounding box center [390, 8] width 26 height 6
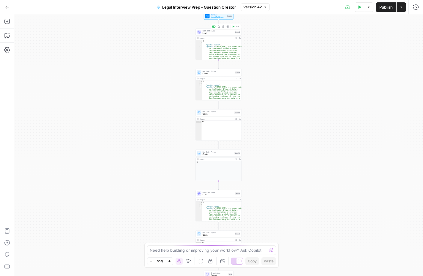
click at [222, 33] on span "LLM" at bounding box center [218, 33] width 31 height 3
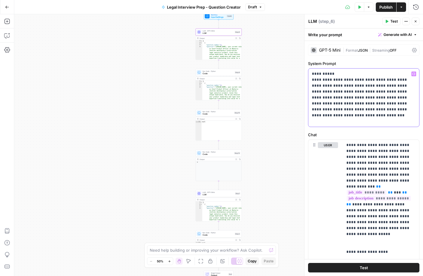
click at [403, 111] on p "**********" at bounding box center [364, 97] width 104 height 53
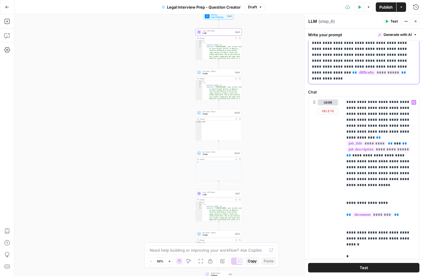
scroll to position [66, 0]
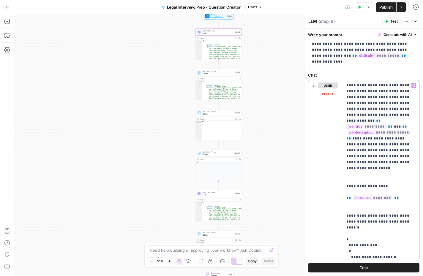
click at [404, 189] on p "**********" at bounding box center [380, 198] width 69 height 244
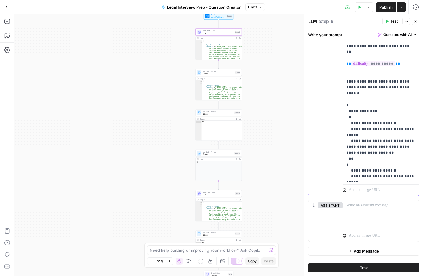
scroll to position [0, 0]
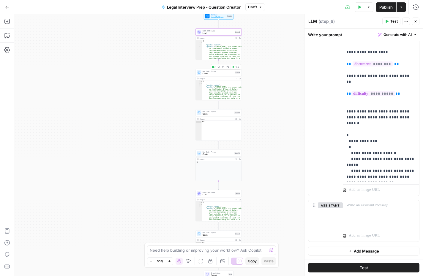
click at [217, 74] on span "Code" at bounding box center [218, 73] width 31 height 3
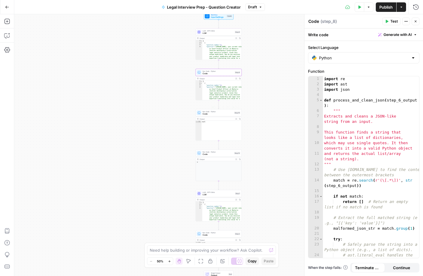
click at [221, 113] on span "Code" at bounding box center [218, 114] width 30 height 3
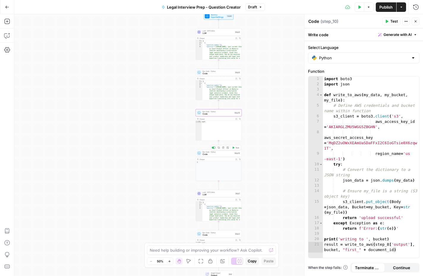
click at [215, 154] on span "Code" at bounding box center [218, 154] width 30 height 3
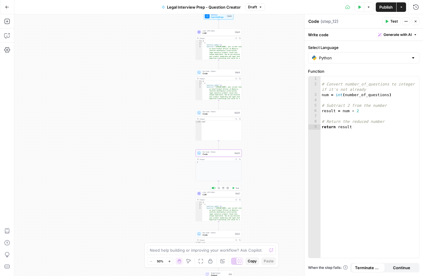
click at [218, 195] on span "LLM" at bounding box center [218, 194] width 31 height 3
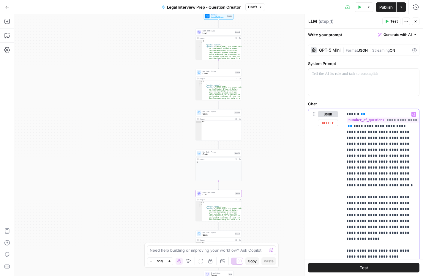
paste div
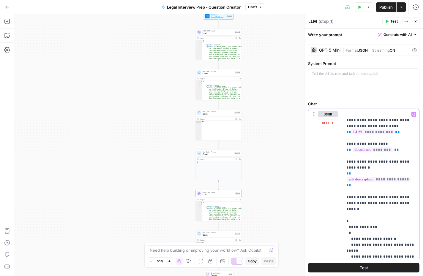
scroll to position [149, 0]
click at [381, 164] on p "**********" at bounding box center [380, 171] width 69 height 416
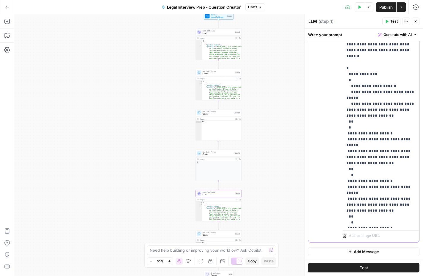
scroll to position [123, 0]
click at [359, 268] on button "Test" at bounding box center [363, 268] width 111 height 10
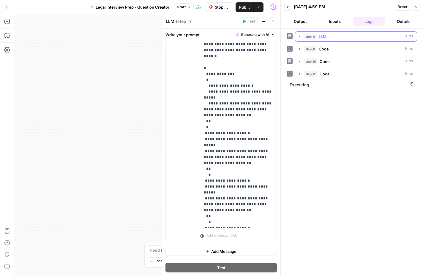
click at [299, 37] on icon "button" at bounding box center [299, 36] width 5 height 5
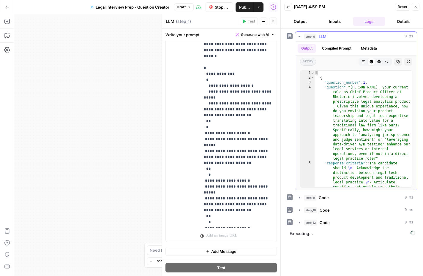
click at [299, 37] on icon "button" at bounding box center [299, 36] width 5 height 5
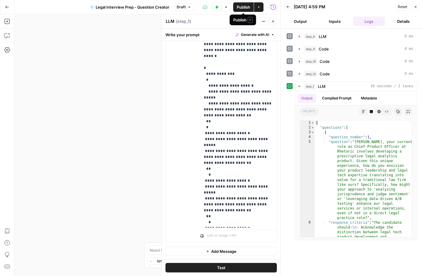
click at [241, 9] on span "Publish" at bounding box center [243, 7] width 13 height 6
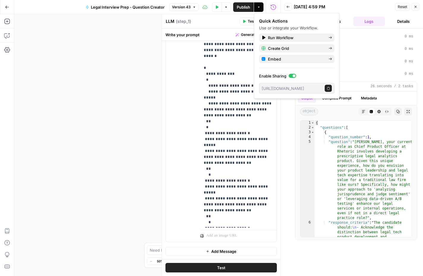
click at [415, 6] on icon "button" at bounding box center [416, 7] width 4 height 4
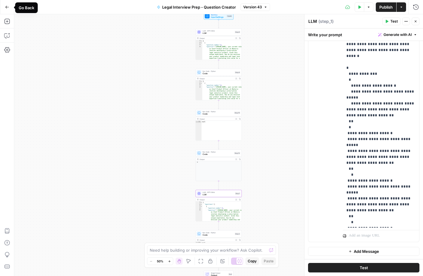
click at [7, 8] on icon "button" at bounding box center [7, 7] width 4 height 4
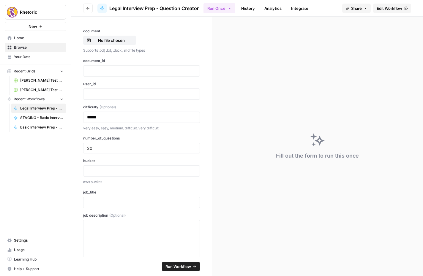
click at [251, 6] on link "History" at bounding box center [248, 9] width 21 height 10
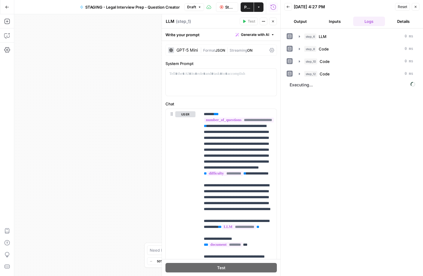
scroll to position [167, 0]
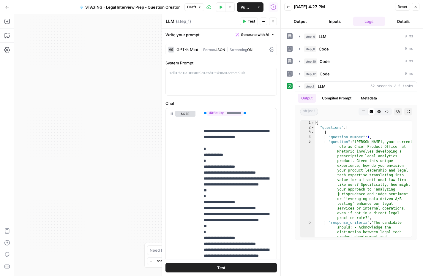
click at [250, 6] on button "Publish" at bounding box center [245, 7] width 17 height 10
click at [247, 5] on span "Publish" at bounding box center [247, 7] width 6 height 6
click at [414, 7] on button "Close" at bounding box center [416, 7] width 8 height 8
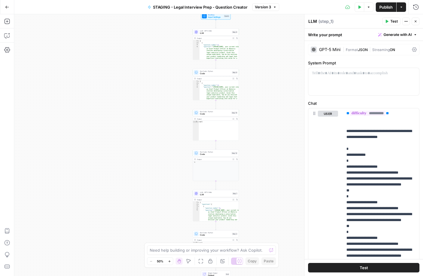
click at [217, 32] on span "LLM" at bounding box center [215, 33] width 31 height 3
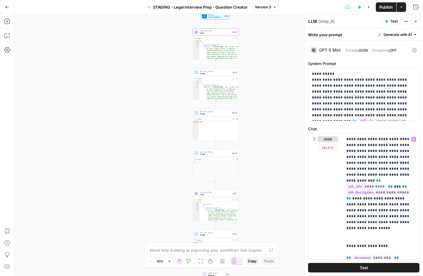
scroll to position [24, 0]
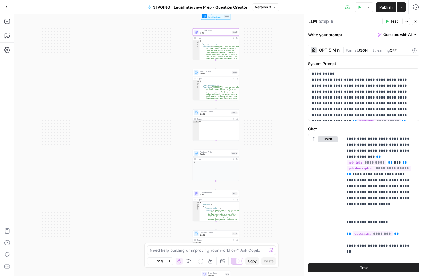
click at [4, 9] on button "Go Back" at bounding box center [7, 7] width 11 height 11
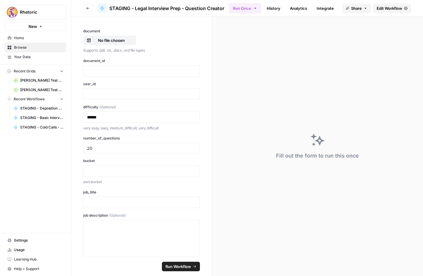
click at [286, 8] on ul "Run Once History Analytics Integrate" at bounding box center [283, 8] width 108 height 12
click at [276, 8] on link "History" at bounding box center [273, 9] width 21 height 10
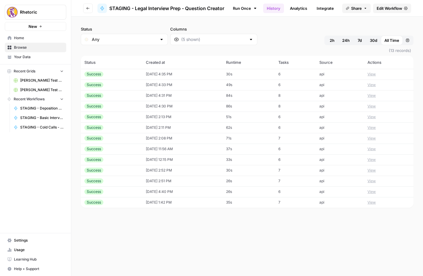
click at [177, 73] on td "[DATE] 4:35 PM" at bounding box center [182, 74] width 80 height 11
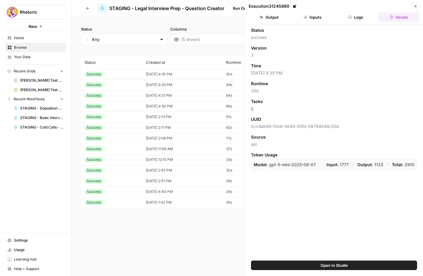
click at [308, 17] on button "Inputs" at bounding box center [312, 17] width 41 height 10
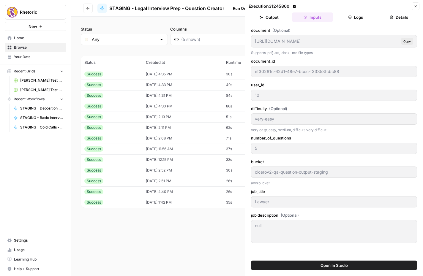
click at [345, 18] on button "Logs" at bounding box center [355, 17] width 41 height 10
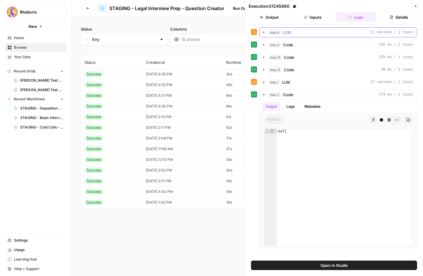
click at [294, 32] on div "step_6 LLM 11 seconds / 1 tasks" at bounding box center [341, 32] width 145 height 6
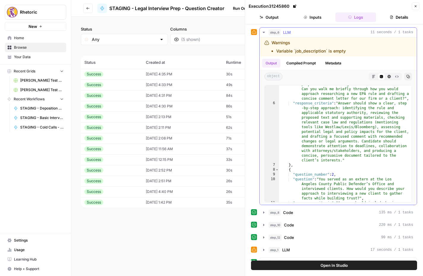
scroll to position [31, 0]
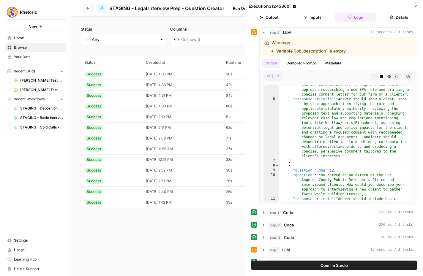
click at [91, 8] on button "Go back" at bounding box center [88, 9] width 10 height 10
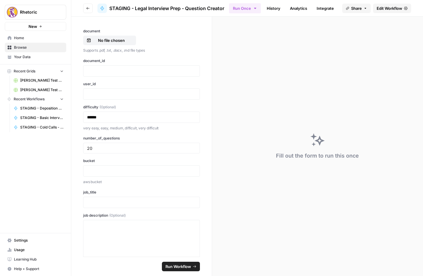
click at [91, 8] on button "Go back" at bounding box center [88, 9] width 10 height 10
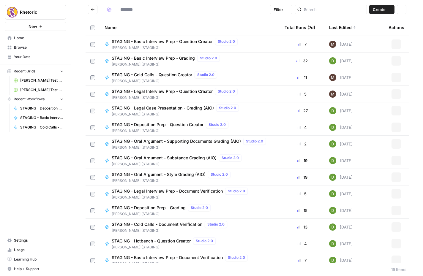
type input "**********"
click at [159, 42] on span "STAGING - Legal Interview Prep - Question Creator" at bounding box center [162, 42] width 101 height 6
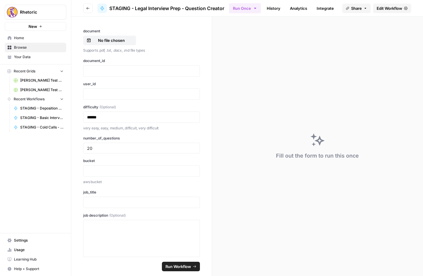
click at [391, 9] on span "Edit Workflow" at bounding box center [390, 8] width 26 height 6
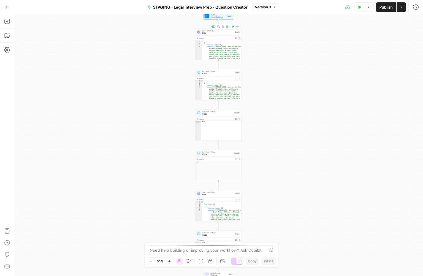
click at [224, 34] on span "LLM" at bounding box center [217, 33] width 31 height 3
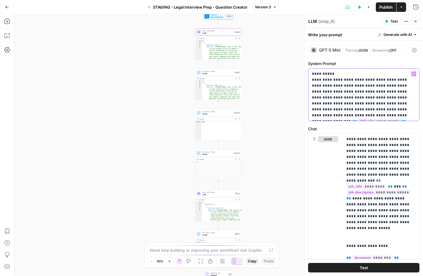
drag, startPoint x: 404, startPoint y: 114, endPoint x: 394, endPoint y: 108, distance: 11.6
click at [394, 108] on p "**********" at bounding box center [364, 95] width 104 height 48
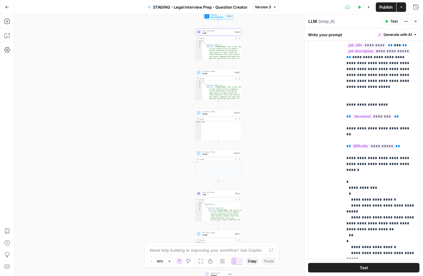
scroll to position [118, 0]
drag, startPoint x: 401, startPoint y: 126, endPoint x: 343, endPoint y: 115, distance: 59.5
click at [343, 115] on div "**********" at bounding box center [381, 137] width 76 height 242
copy p "**********"
click at [215, 154] on span "Code" at bounding box center [217, 154] width 30 height 3
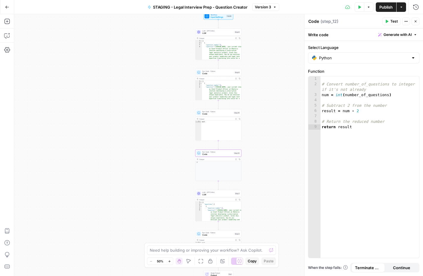
click at [212, 193] on span "LLM" at bounding box center [217, 194] width 31 height 3
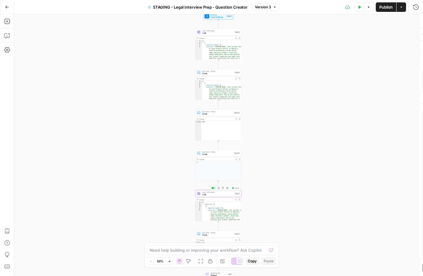
type textarea "LLM"
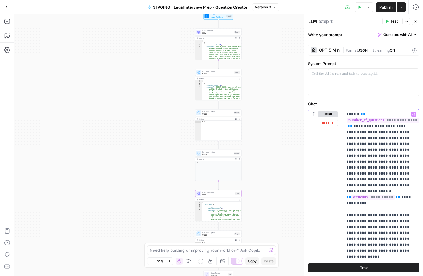
drag, startPoint x: 416, startPoint y: 192, endPoint x: 342, endPoint y: 186, distance: 74.2
click at [342, 186] on div "**********" at bounding box center [363, 237] width 111 height 256
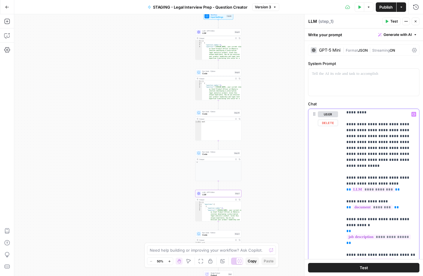
scroll to position [92, 0]
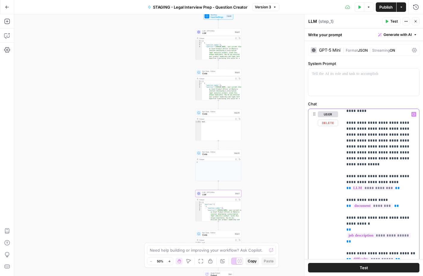
drag, startPoint x: 403, startPoint y: 238, endPoint x: 342, endPoint y: 228, distance: 61.4
click at [342, 229] on div "**********" at bounding box center [363, 237] width 111 height 256
copy p "**********"
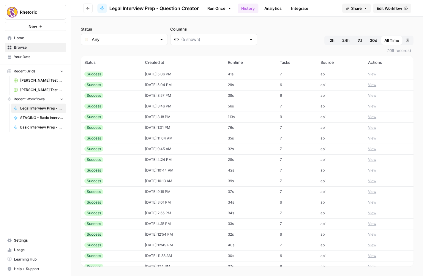
click at [86, 10] on button "Go back" at bounding box center [88, 9] width 10 height 10
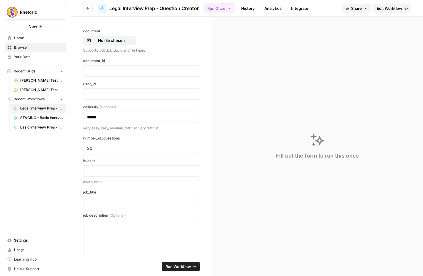
click at [86, 10] on button "Go back" at bounding box center [88, 9] width 10 height 10
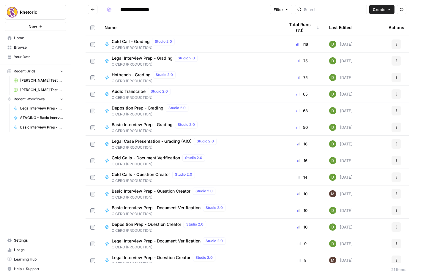
click at [133, 59] on span "Legal Interview Prep - Grading" at bounding box center [142, 58] width 61 height 6
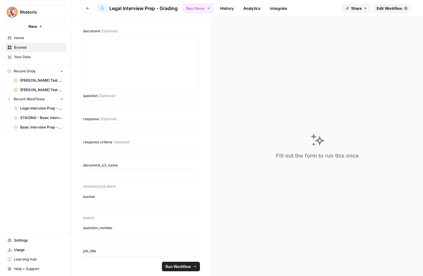
click at [234, 7] on link "History" at bounding box center [227, 9] width 21 height 10
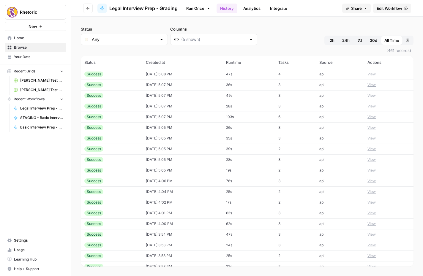
click at [133, 75] on div "Success" at bounding box center [111, 74] width 54 height 5
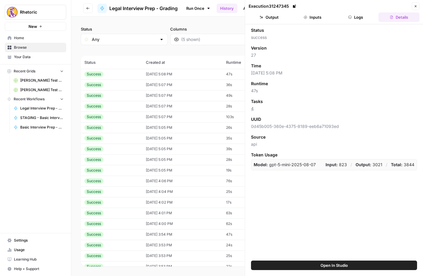
click at [312, 22] on button "Inputs" at bounding box center [312, 17] width 41 height 10
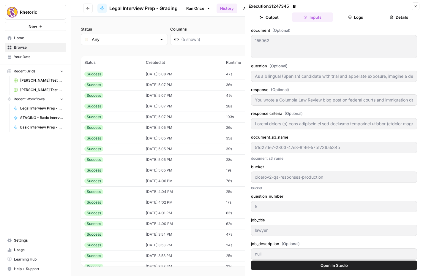
click at [361, 19] on button "Logs" at bounding box center [355, 17] width 41 height 10
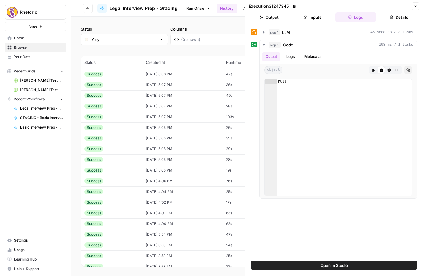
click at [338, 18] on button "Logs" at bounding box center [355, 17] width 41 height 10
click at [319, 19] on button "Inputs" at bounding box center [312, 17] width 41 height 10
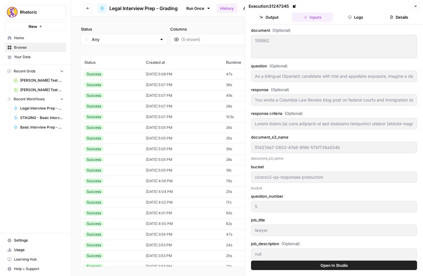
click at [187, 86] on td "[DATE] 5:07 PM" at bounding box center [182, 85] width 80 height 11
click at [185, 96] on td "[DATE] 5:07 PM" at bounding box center [182, 95] width 80 height 11
click at [180, 119] on td "[DATE] 5:07 PM" at bounding box center [182, 117] width 80 height 11
click at [180, 108] on td "[DATE] 5:07 PM" at bounding box center [182, 106] width 80 height 11
click at [180, 100] on td "[DATE] 5:07 PM" at bounding box center [182, 95] width 80 height 11
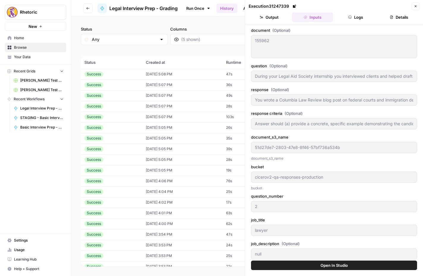
type input "You wrote a Columbia Law Review blog post on federal courts and immigration det…"
type input "Conflicts and ethical issues often arise in litigation. Suppose you’re assigned…"
type input "You wrote a Columbia Law Review blog post on federal courts and immigration det…"
type input "Answer should (a) identify the relevant ethical rules (Model Rule 1.9 on duties…"
type input "3"
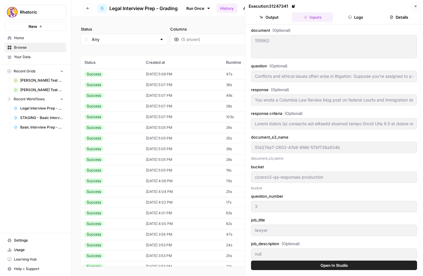
click at [180, 98] on td "[DATE] 5:07 PM" at bounding box center [182, 95] width 80 height 11
type input "You wrote a Columbia Law Review blog post on federal courts and immigration det…"
click at [181, 84] on td "[DATE] 5:07 PM" at bounding box center [182, 85] width 80 height 11
type input "You have experience writing for the Columbia Law Review blog and drafting bench…"
type input "You wrote a Columbia Law Review blog post on federal courts and immigration det…"
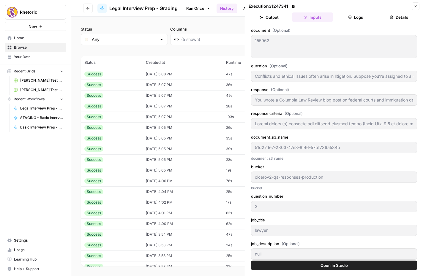
type input "Answer should (a) outline a timeboxed plan for 48 hours (research first-pass, d…"
type input "4"
click at [181, 73] on td "[DATE] 5:08 PM" at bounding box center [182, 74] width 80 height 11
type input "You wrote a Columbia Law Review blog post on federal courts and immigration det…"
type input "As a bilingual (Spanish) candidate with trial and appellate exposure, imagine a…"
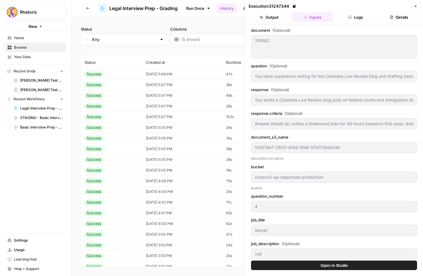
type input "You wrote a Columbia Law Review blog post on federal courts and immigration det…"
type input "Loremi dolors (a) cons adipiscin el sed doeiusmo temporinci utlabor (etdolor ma…"
type input "5"
click at [416, 7] on icon "button" at bounding box center [416, 6] width 4 height 4
type input "You wrote a Columbia Law Review blog post on federal courts and immigration det…"
